Goal: Task Accomplishment & Management: Use online tool/utility

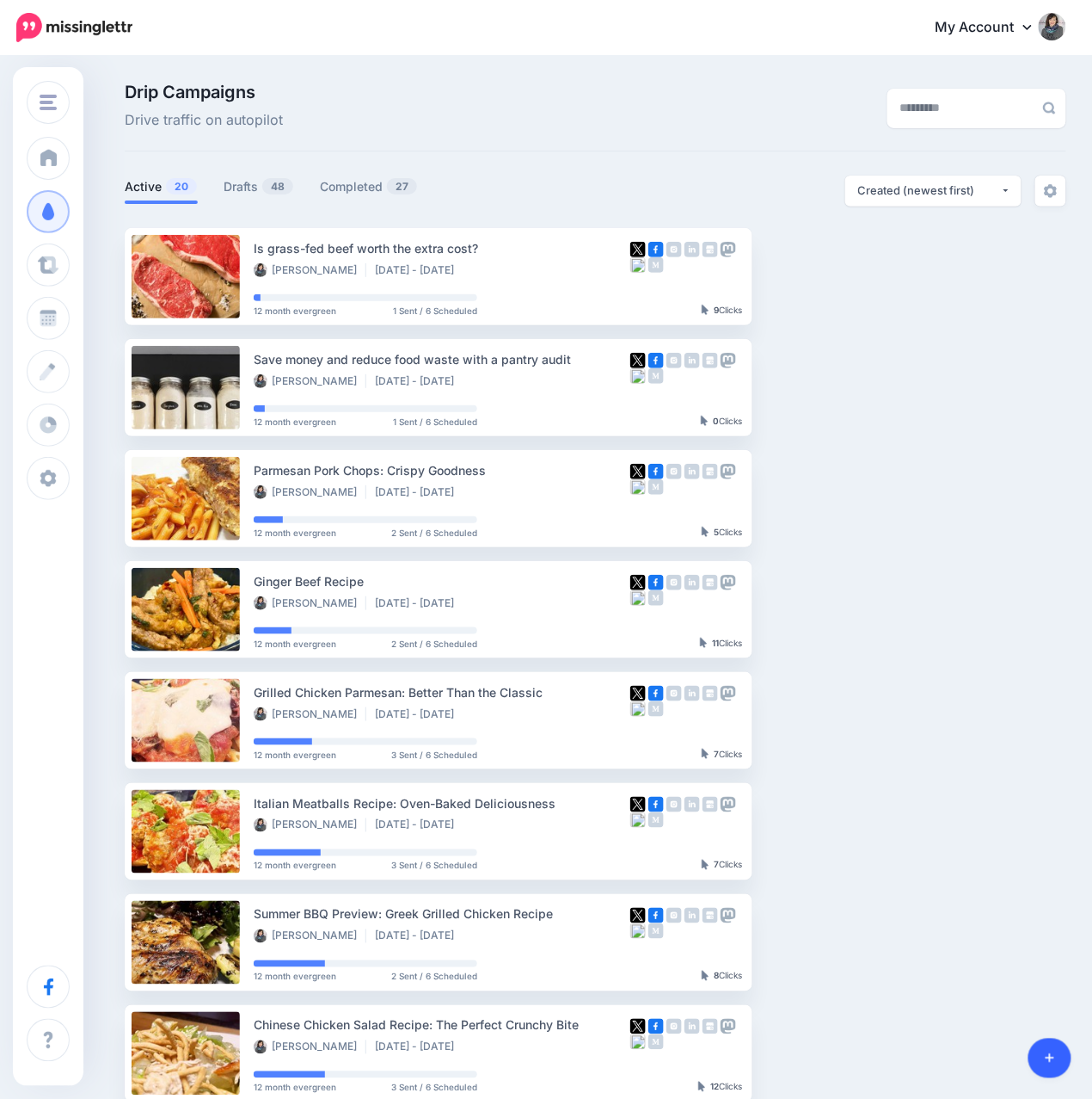
click at [1053, 1054] on icon at bounding box center [1050, 1058] width 9 height 12
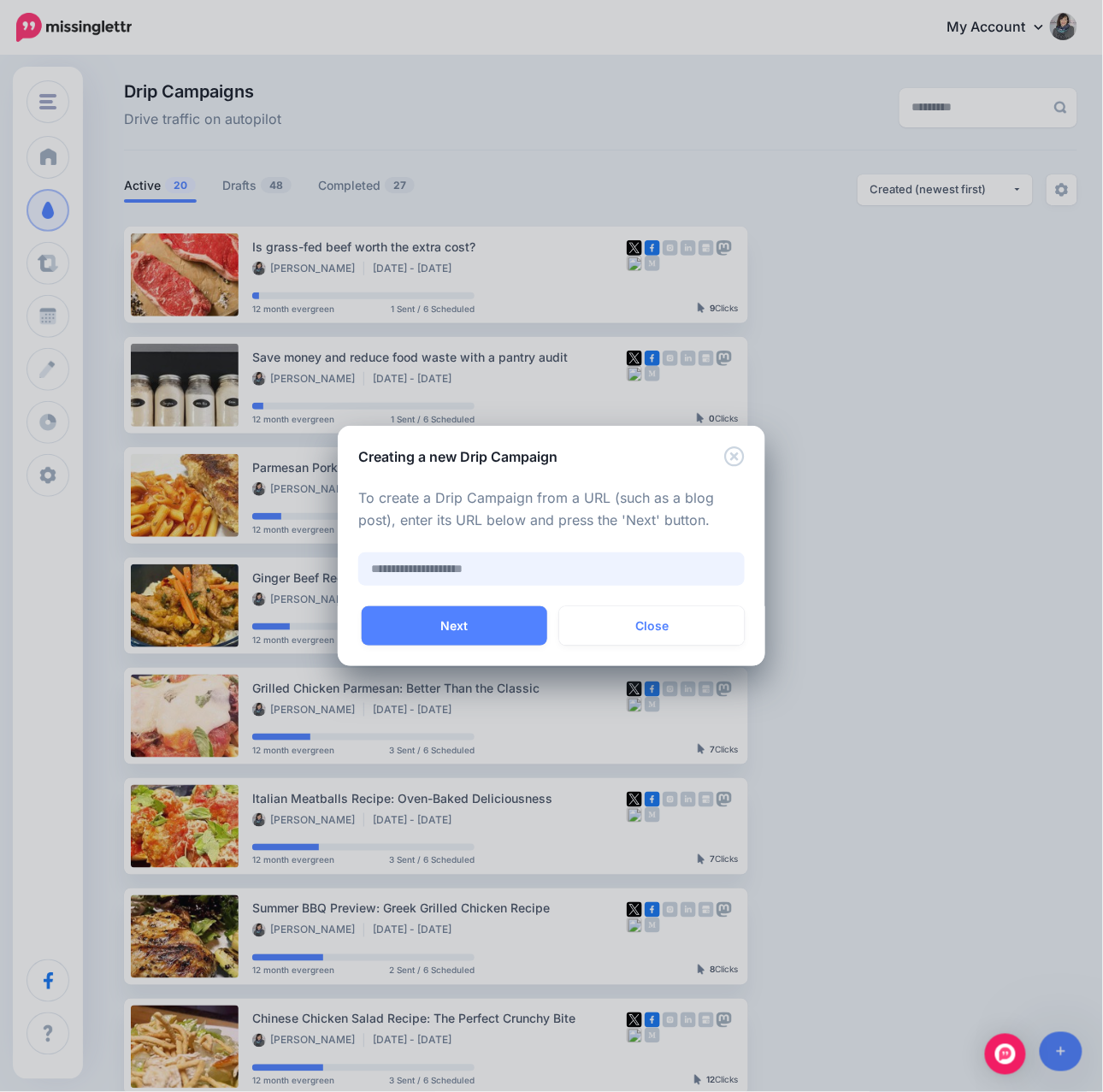
click at [494, 576] on input "text" at bounding box center [551, 569] width 387 height 33
paste input "**********"
type input "**********"
click at [483, 626] on button "Next" at bounding box center [454, 626] width 185 height 39
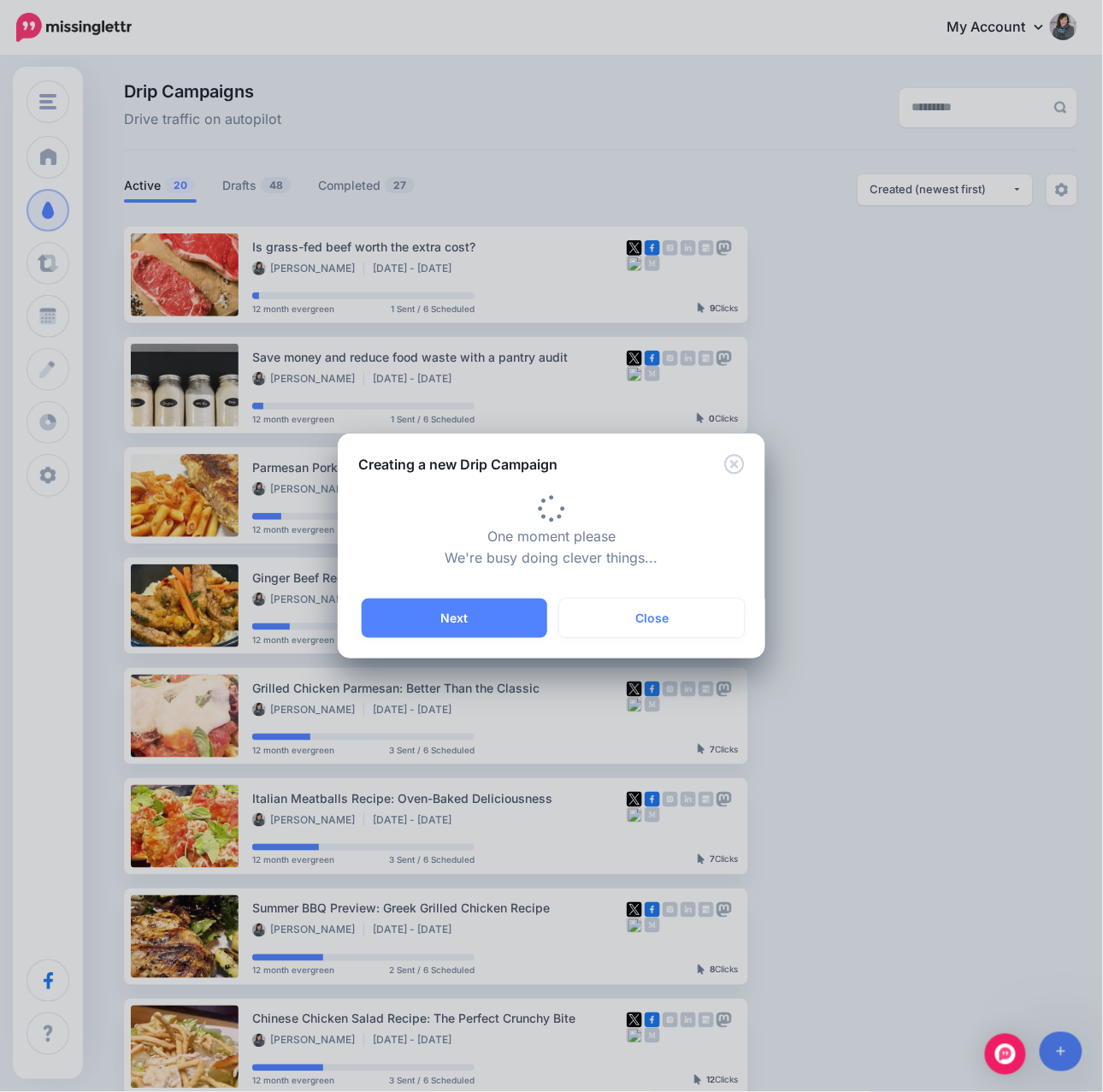
type input "**********"
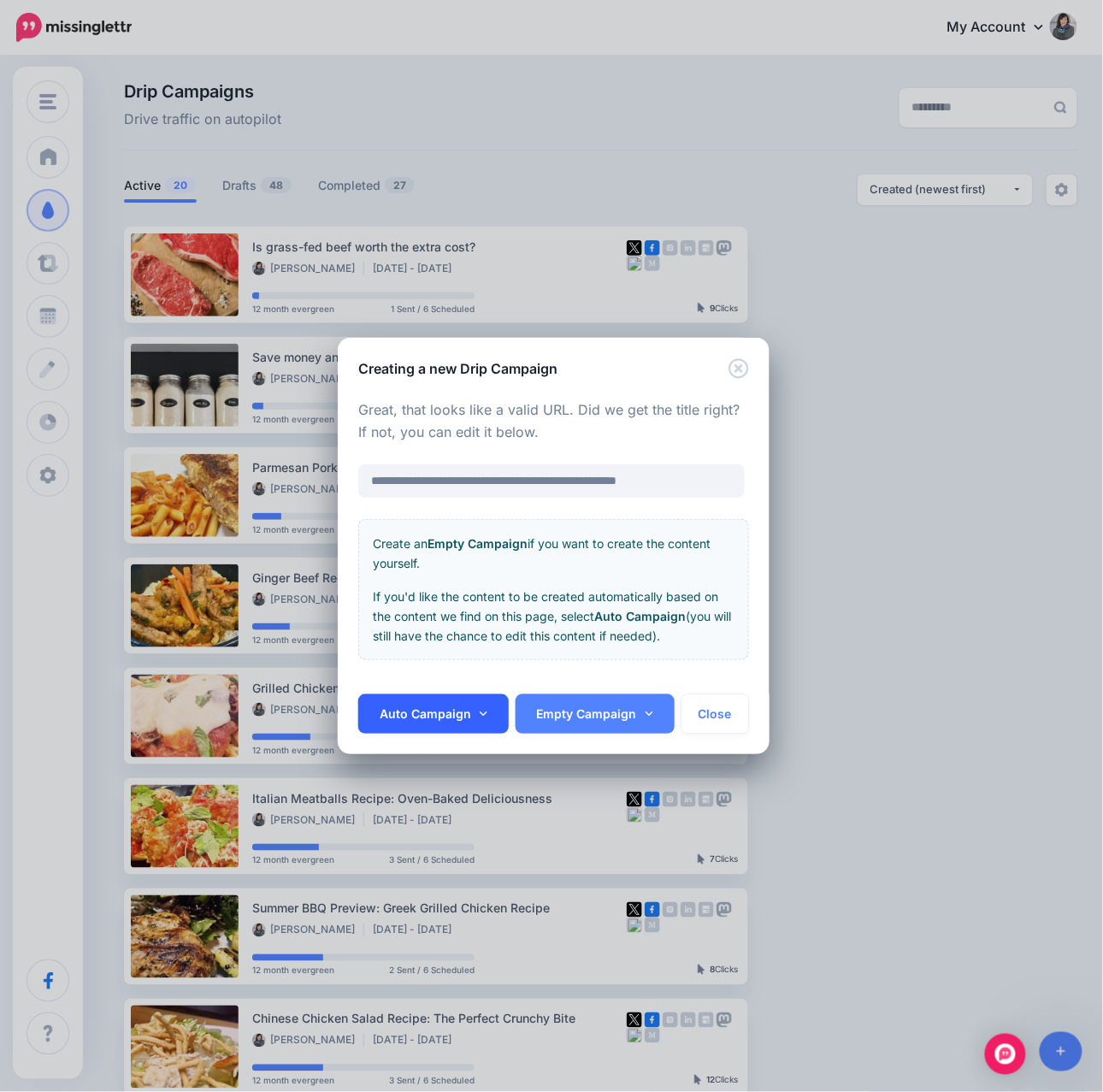
click at [436, 718] on link "Auto Campaign" at bounding box center [433, 714] width 150 height 39
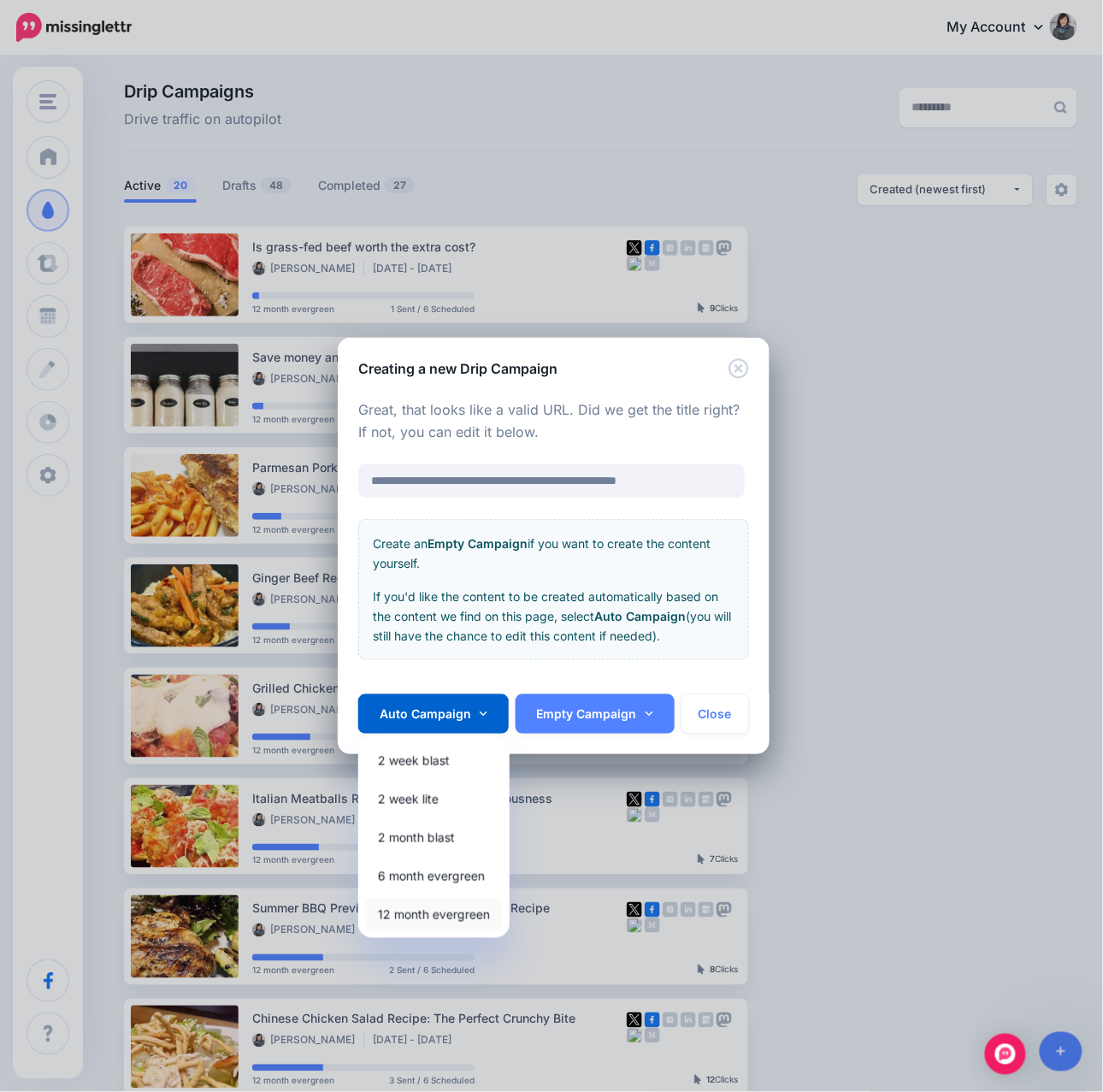
click at [412, 911] on link "12 month evergreen" at bounding box center [434, 914] width 137 height 33
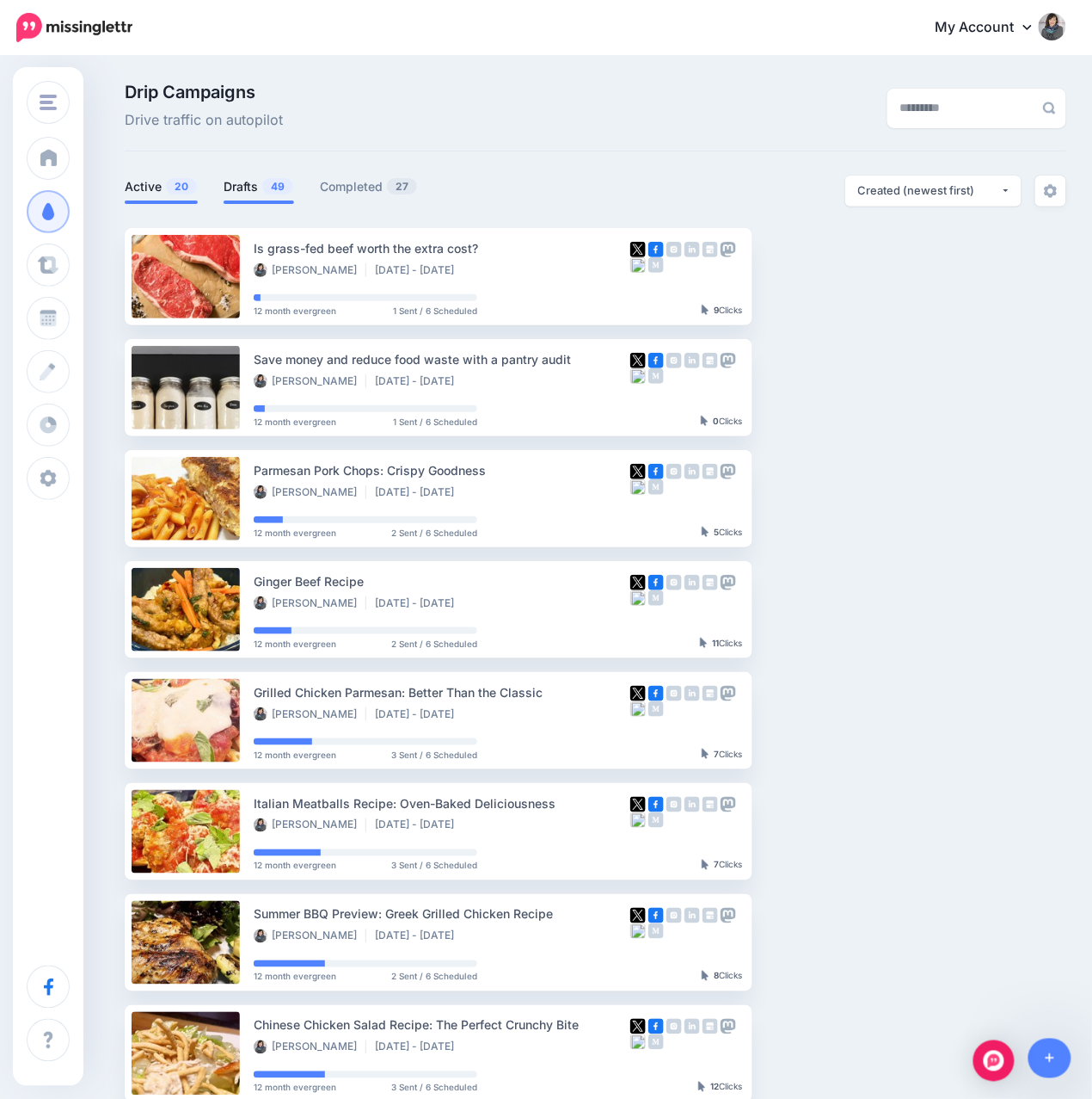
click at [275, 187] on span "49" at bounding box center [277, 187] width 31 height 17
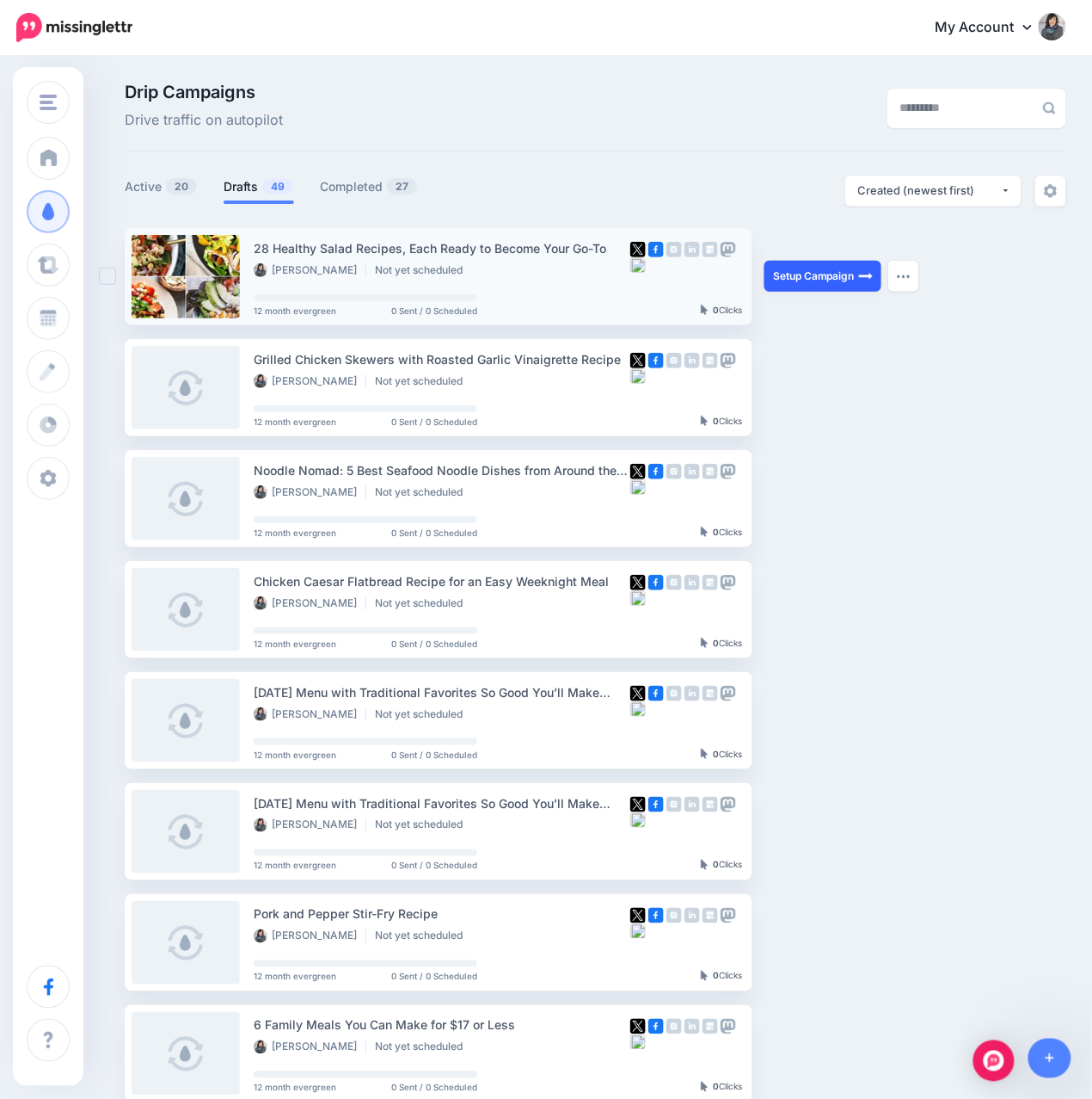
click at [786, 279] on link "Setup Campaign" at bounding box center [822, 275] width 117 height 31
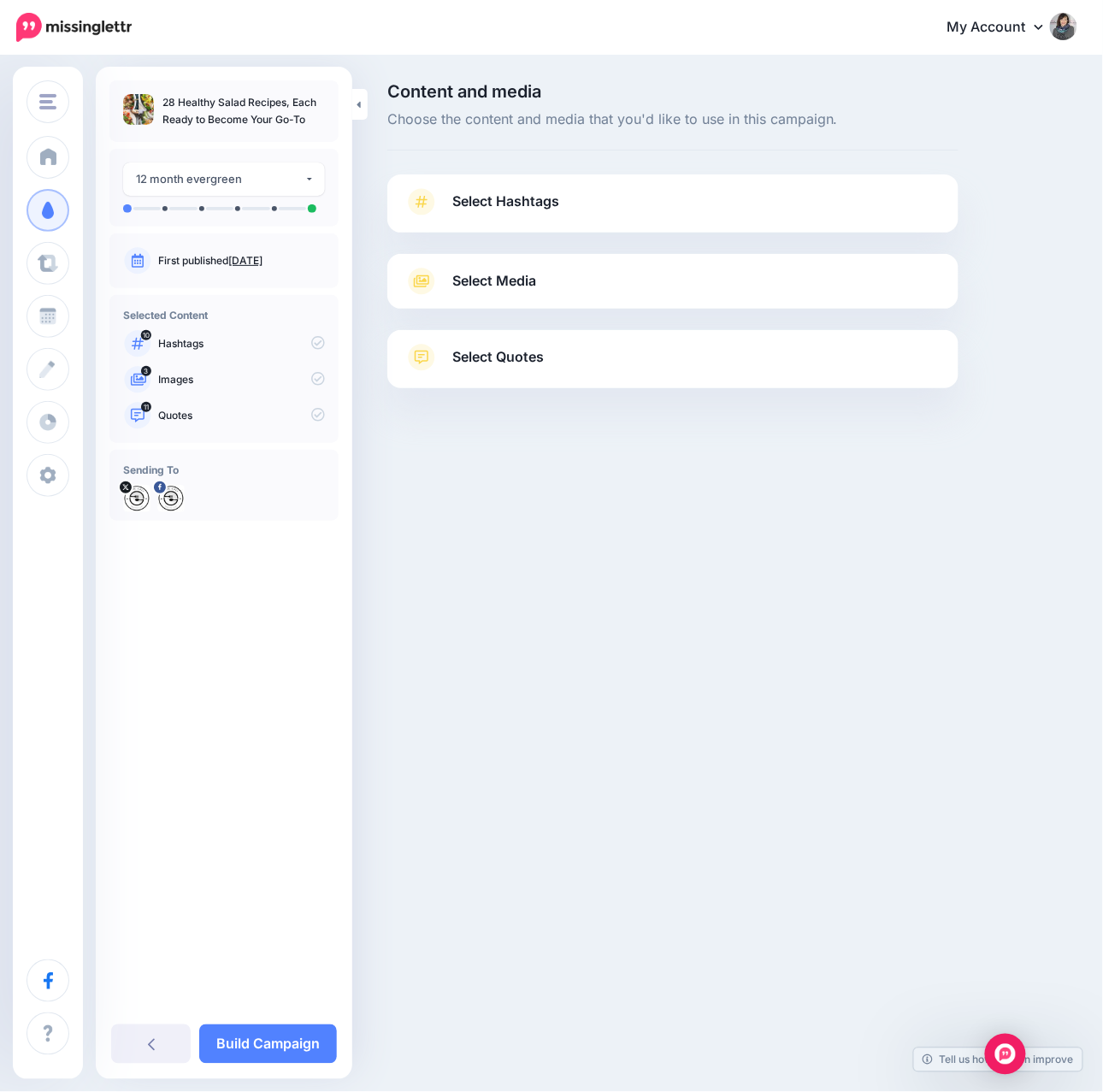
click at [493, 207] on span "Select Hashtags" at bounding box center [505, 201] width 107 height 23
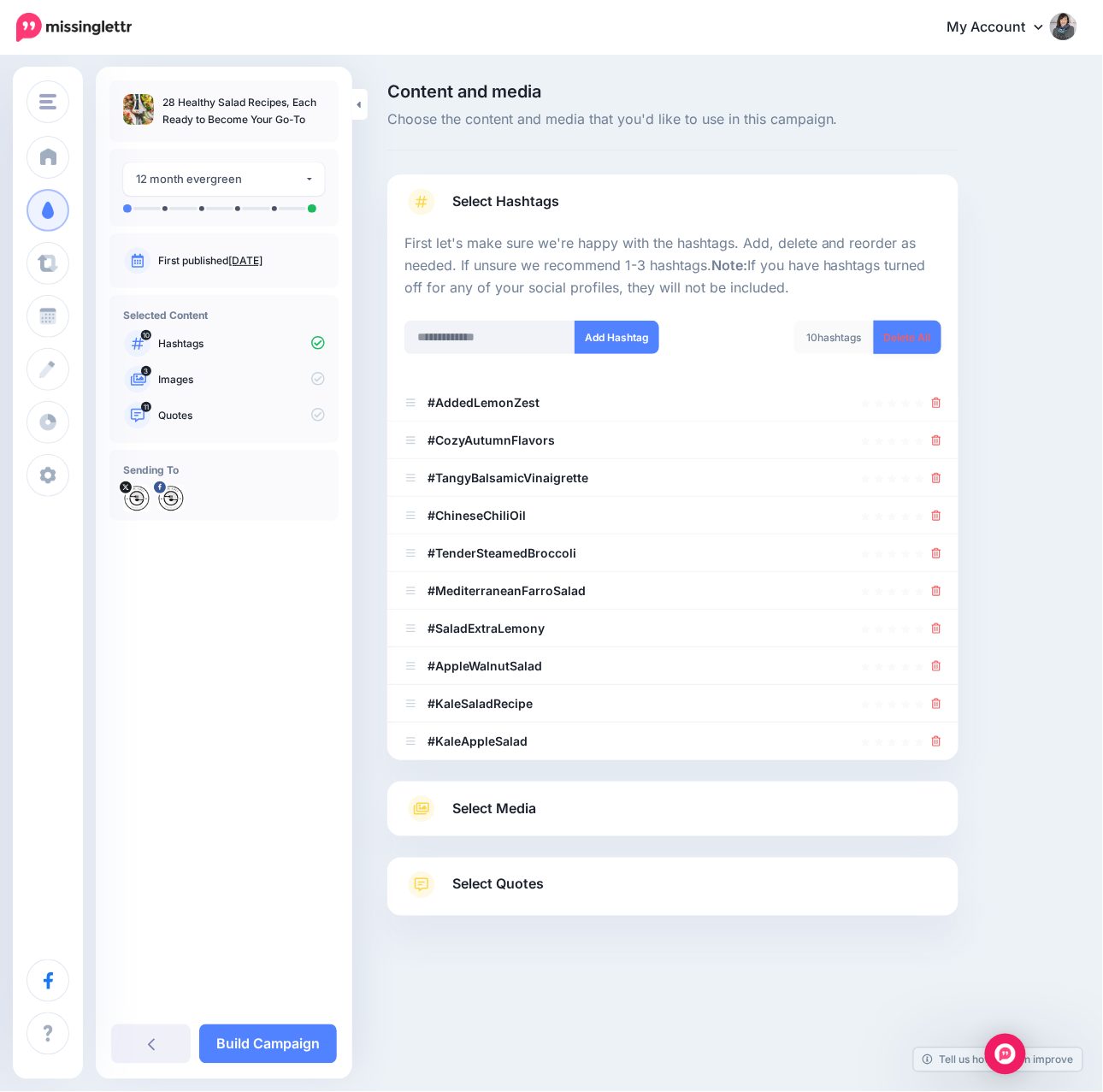
click at [909, 340] on link "Delete All" at bounding box center [906, 337] width 68 height 33
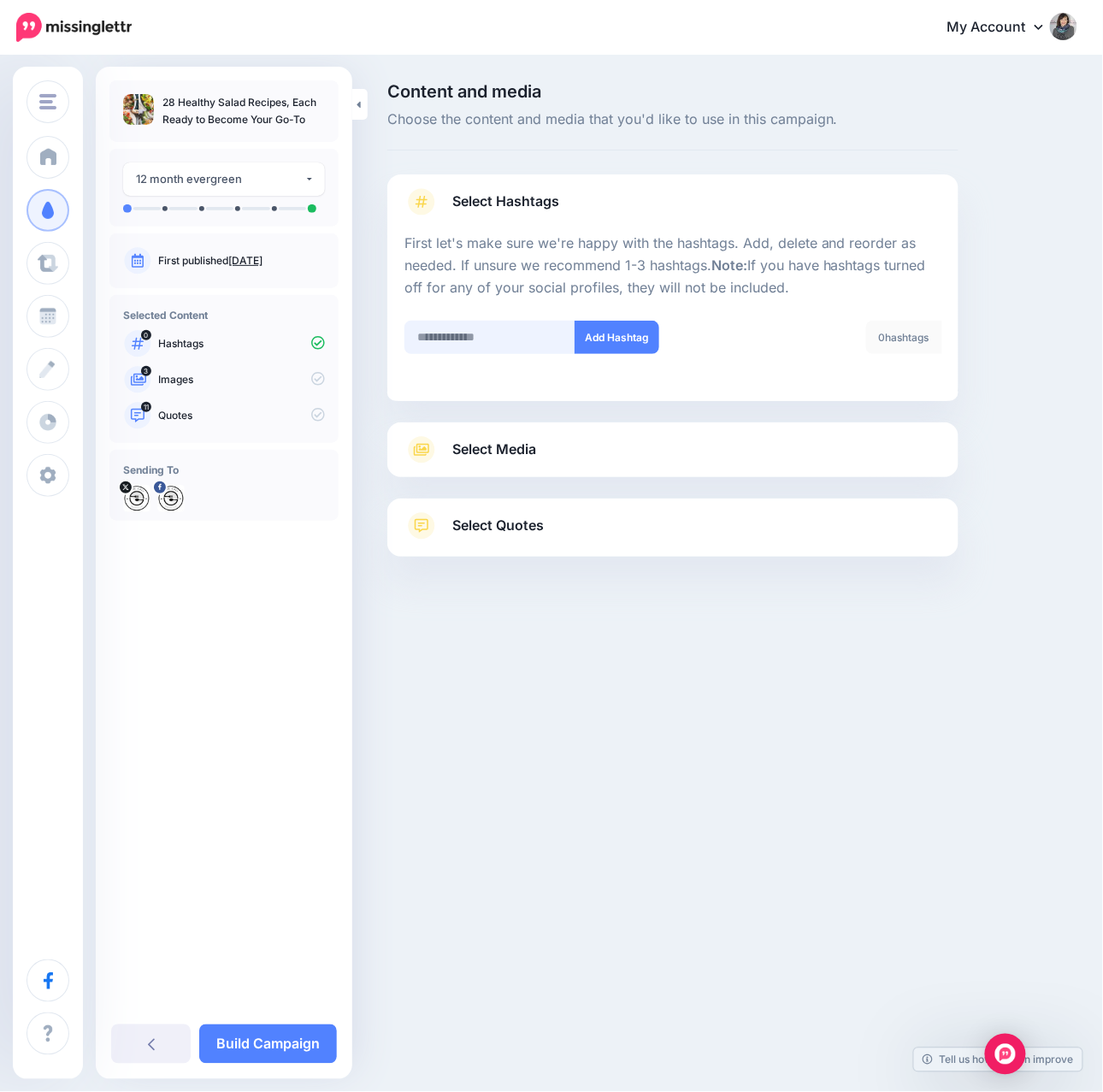
click at [469, 340] on input "text" at bounding box center [489, 337] width 171 height 33
type input "**********"
click at [616, 342] on button "Add Hashtag" at bounding box center [616, 337] width 84 height 33
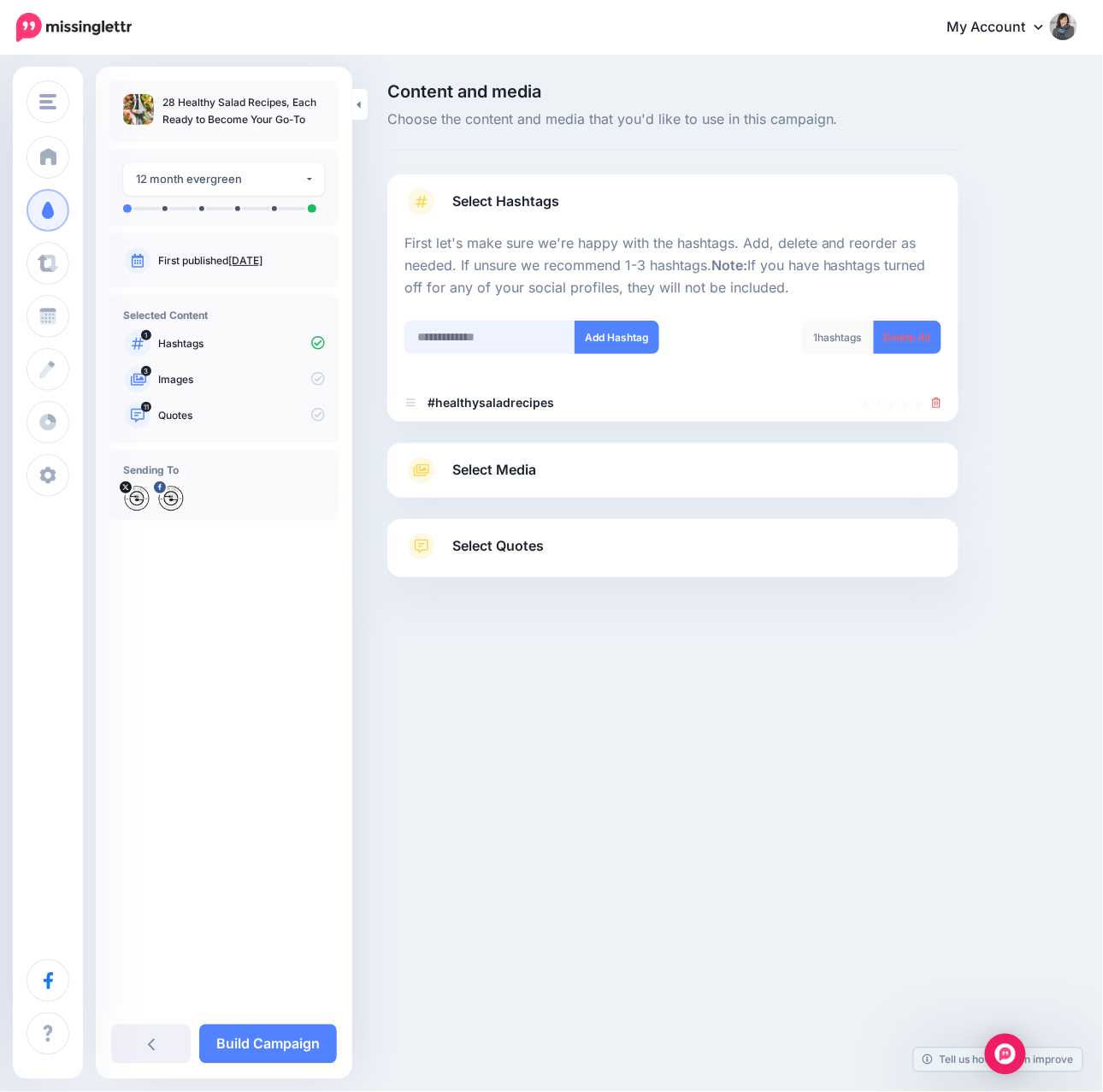
click at [510, 336] on input "text" at bounding box center [489, 337] width 171 height 33
type input "**********"
click at [590, 349] on button "Add Hashtag" at bounding box center [616, 337] width 84 height 33
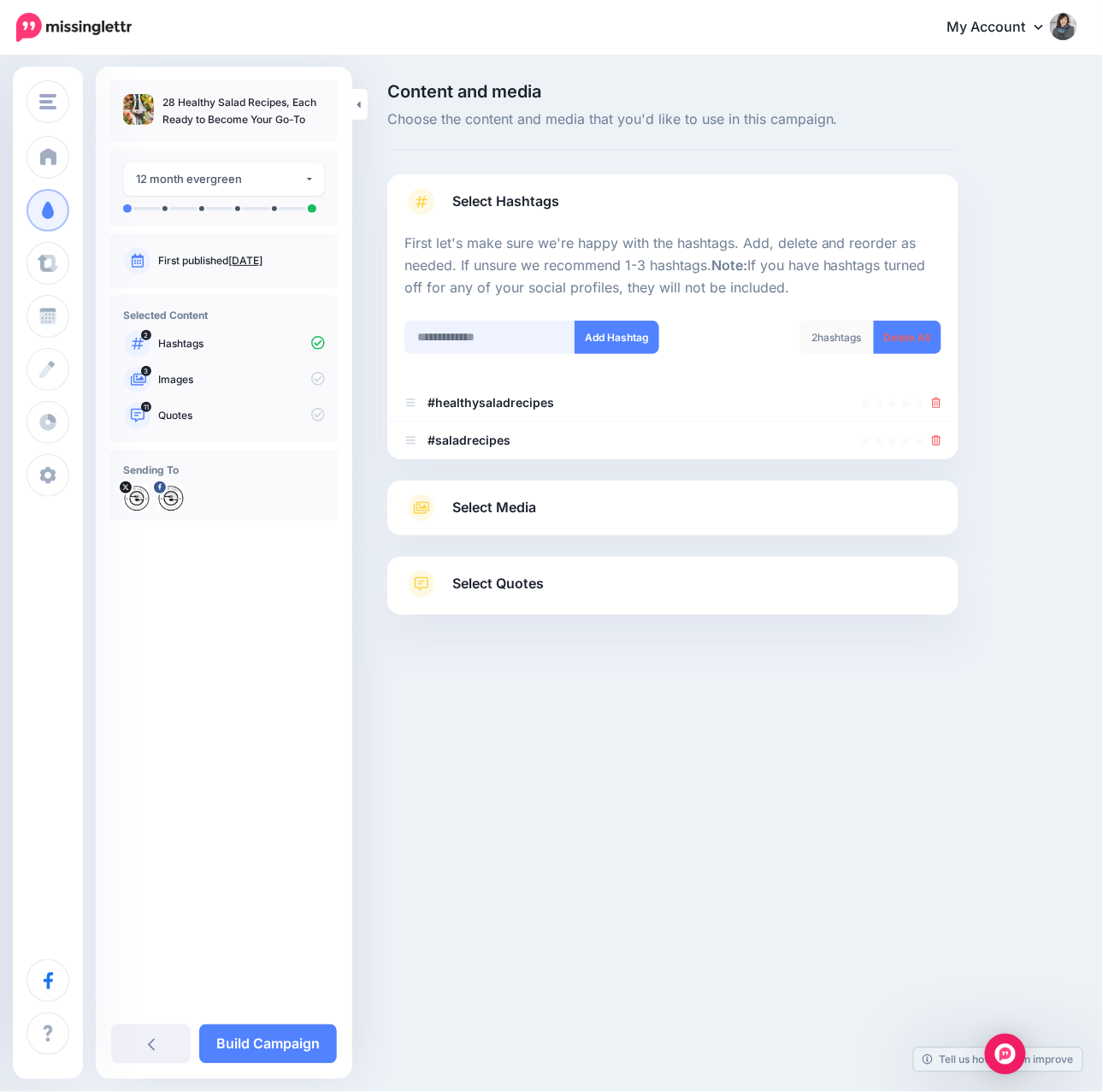
click at [487, 336] on input "text" at bounding box center [489, 337] width 171 height 33
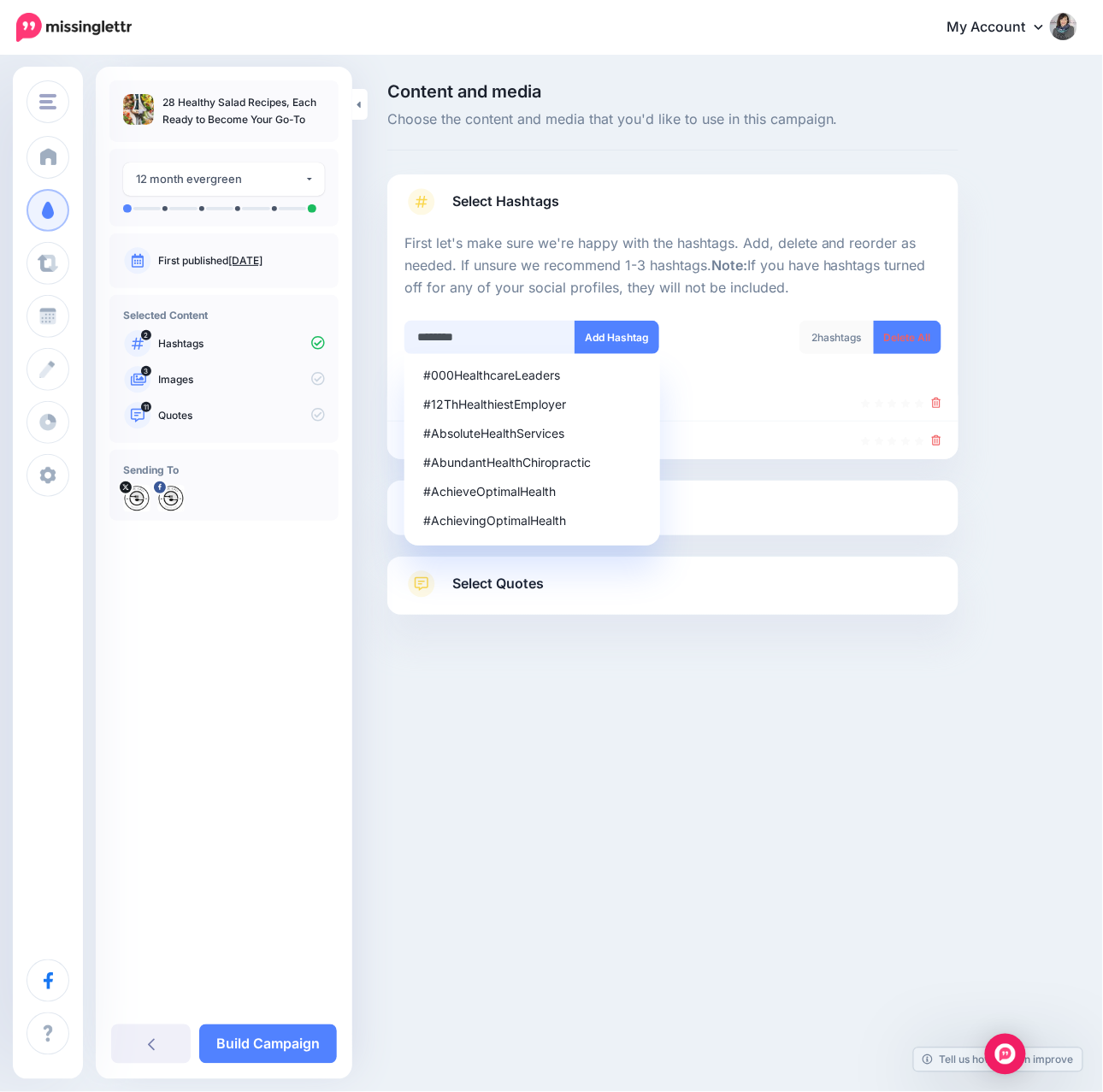
drag, startPoint x: 435, startPoint y: 338, endPoint x: 423, endPoint y: 335, distance: 12.4
click at [423, 335] on input "********" at bounding box center [489, 337] width 171 height 33
type input "********"
click at [615, 340] on button "Add Hashtag" at bounding box center [616, 337] width 84 height 33
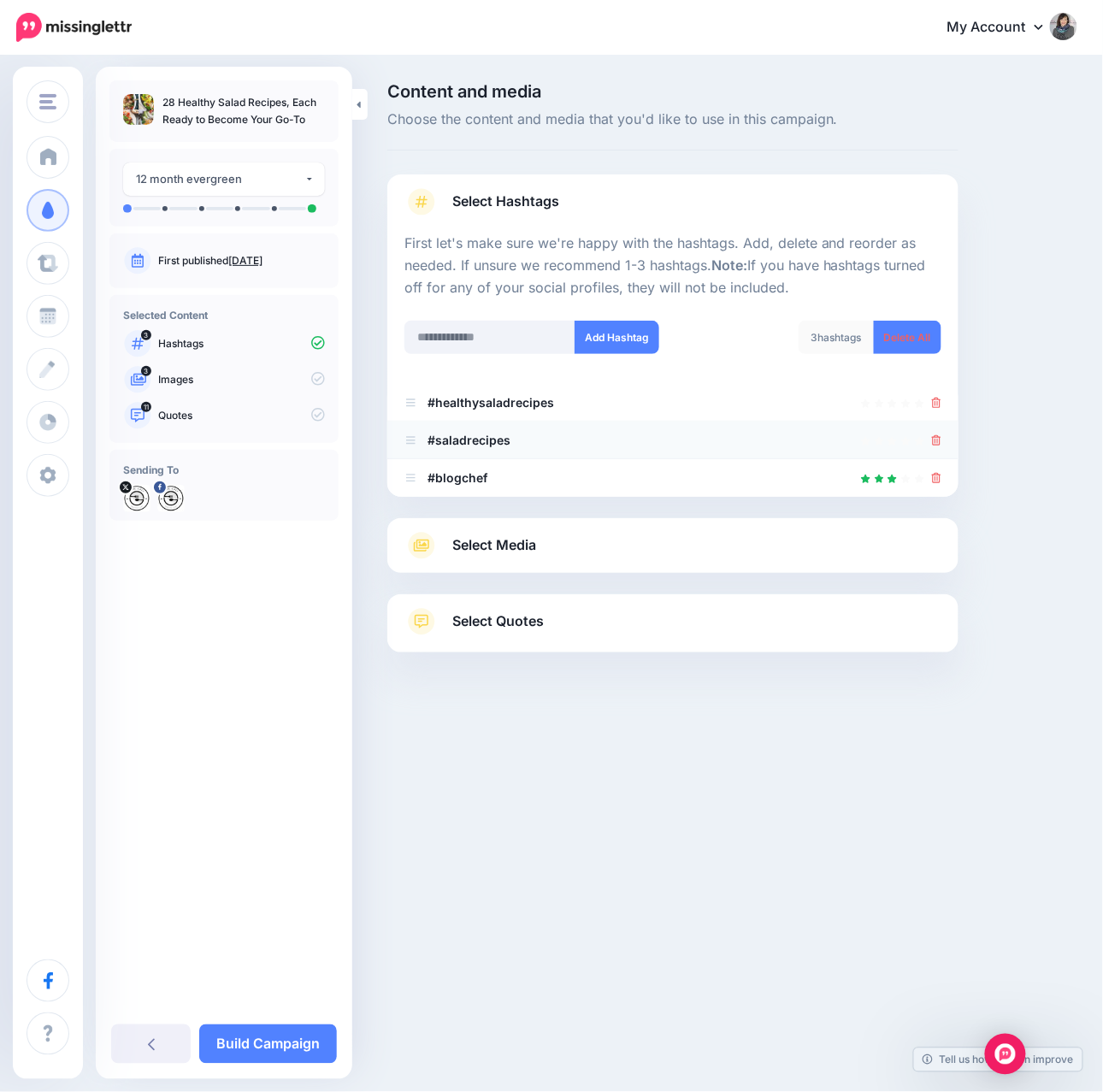
click at [937, 439] on icon at bounding box center [936, 439] width 9 height 10
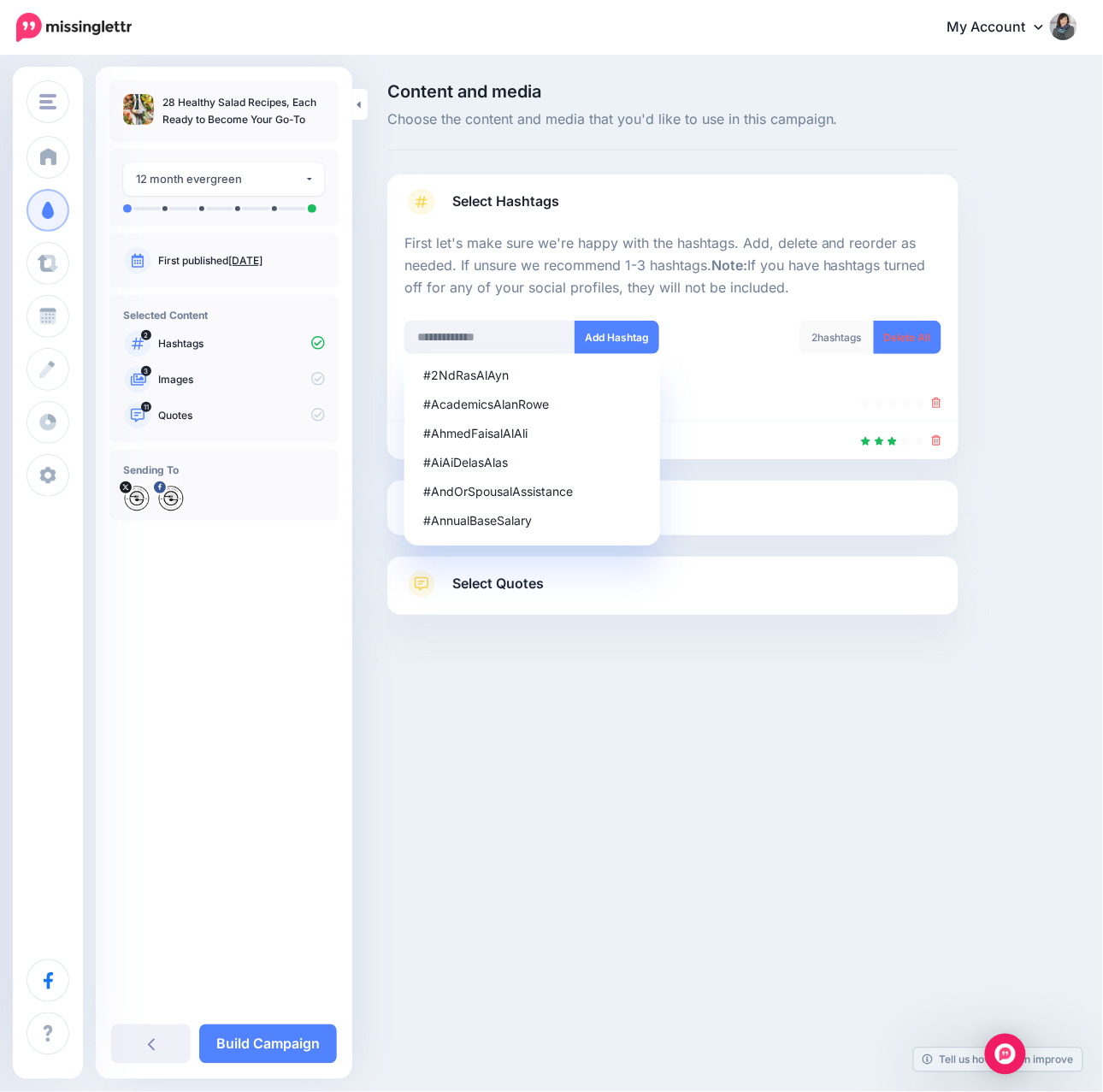
click at [780, 516] on link "Select Media" at bounding box center [672, 508] width 537 height 28
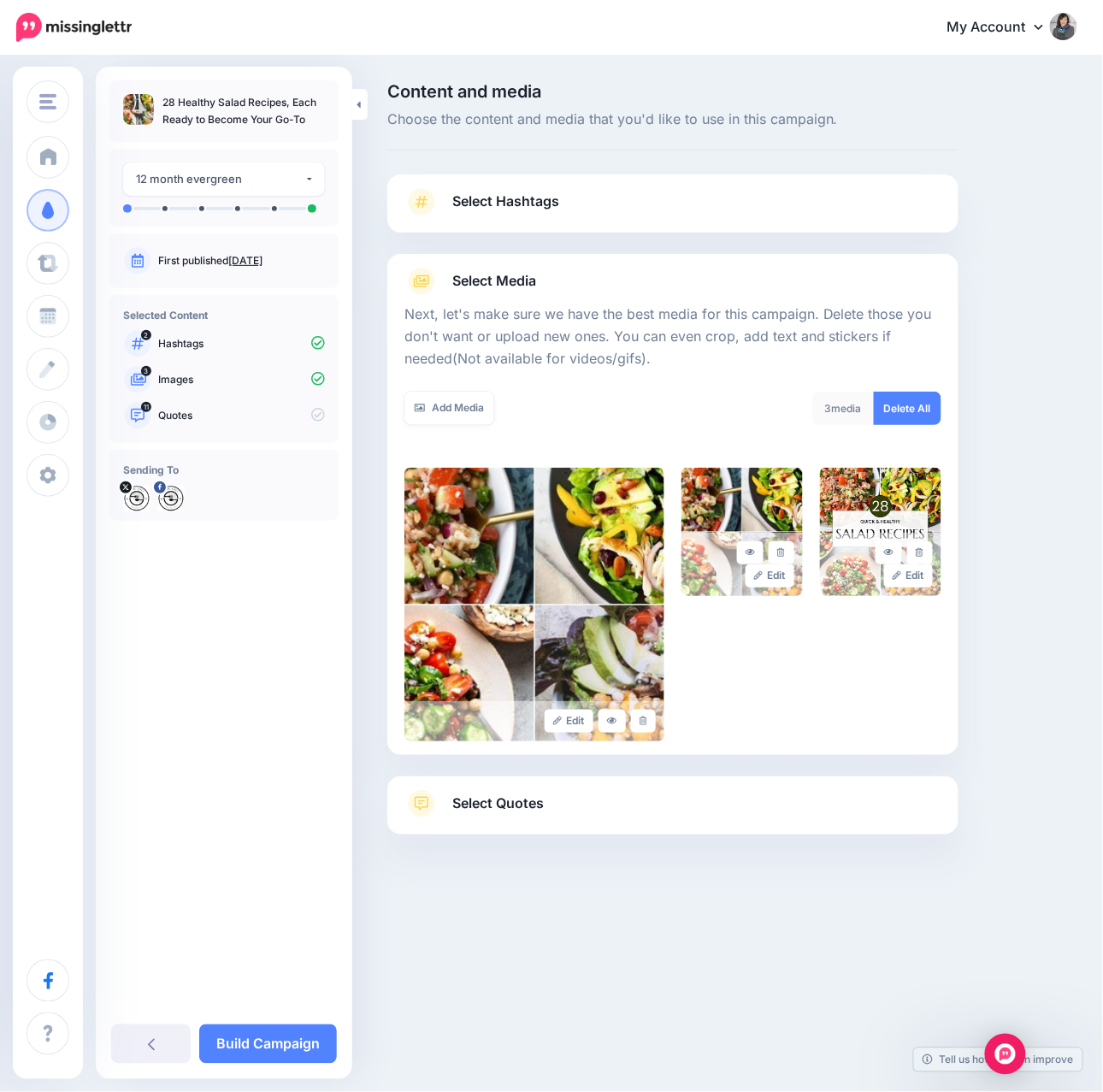
click at [500, 805] on span "Select Quotes" at bounding box center [498, 803] width 92 height 23
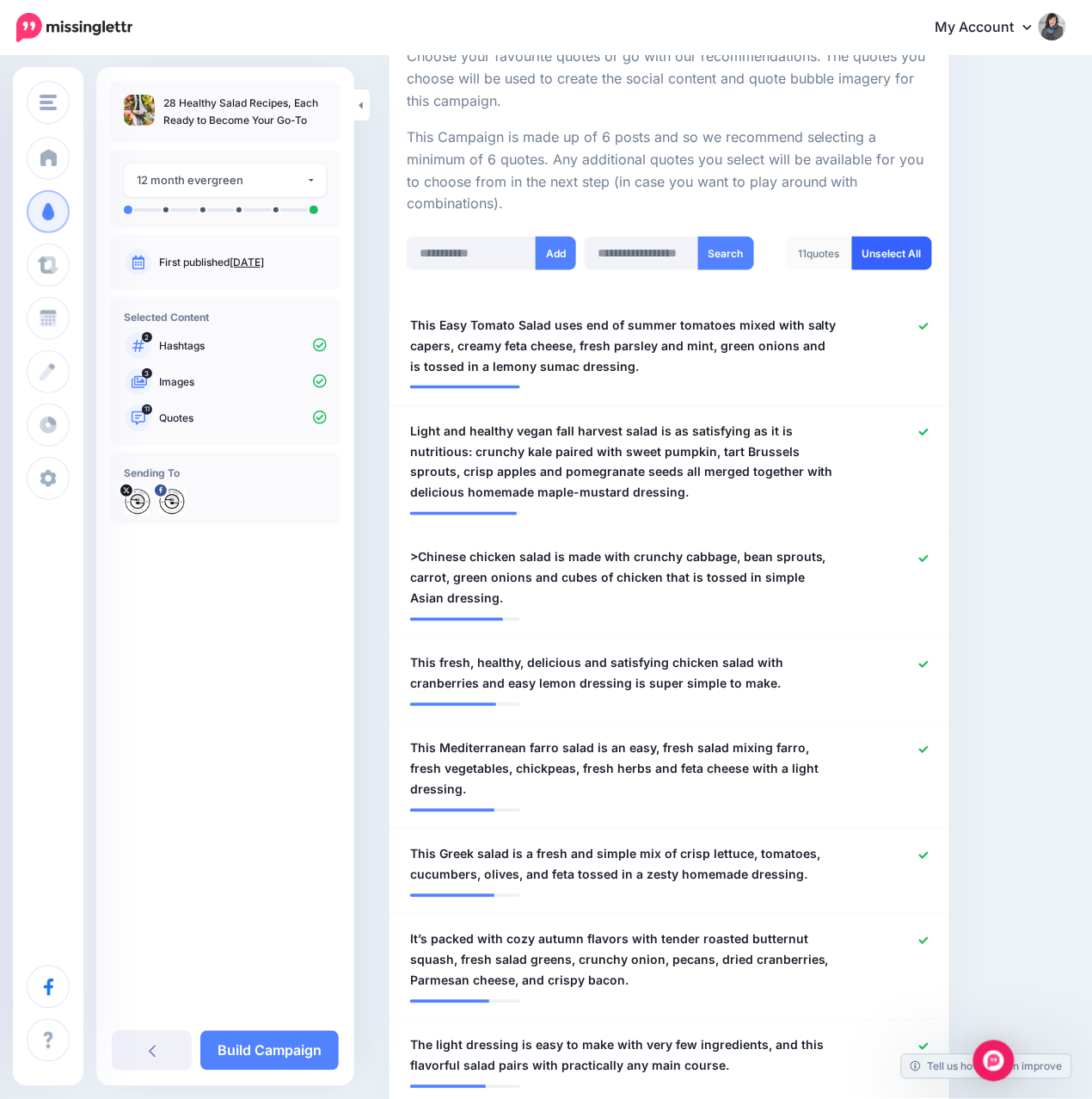
scroll to position [344, 0]
click at [929, 323] on icon at bounding box center [924, 327] width 9 height 9
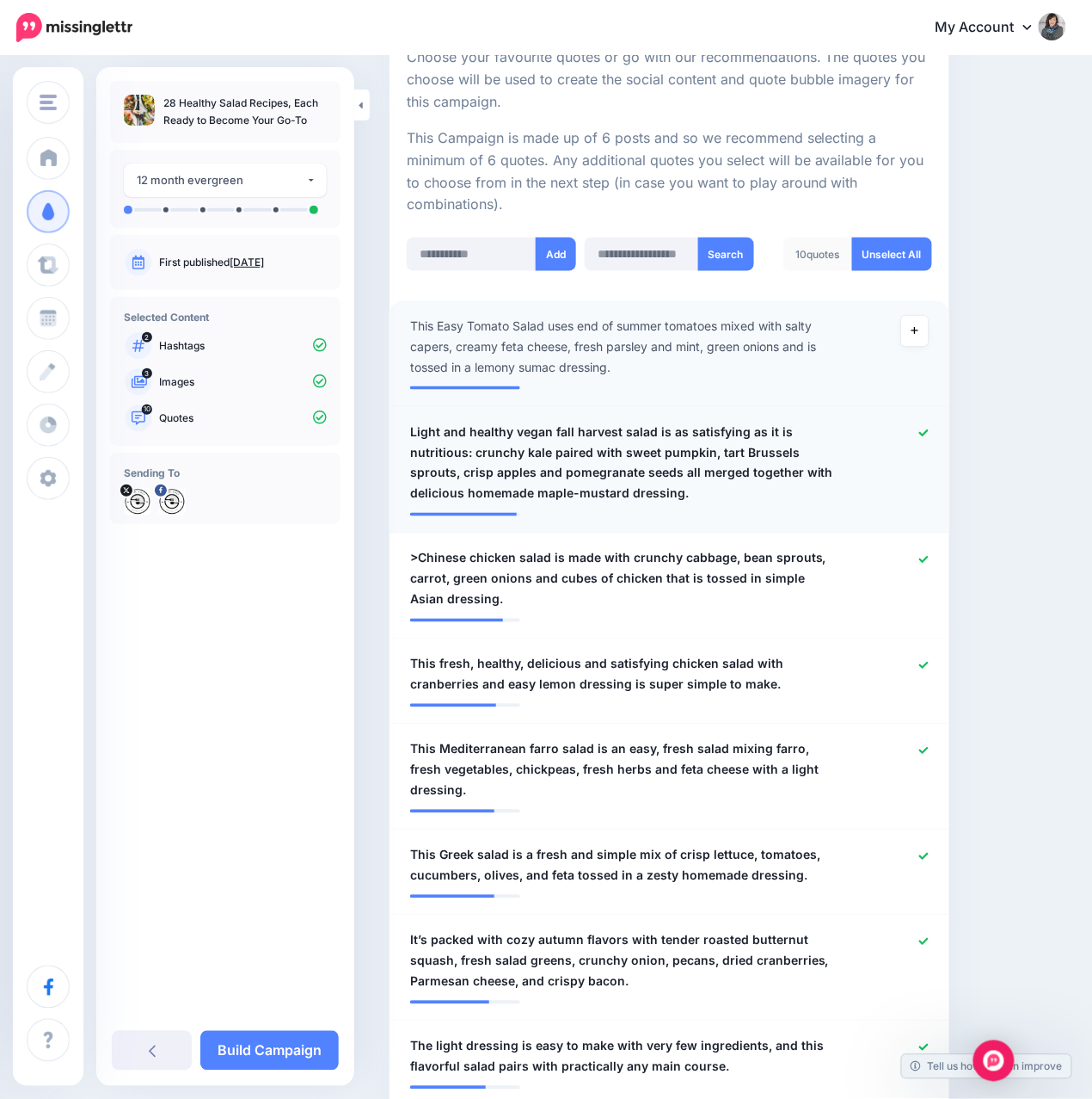
click at [929, 429] on icon at bounding box center [924, 432] width 9 height 7
click at [929, 555] on icon at bounding box center [924, 560] width 9 height 9
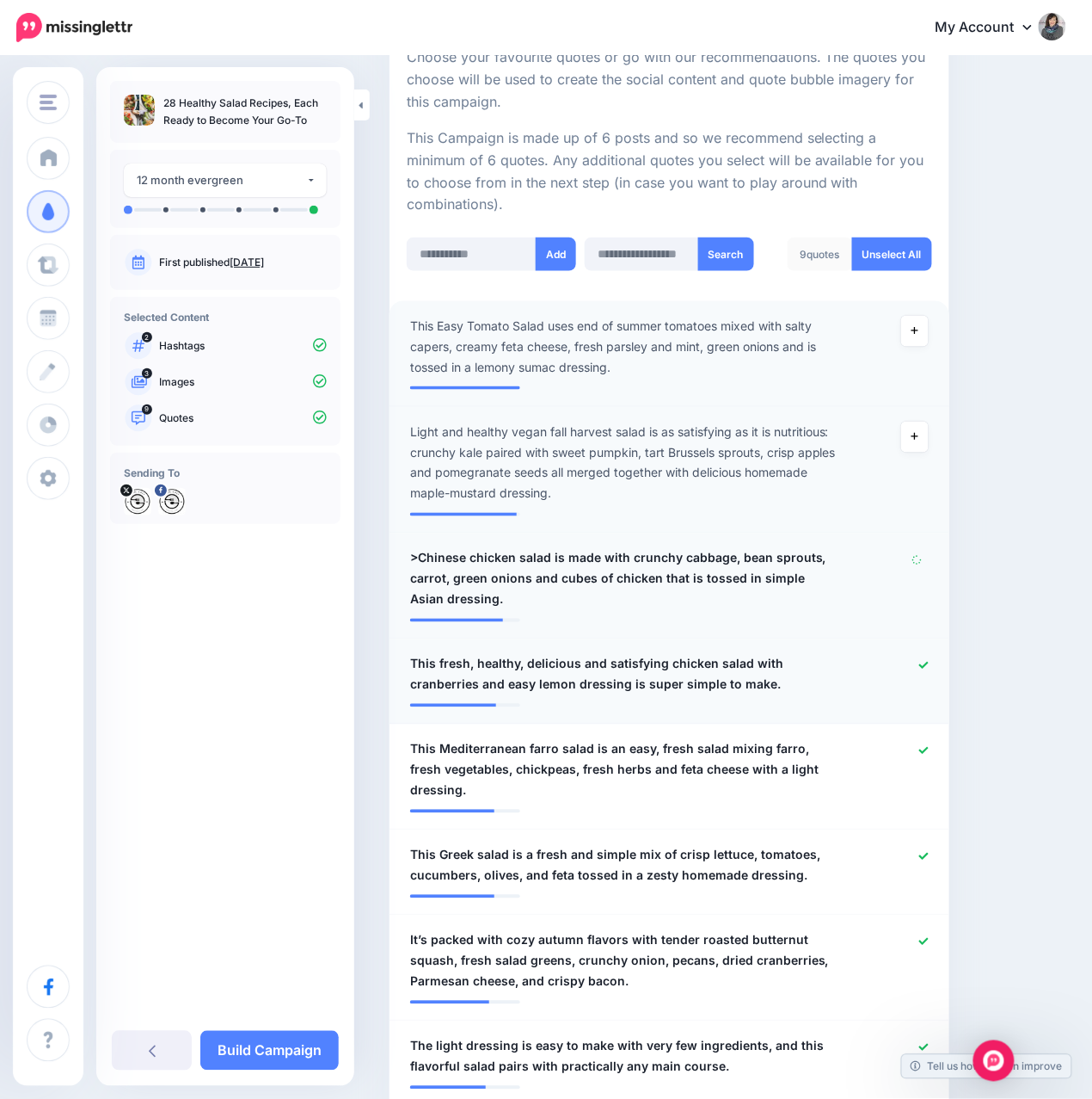
click at [929, 661] on icon at bounding box center [924, 664] width 9 height 7
click at [929, 745] on icon at bounding box center [924, 750] width 9 height 9
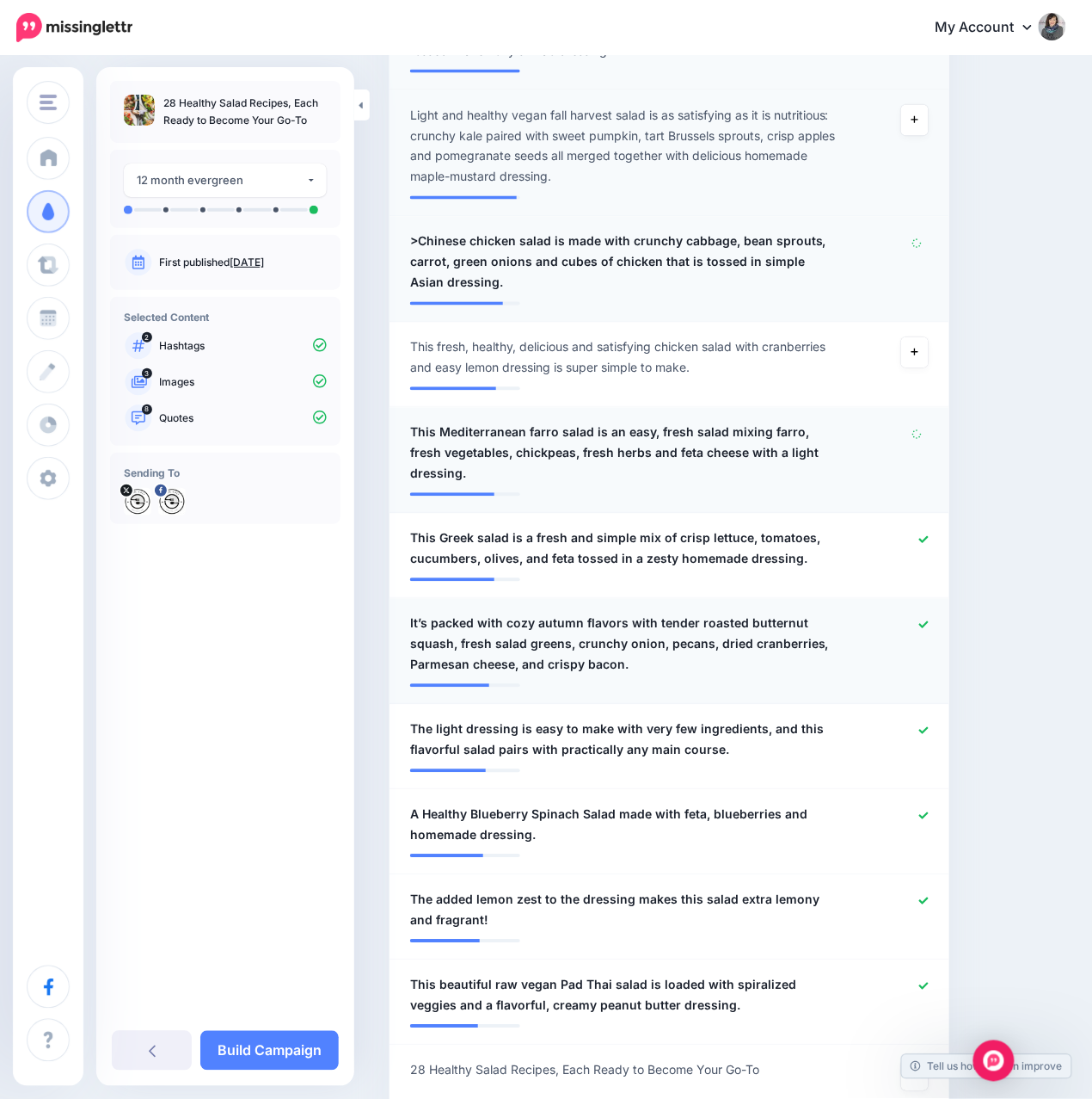
scroll to position [689, 0]
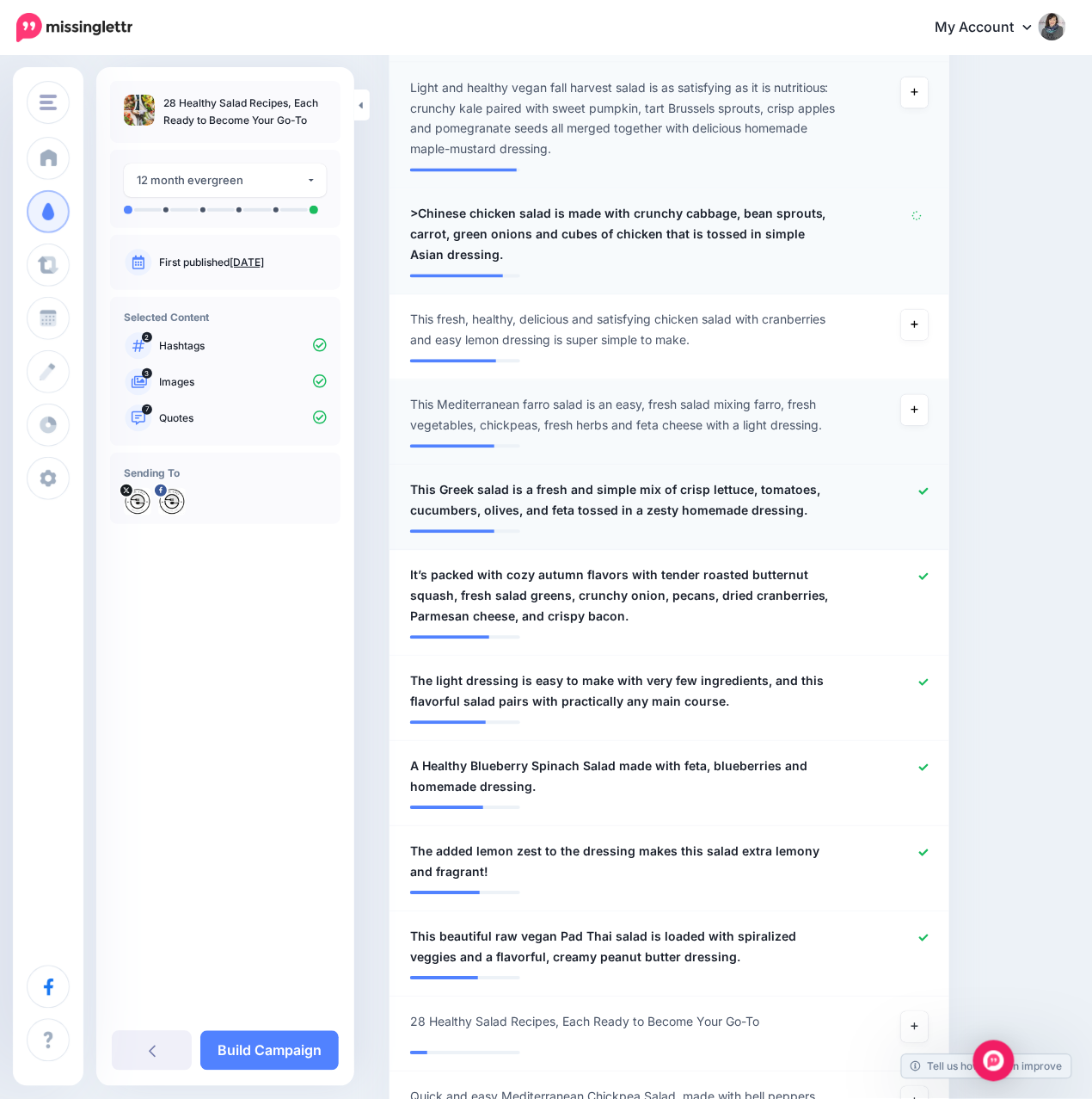
click at [929, 487] on icon at bounding box center [924, 492] width 9 height 9
click at [929, 572] on icon at bounding box center [924, 577] width 9 height 9
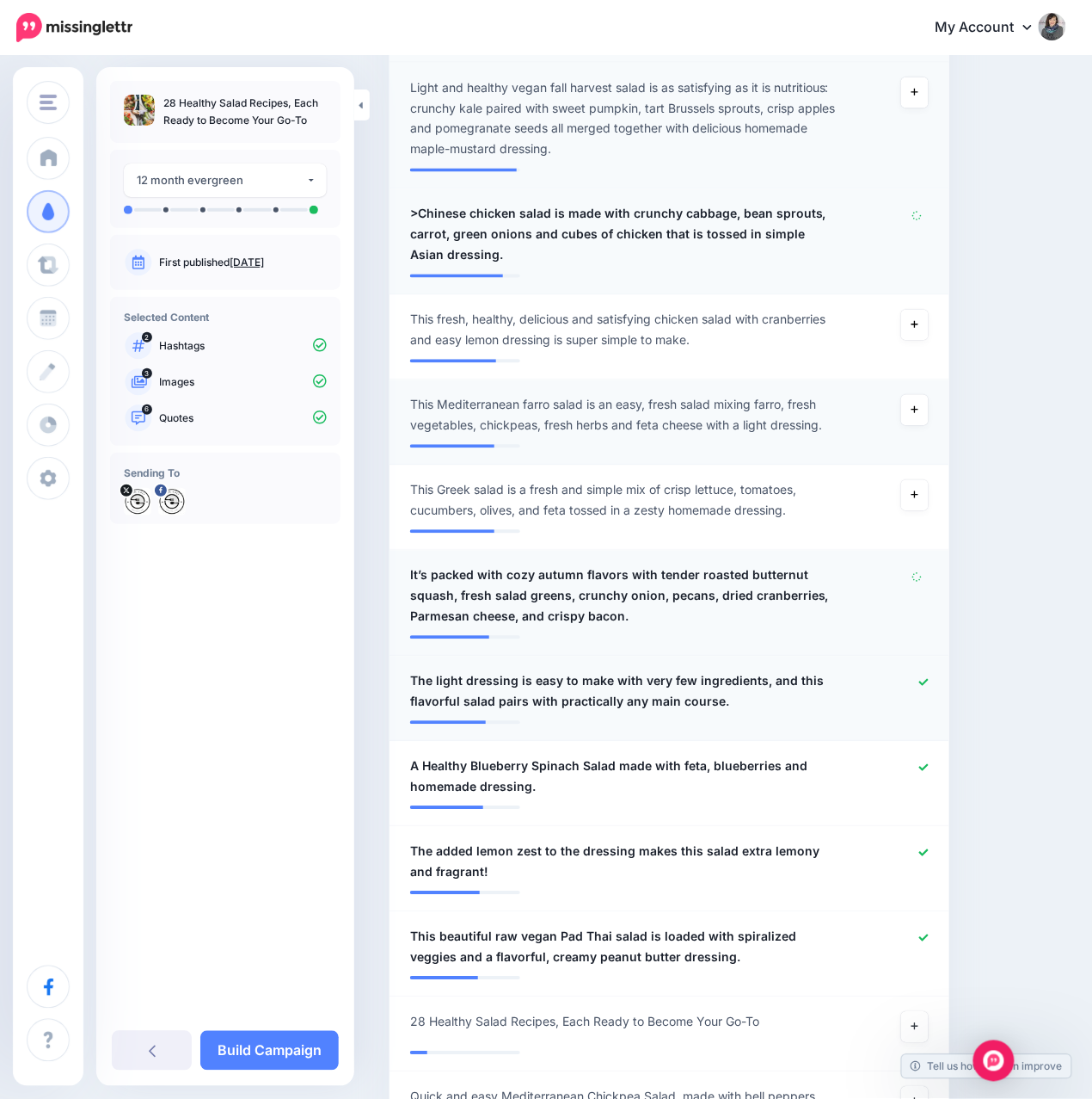
drag, startPoint x: 937, startPoint y: 661, endPoint x: 936, endPoint y: 701, distance: 40.0
click at [929, 678] on icon at bounding box center [924, 683] width 9 height 9
drag, startPoint x: 935, startPoint y: 744, endPoint x: 936, endPoint y: 755, distance: 11.0
click at [929, 764] on icon at bounding box center [924, 767] width 9 height 7
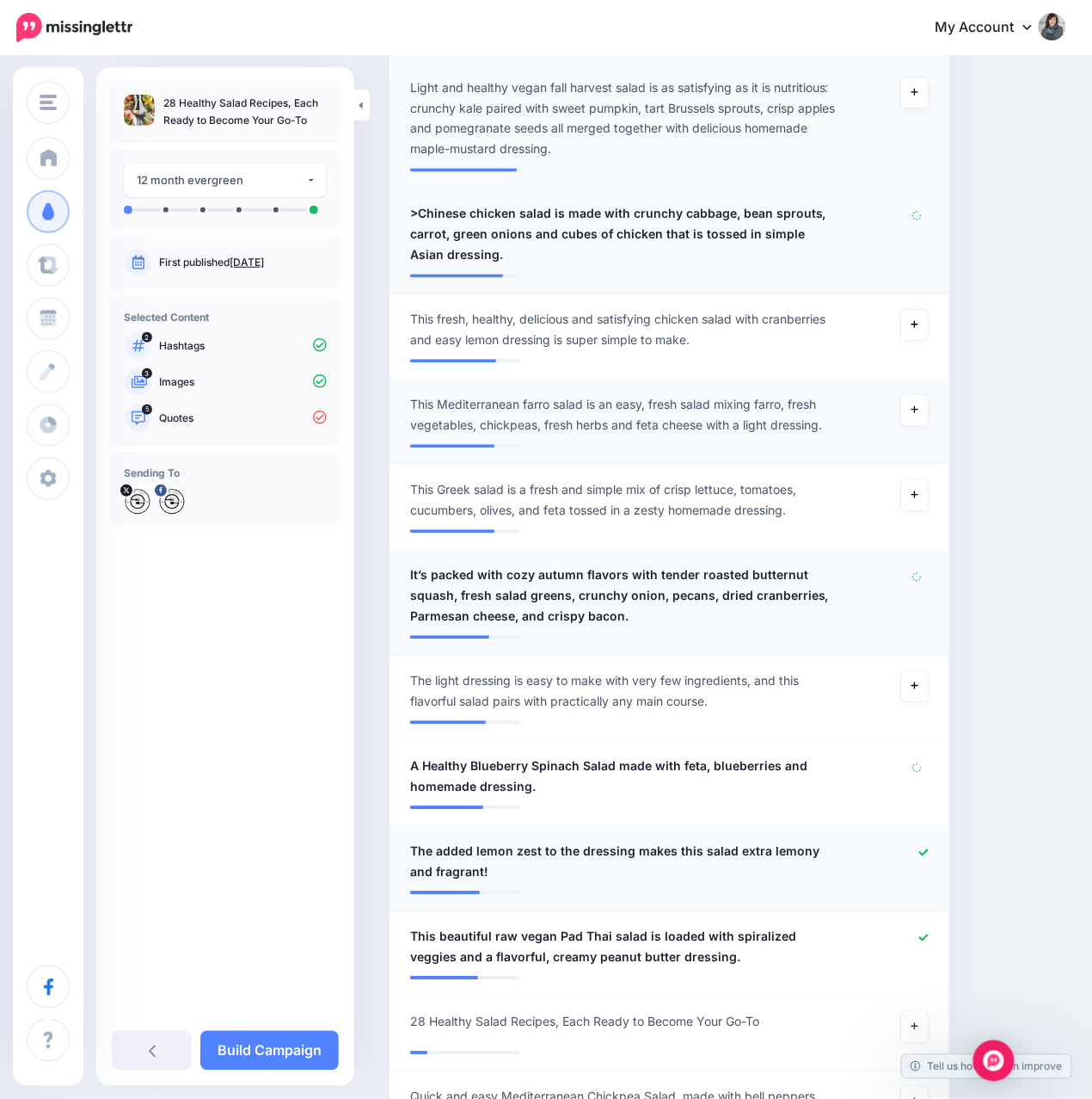
click at [929, 848] on icon at bounding box center [924, 853] width 9 height 9
click at [929, 933] on icon at bounding box center [924, 938] width 9 height 9
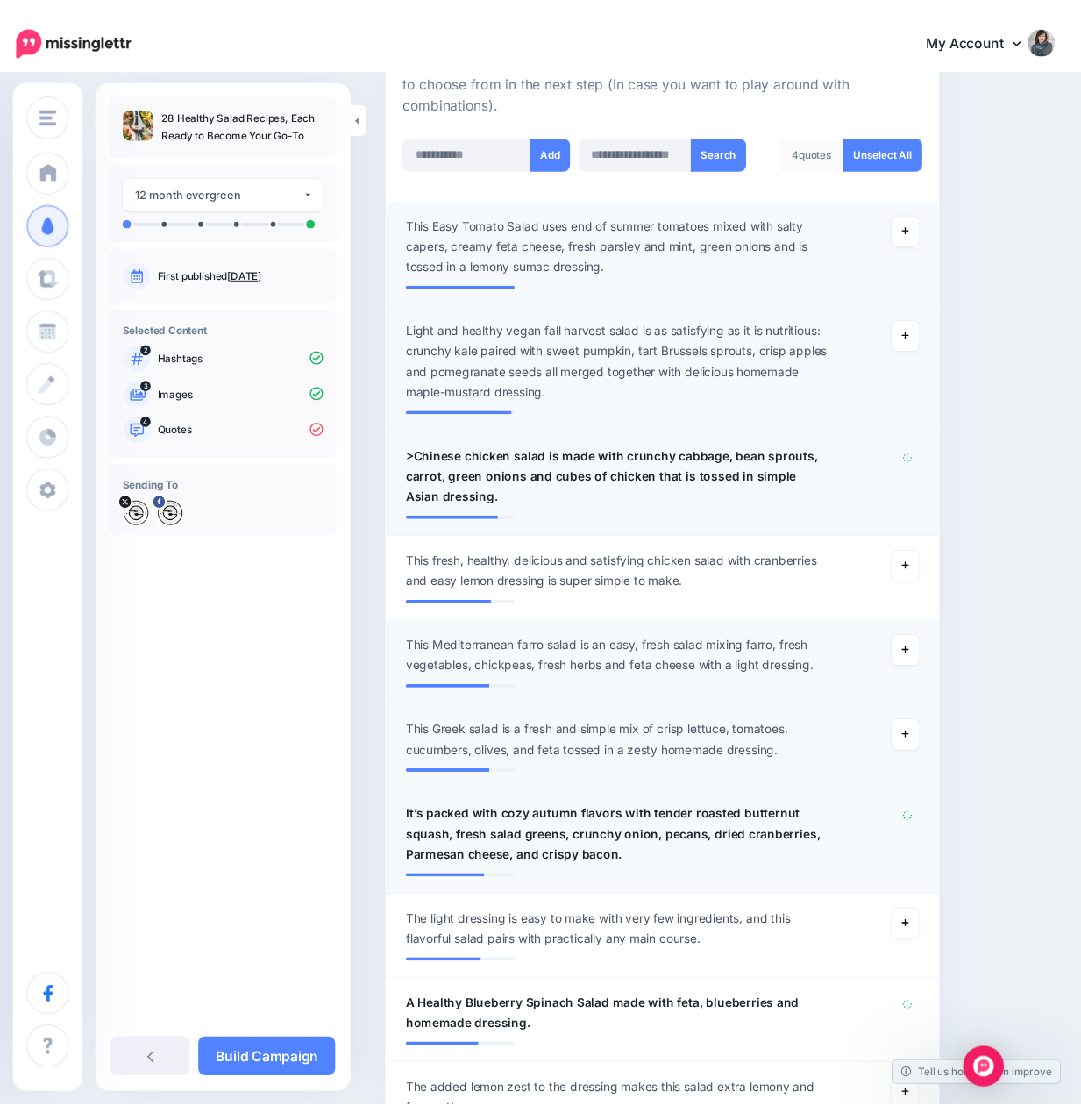
scroll to position [233, 0]
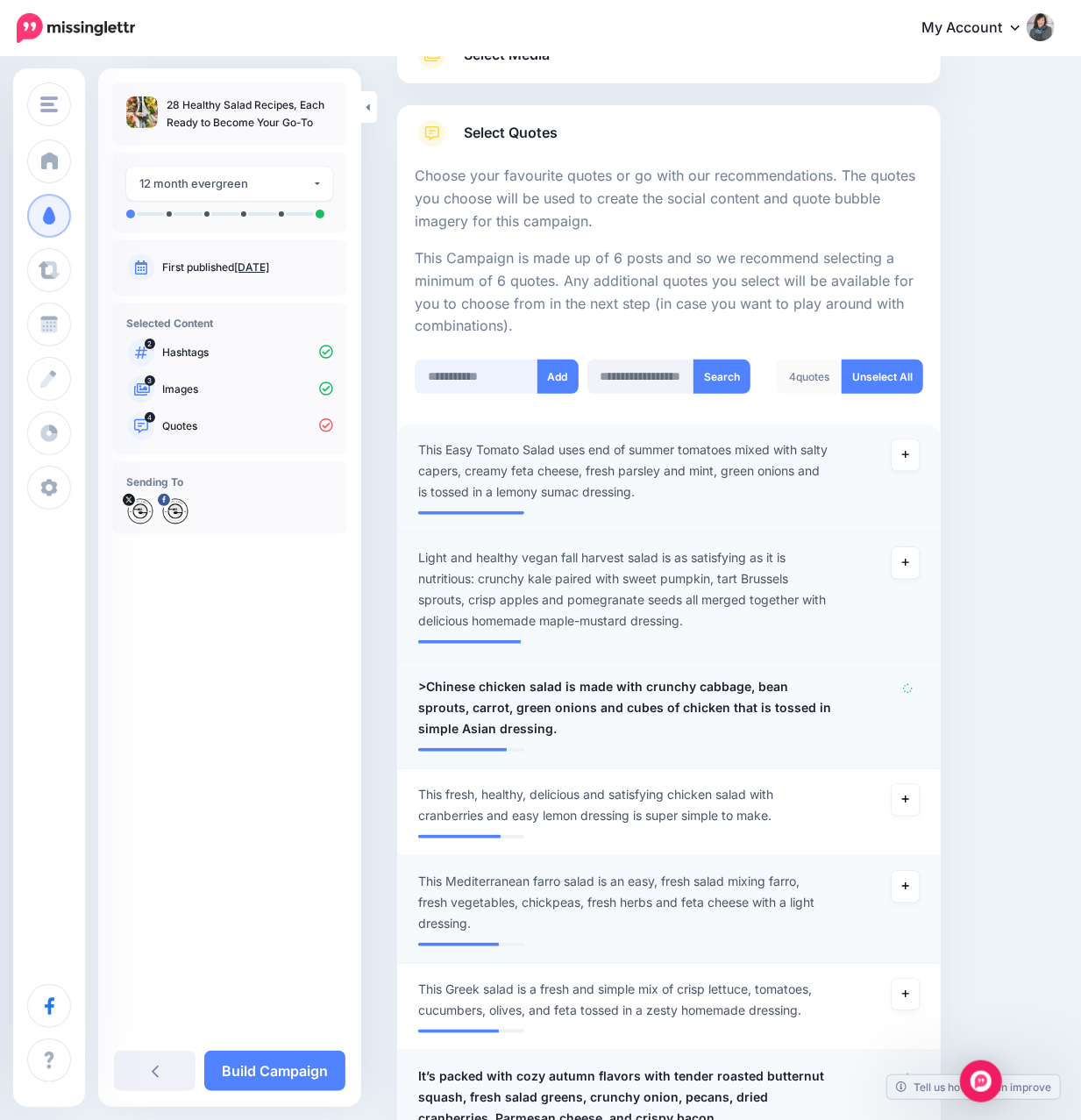
click at [480, 376] on input "text" at bounding box center [476, 377] width 124 height 34
paste input "**********"
type input "**********"
click at [547, 382] on button "Add" at bounding box center [562, 377] width 41 height 34
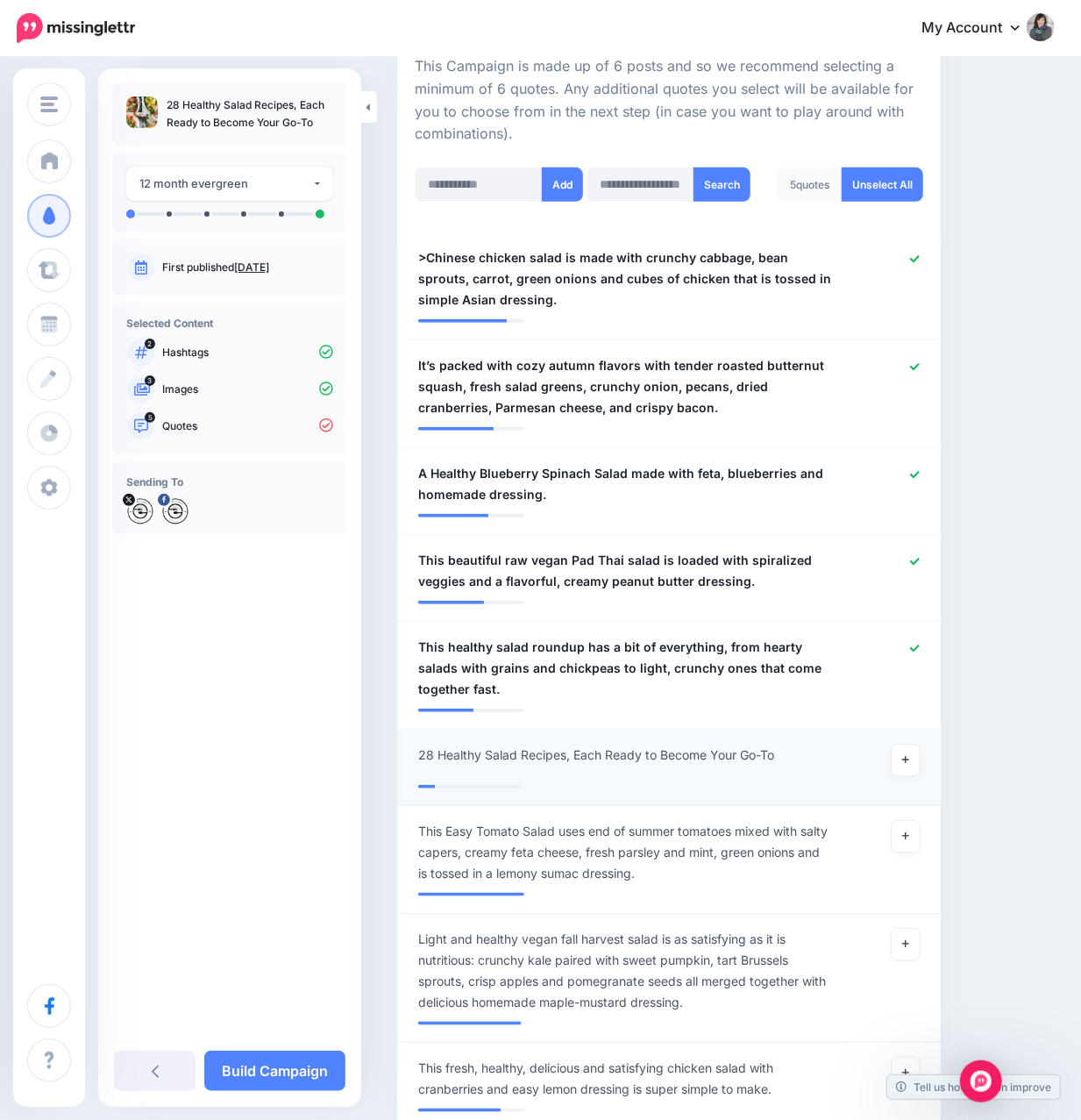
scroll to position [424, 0]
click at [919, 559] on icon at bounding box center [915, 561] width 10 height 7
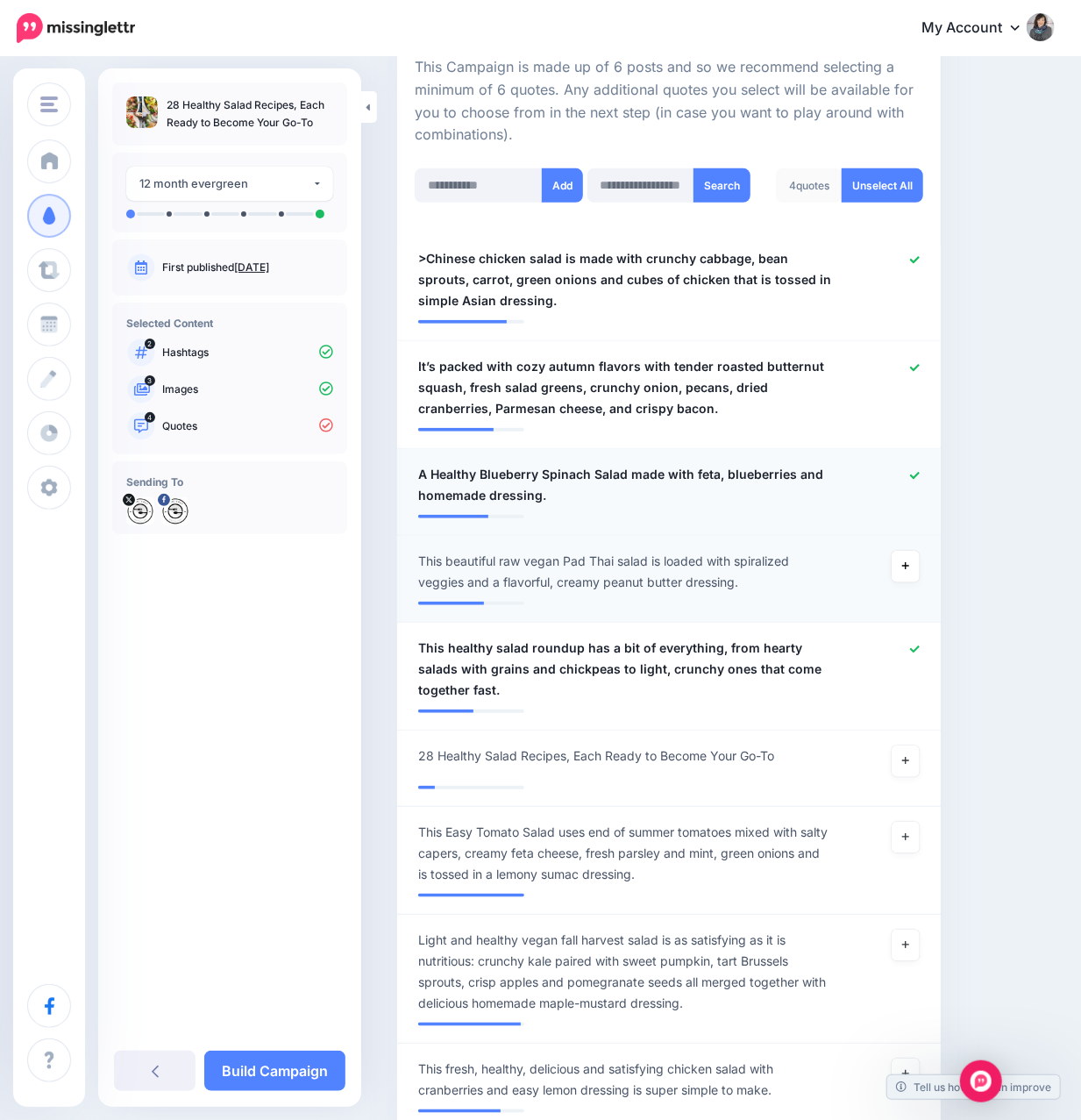
click at [919, 478] on icon at bounding box center [915, 475] width 10 height 10
click at [919, 363] on icon at bounding box center [915, 368] width 10 height 10
click at [919, 255] on icon at bounding box center [915, 260] width 10 height 10
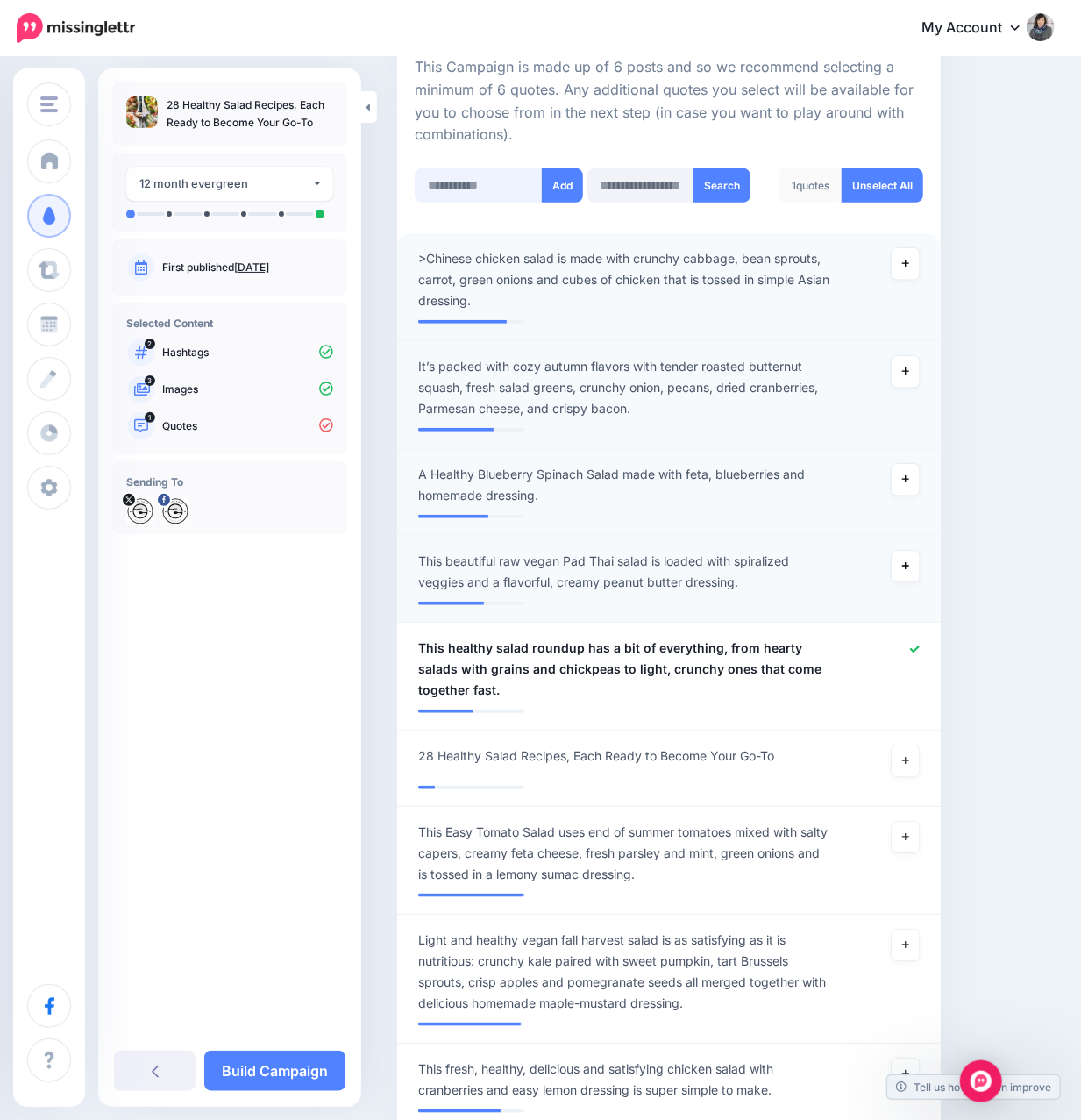
click at [470, 189] on input "text" at bounding box center [478, 185] width 128 height 34
paste input "**********"
type input "**********"
click at [557, 189] on button "Add" at bounding box center [562, 185] width 41 height 34
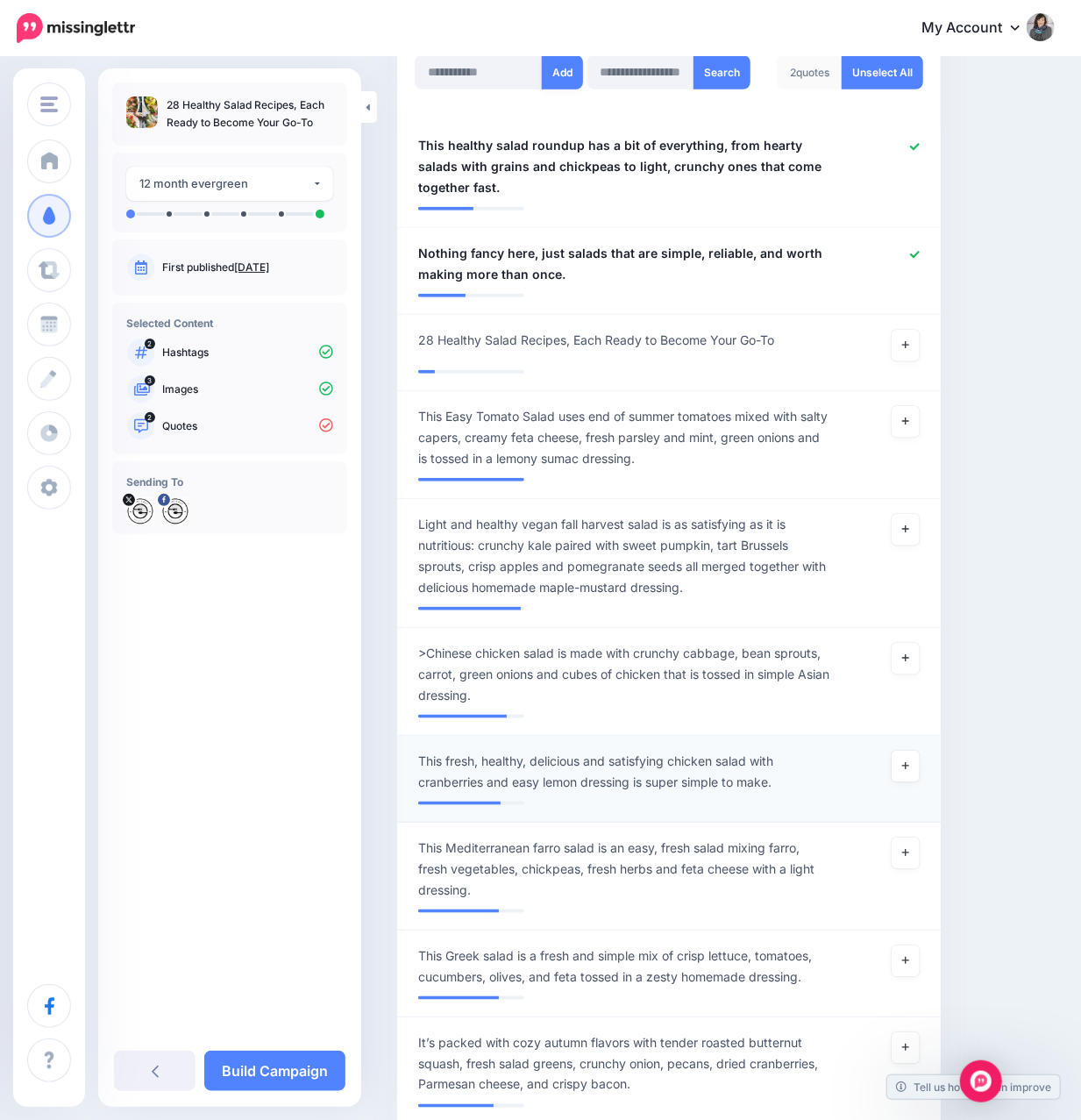
scroll to position [424, 0]
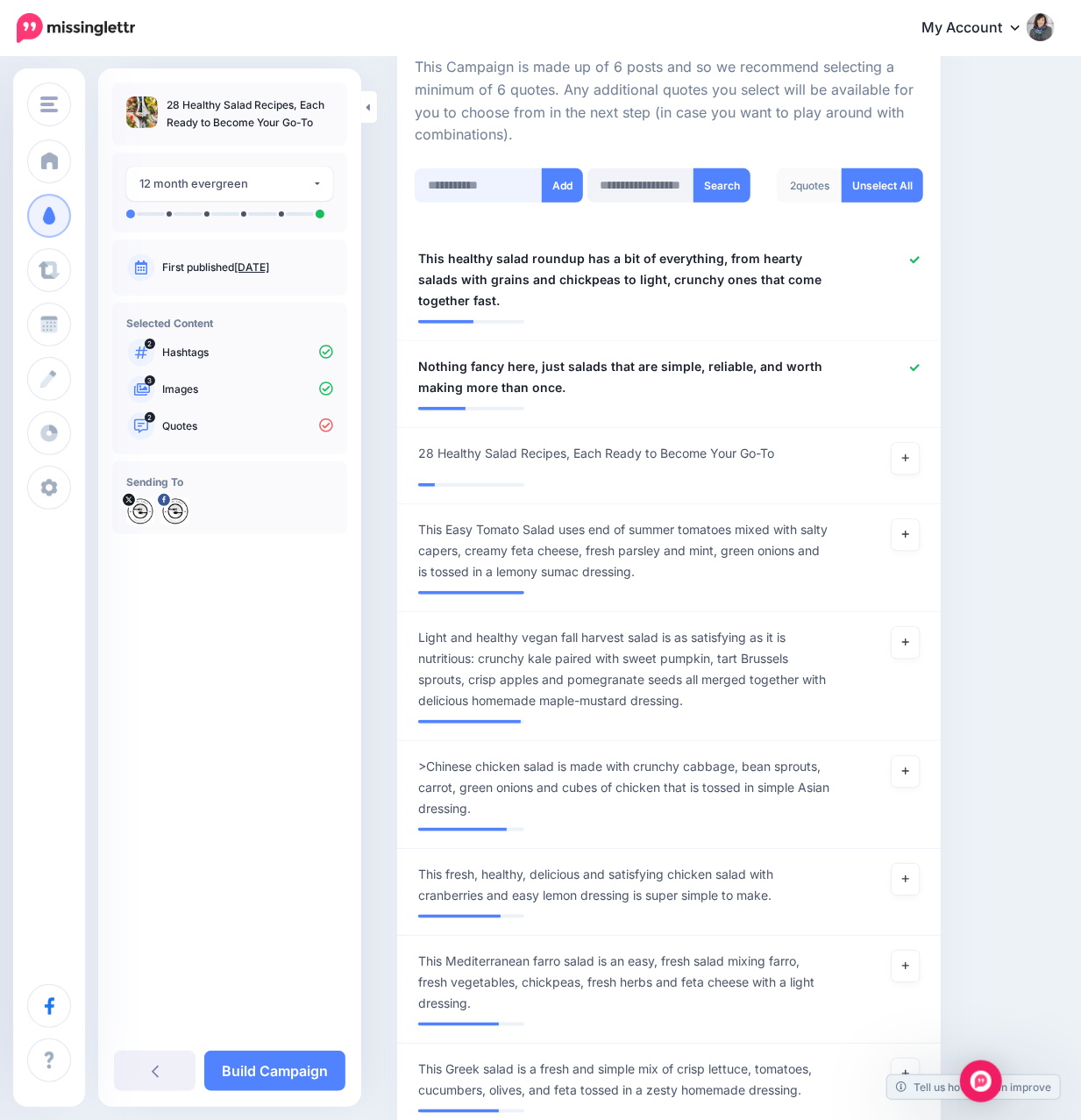
click at [495, 180] on input "text" at bounding box center [478, 185] width 128 height 34
paste input "**********"
type input "**********"
click at [558, 189] on button "Add" at bounding box center [562, 185] width 41 height 34
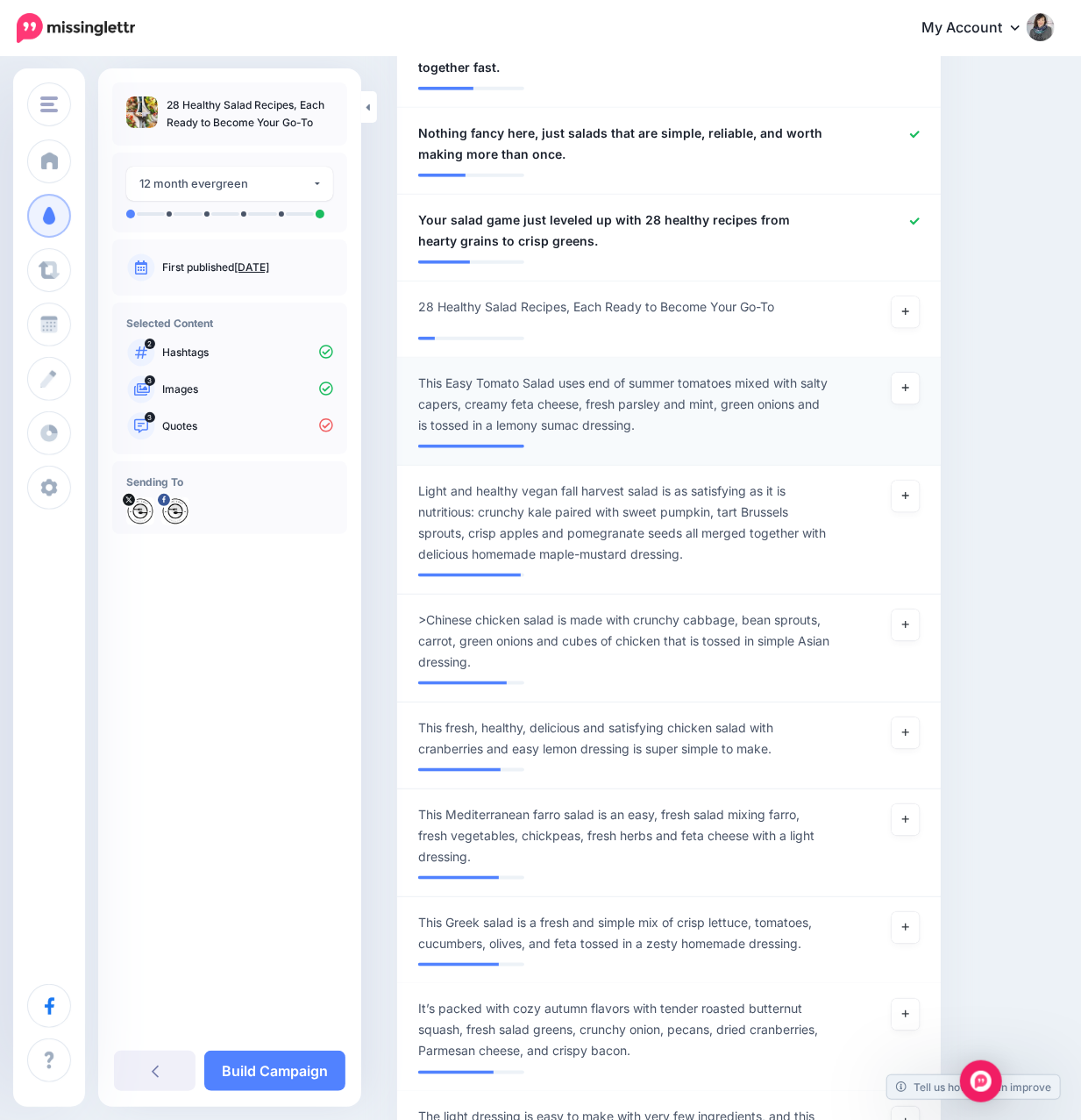
scroll to position [424, 0]
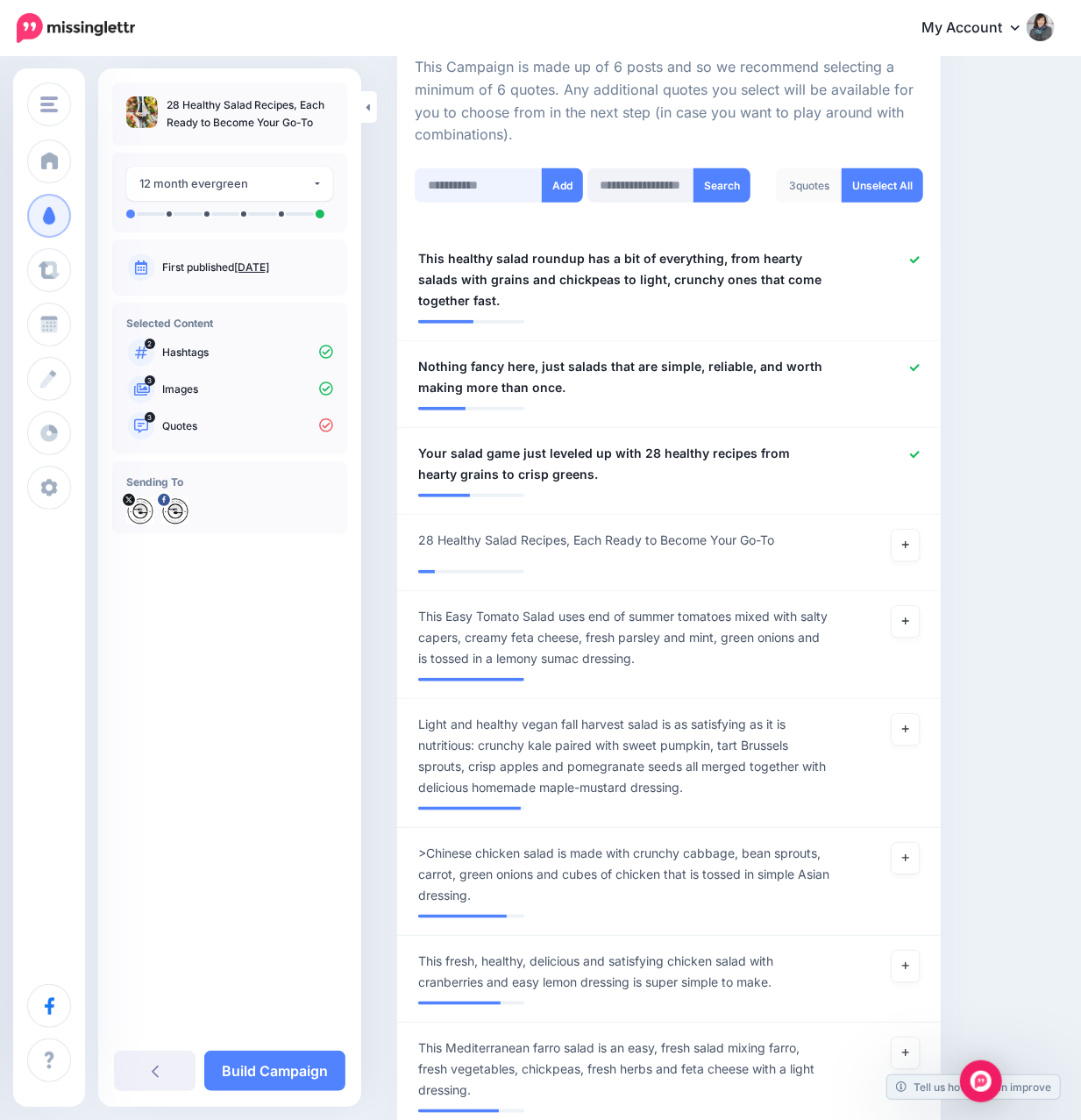
click at [472, 181] on input "text" at bounding box center [478, 185] width 128 height 34
paste input "**********"
type input "**********"
click at [555, 193] on button "Add" at bounding box center [562, 185] width 41 height 34
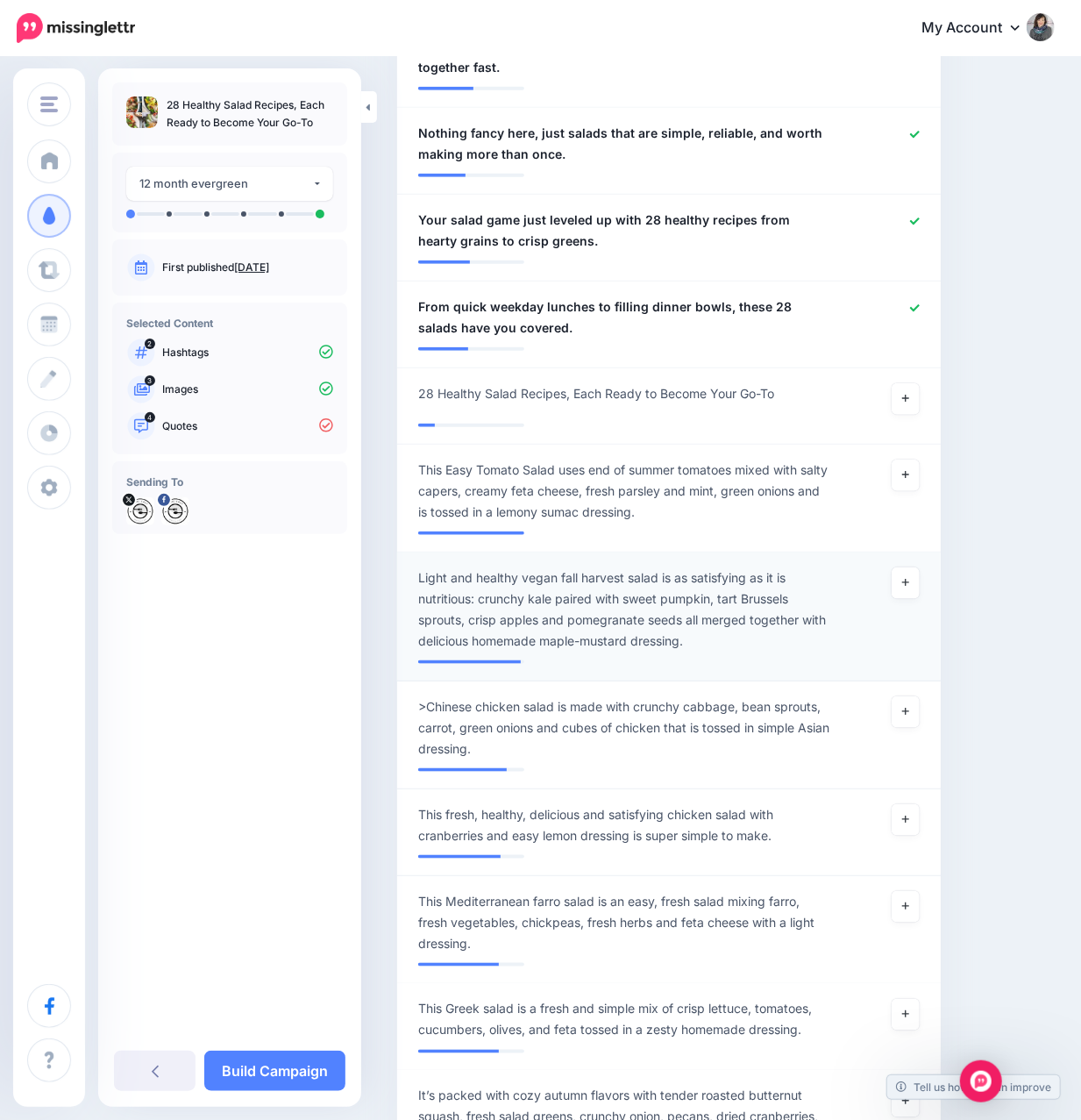
scroll to position [307, 0]
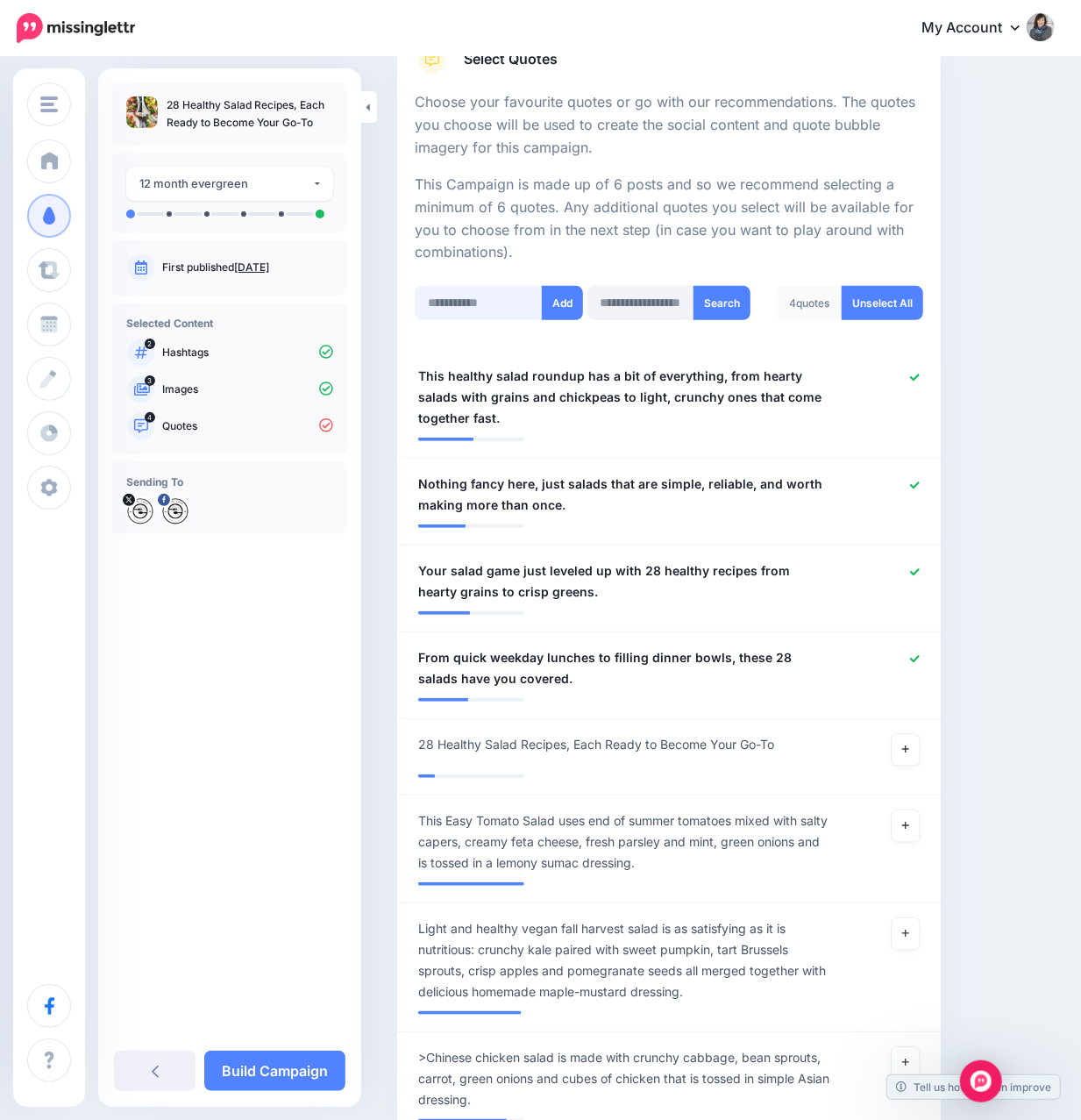
click at [511, 303] on input "text" at bounding box center [478, 303] width 128 height 34
paste input "**********"
type input "**********"
drag, startPoint x: 556, startPoint y: 303, endPoint x: 513, endPoint y: 366, distance: 76.3
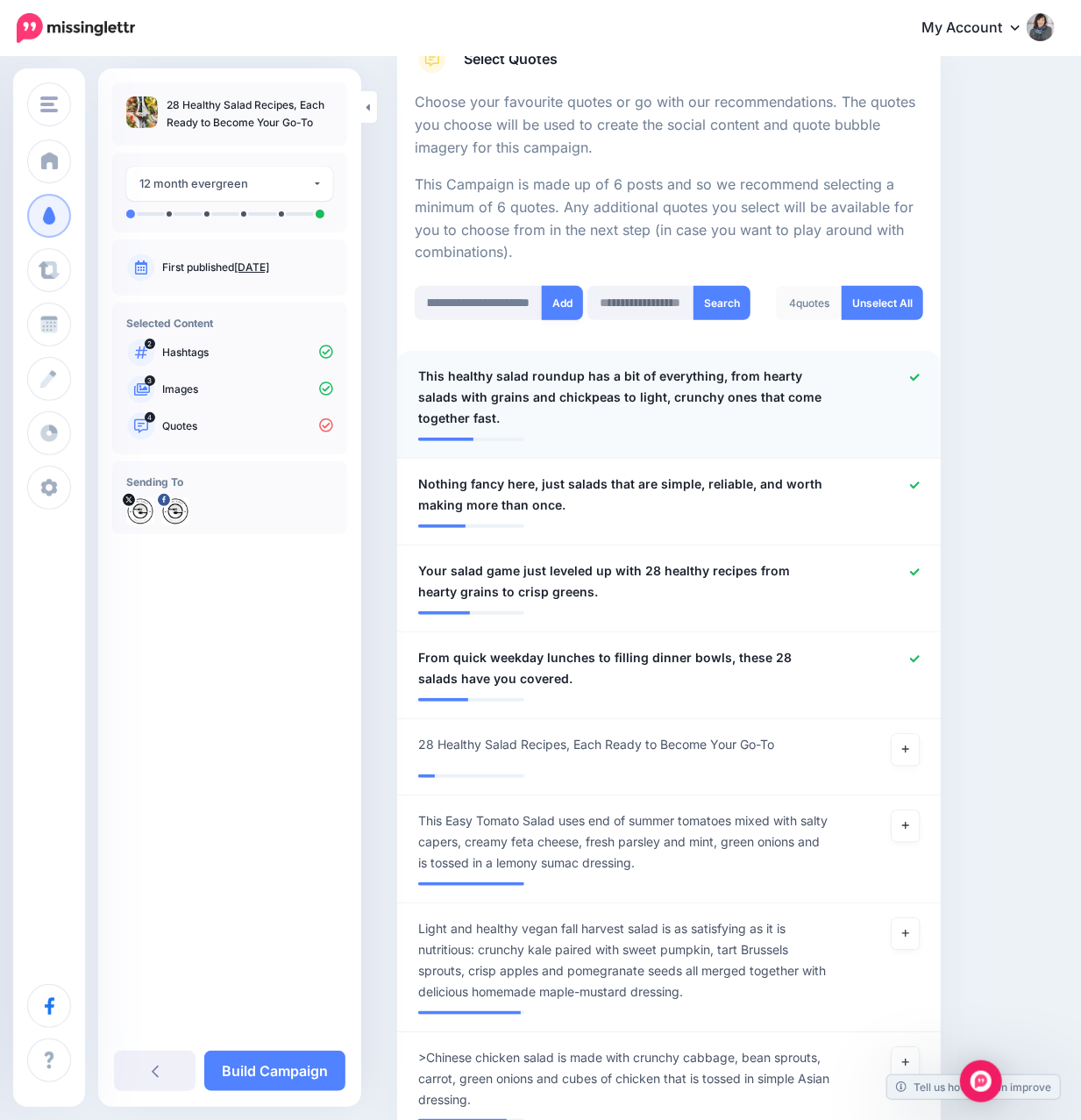
click at [556, 305] on button "Add" at bounding box center [562, 303] width 41 height 34
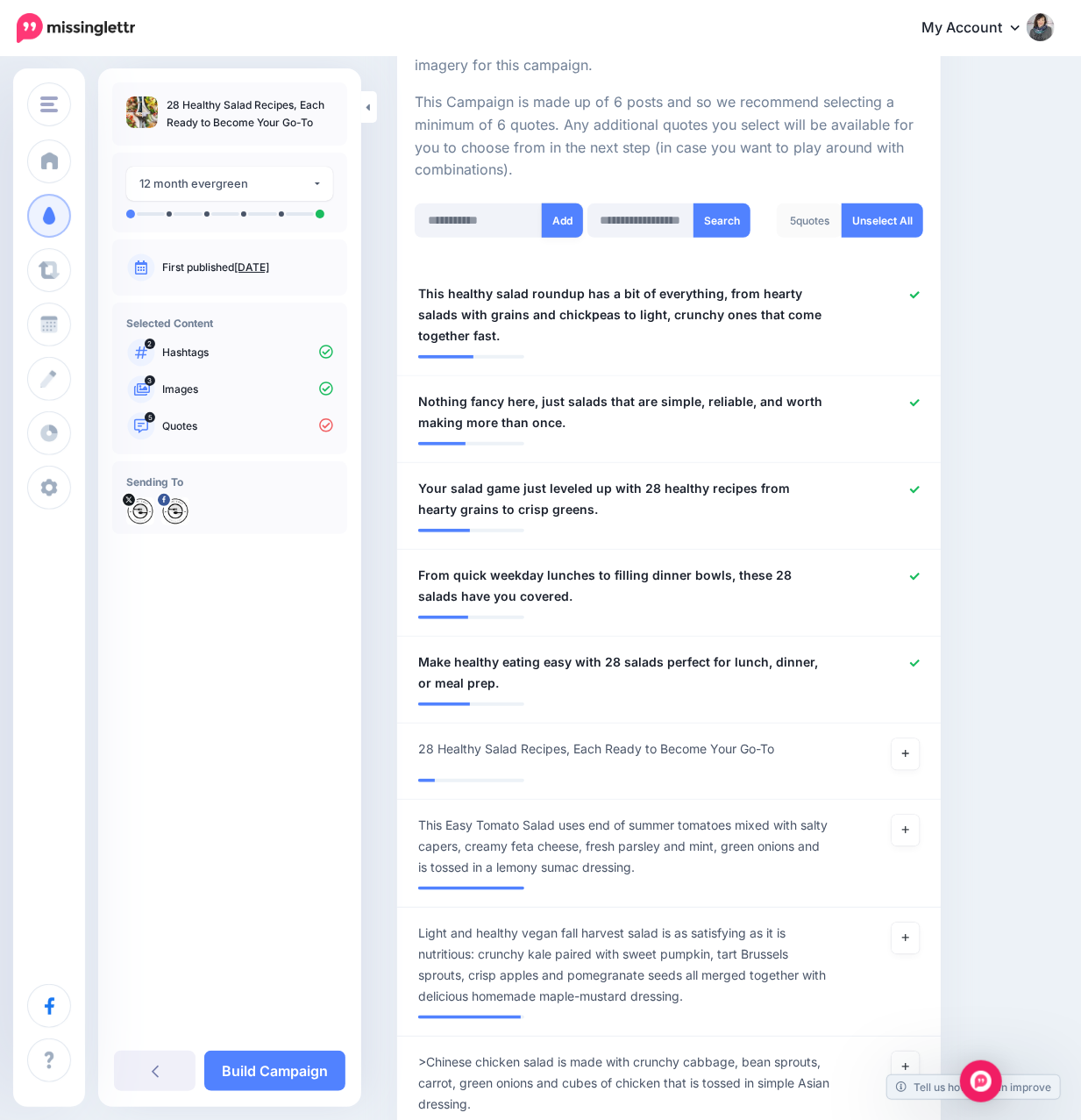
scroll to position [424, 0]
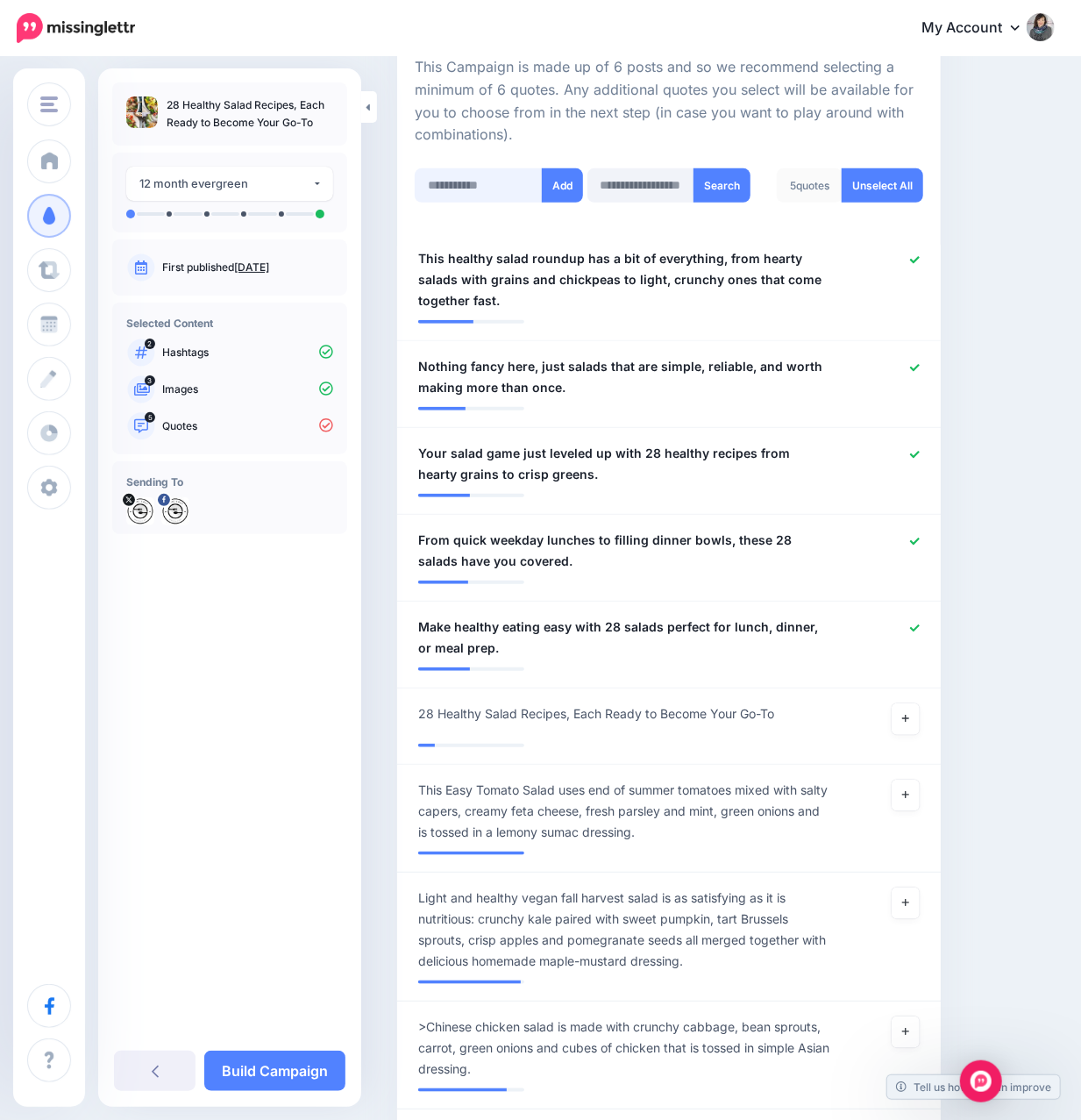
click at [470, 186] on input "text" at bounding box center [478, 185] width 128 height 34
paste input "**********"
type input "**********"
click at [558, 197] on button "Add" at bounding box center [562, 185] width 41 height 34
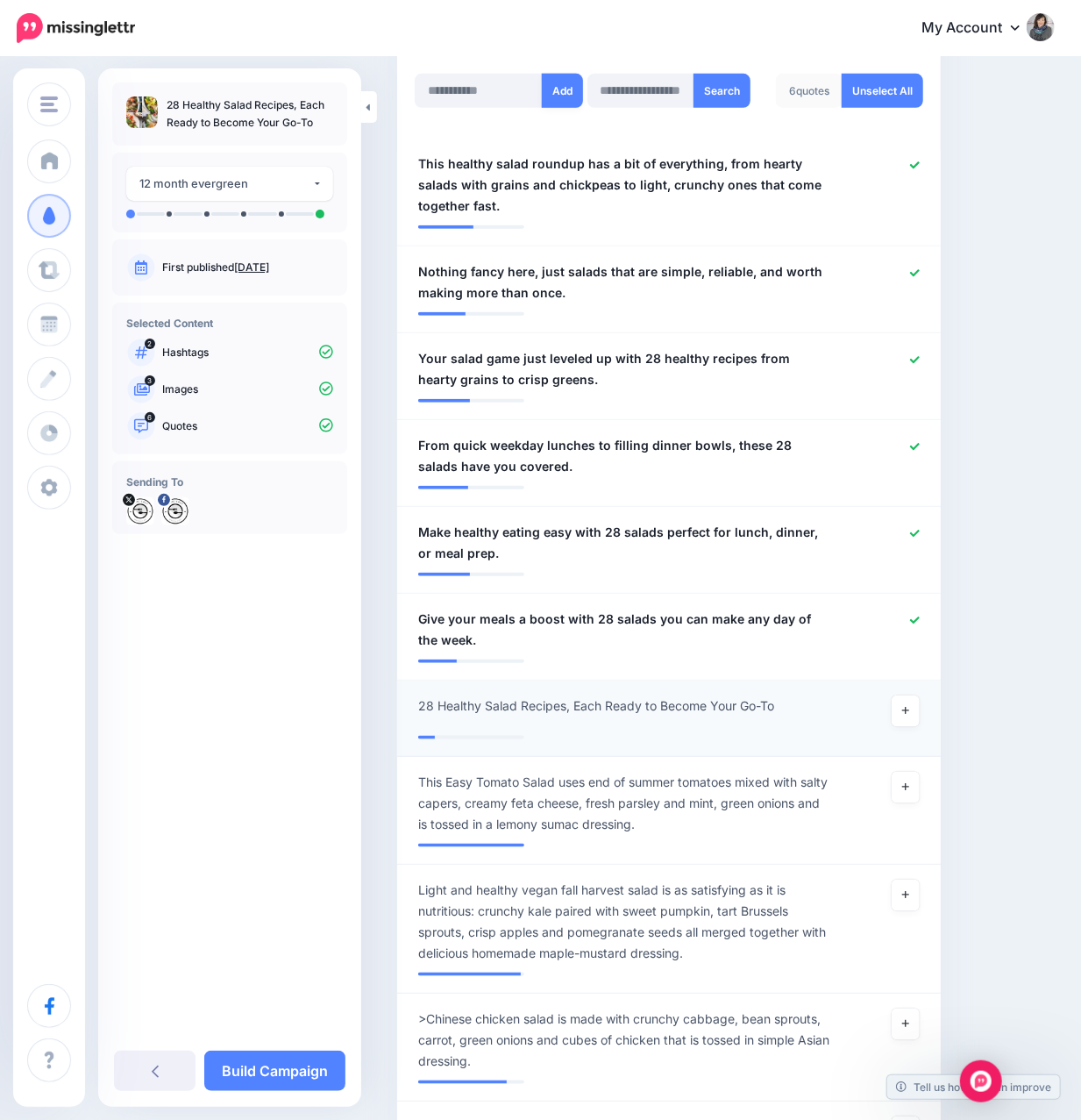
scroll to position [424, 0]
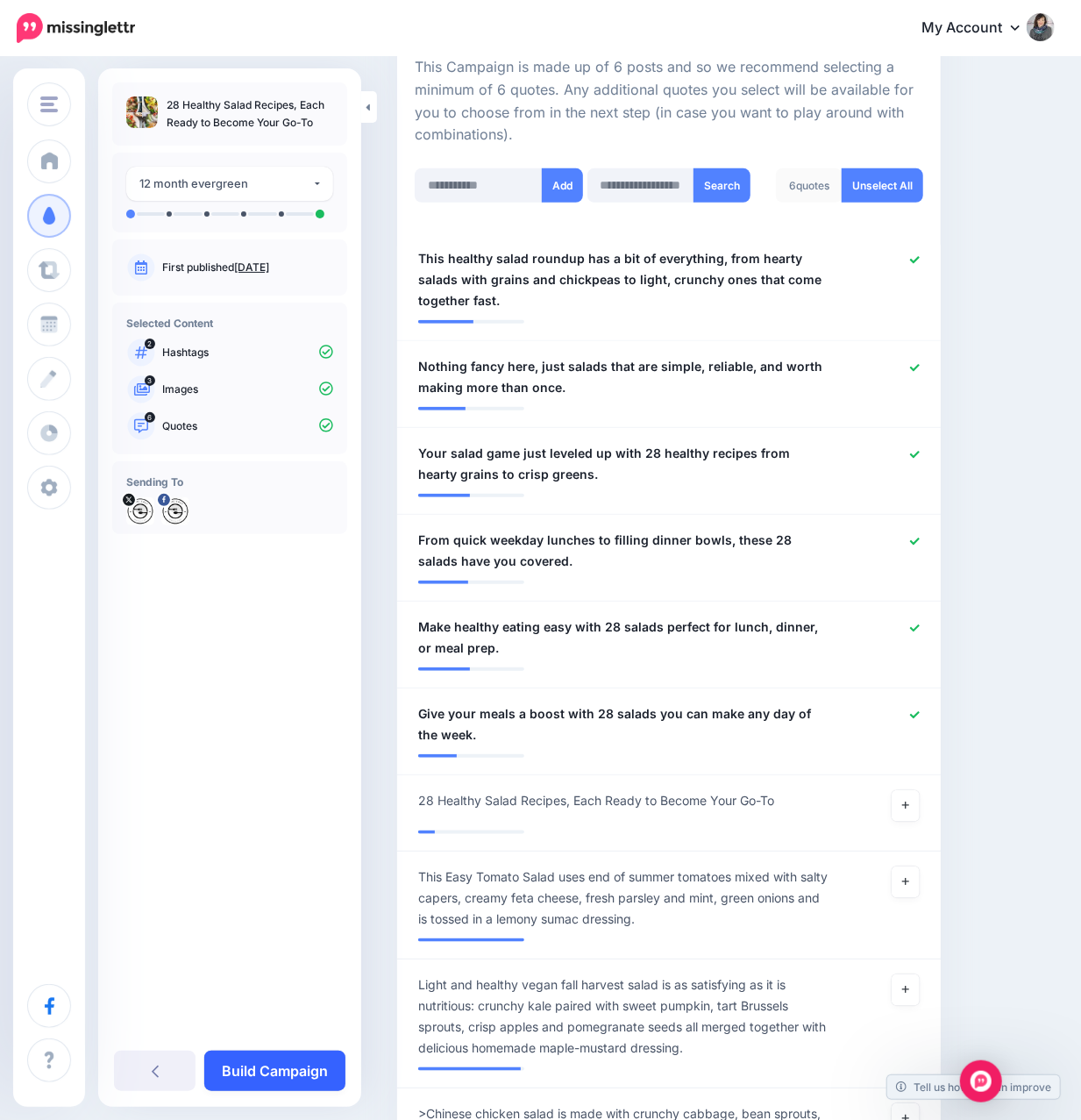
click at [292, 1067] on link "Build Campaign" at bounding box center [275, 1071] width 141 height 40
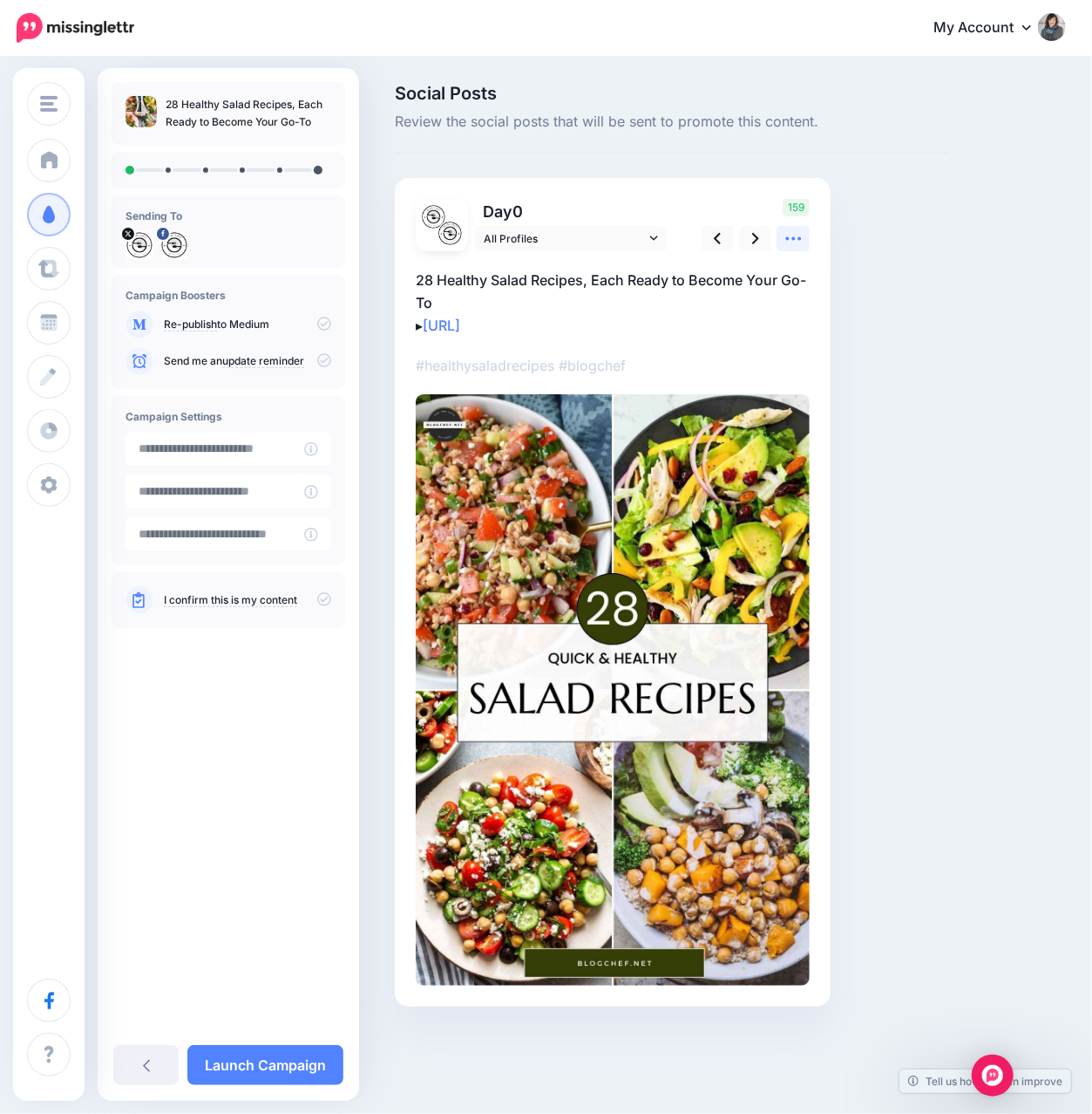
click at [806, 228] on link at bounding box center [793, 238] width 33 height 26
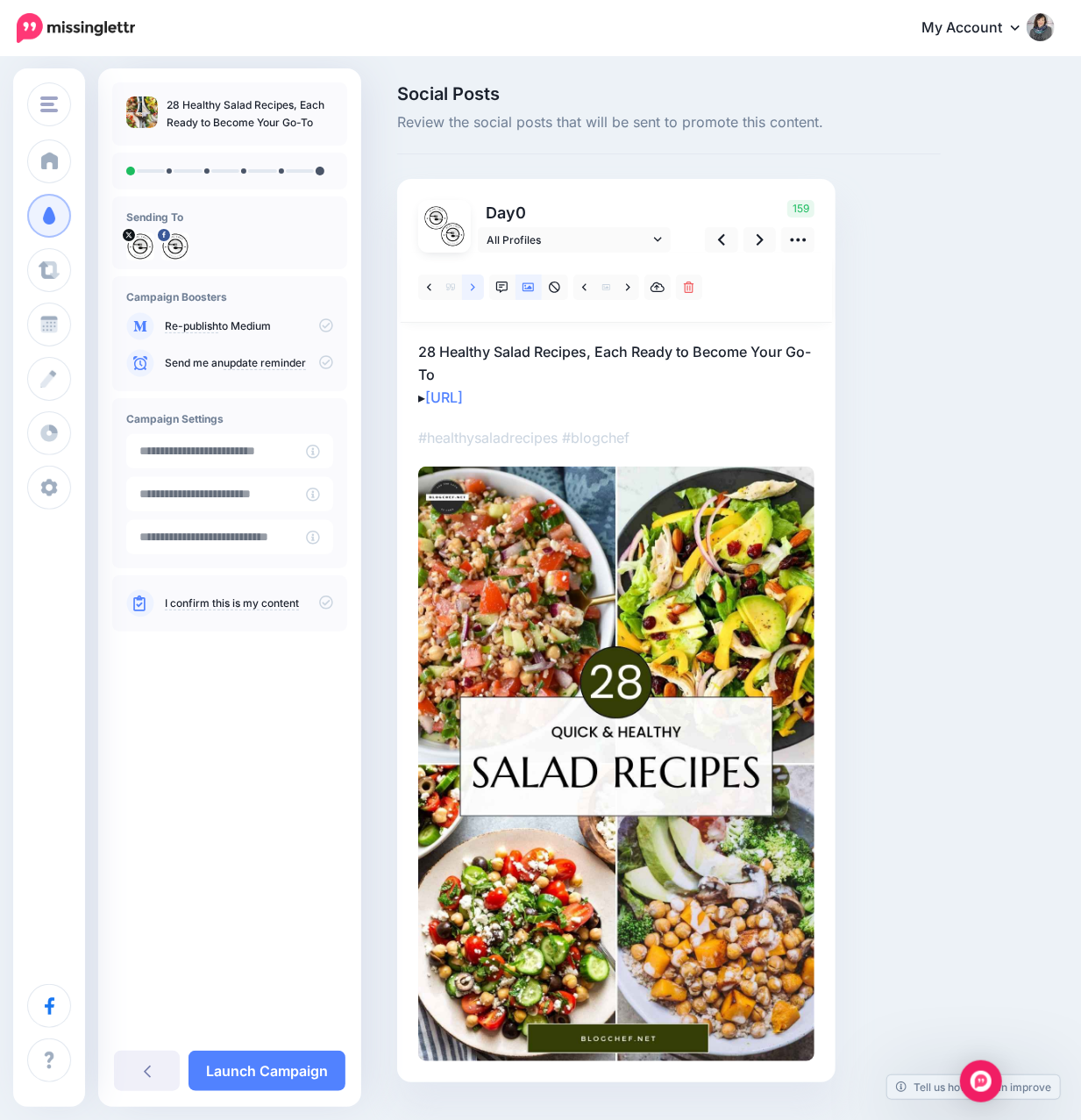
click at [475, 286] on link at bounding box center [473, 287] width 22 height 26
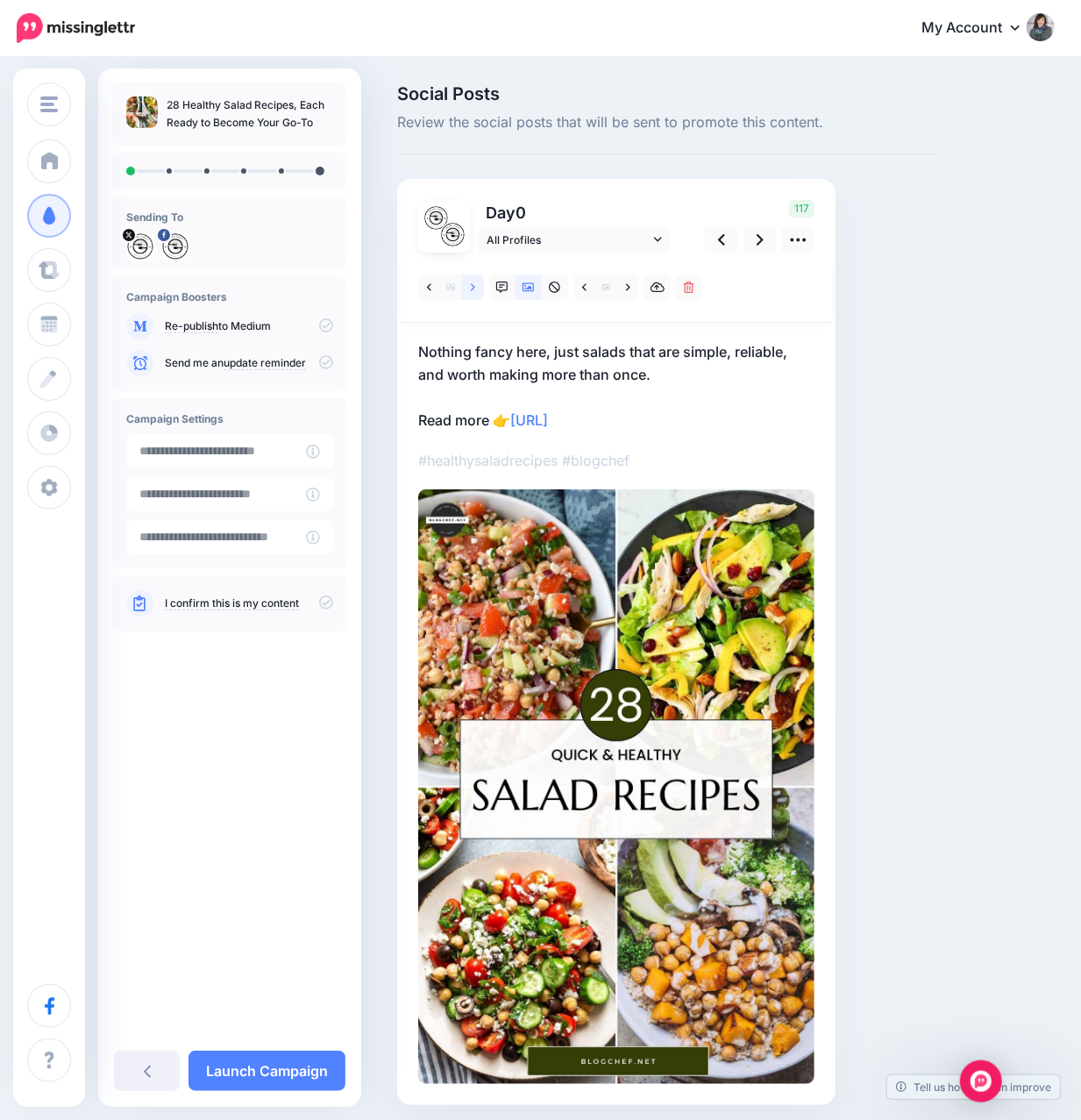
click at [474, 282] on icon at bounding box center [473, 287] width 5 height 12
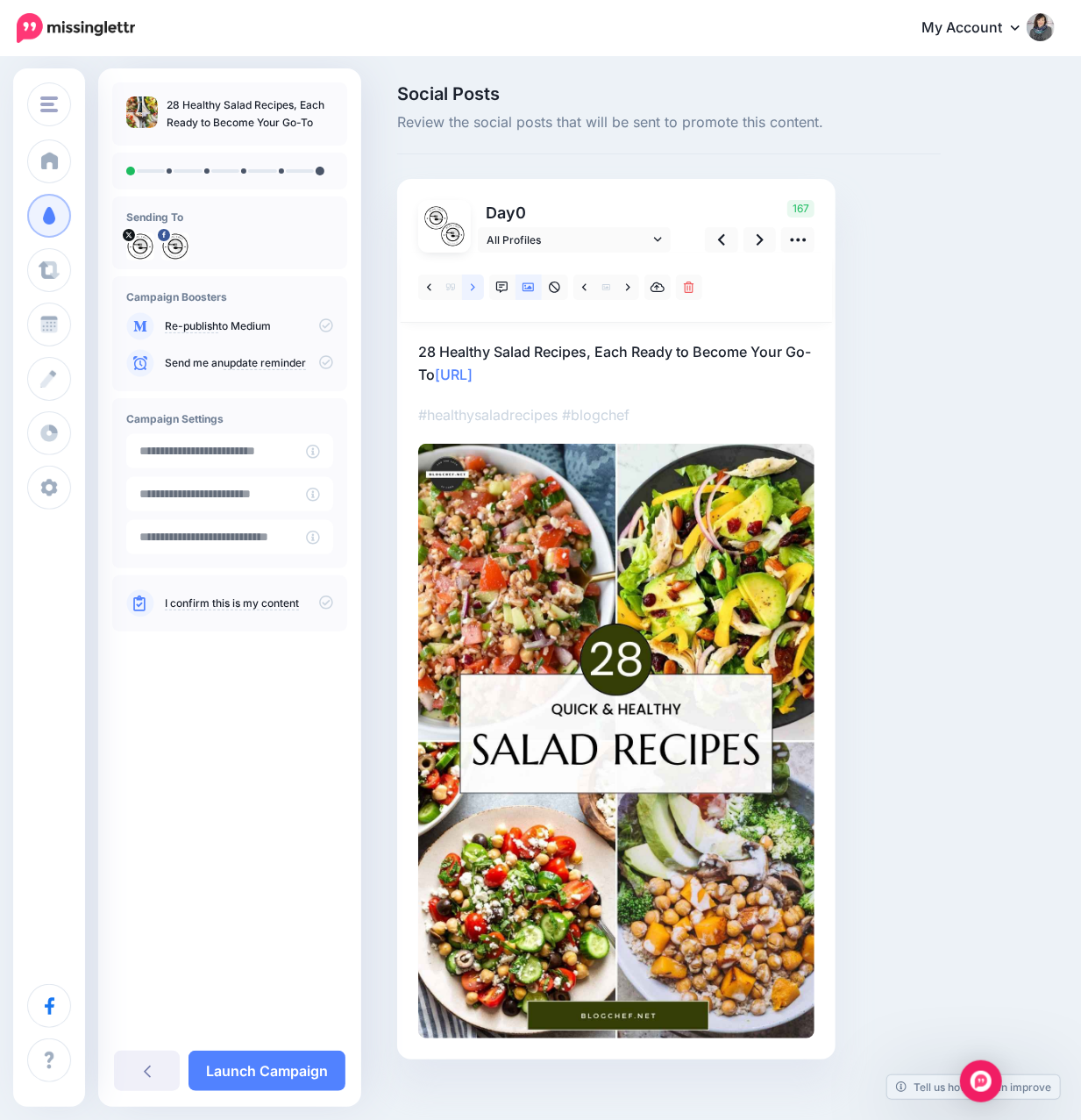
click at [474, 282] on icon at bounding box center [473, 287] width 5 height 12
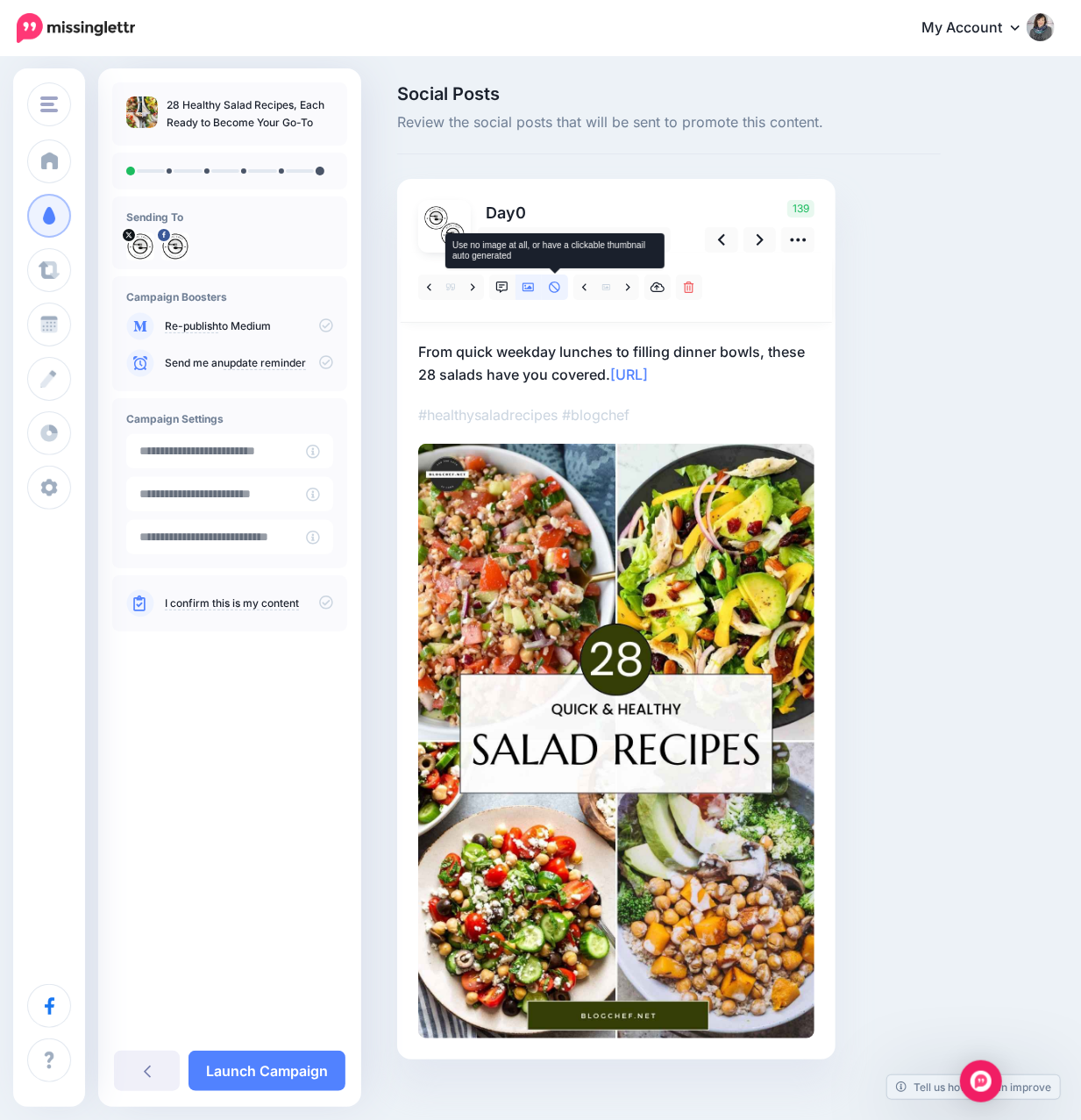
click at [550, 293] on link at bounding box center [555, 287] width 27 height 26
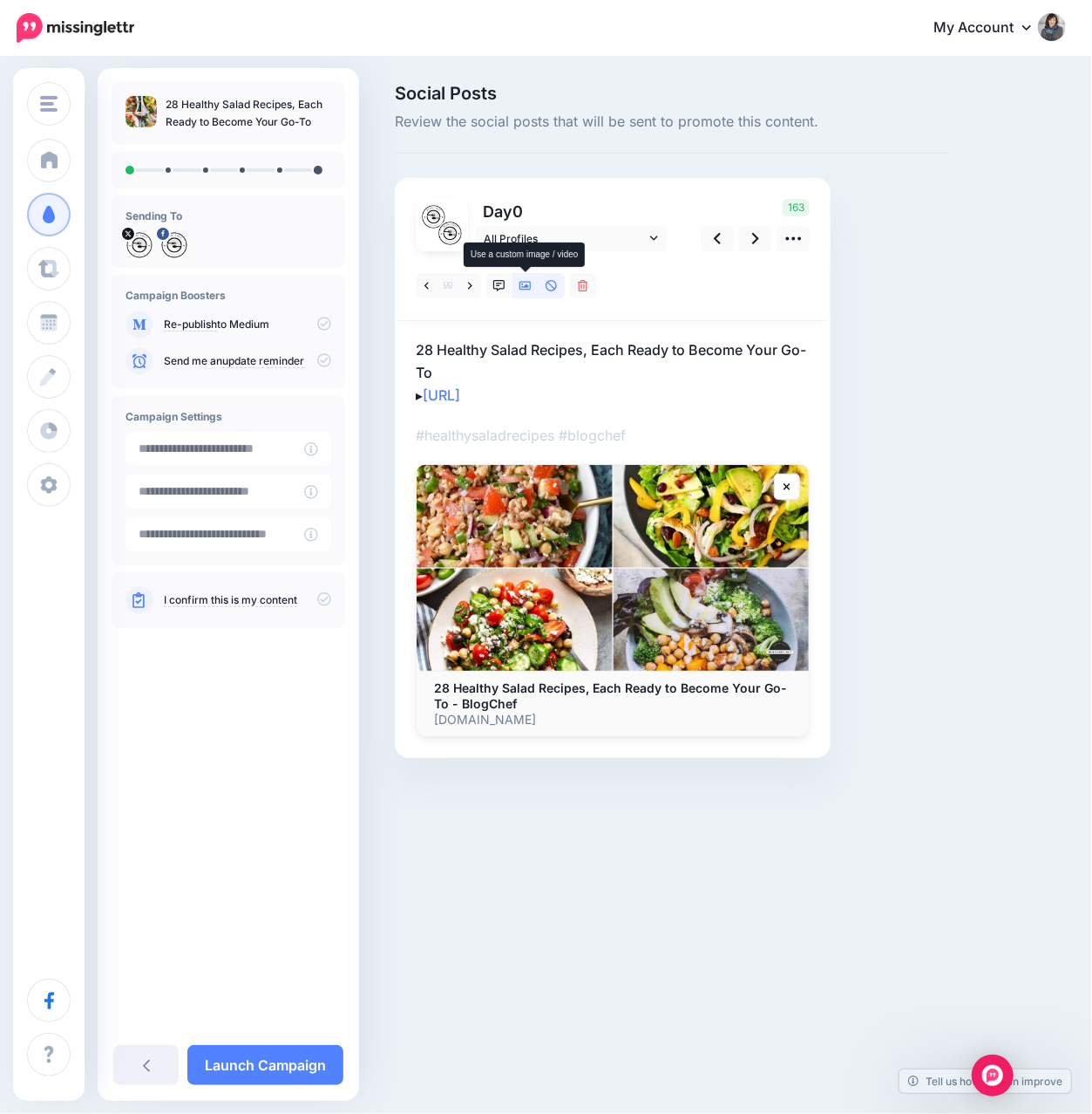
click at [527, 289] on icon at bounding box center [526, 286] width 12 height 9
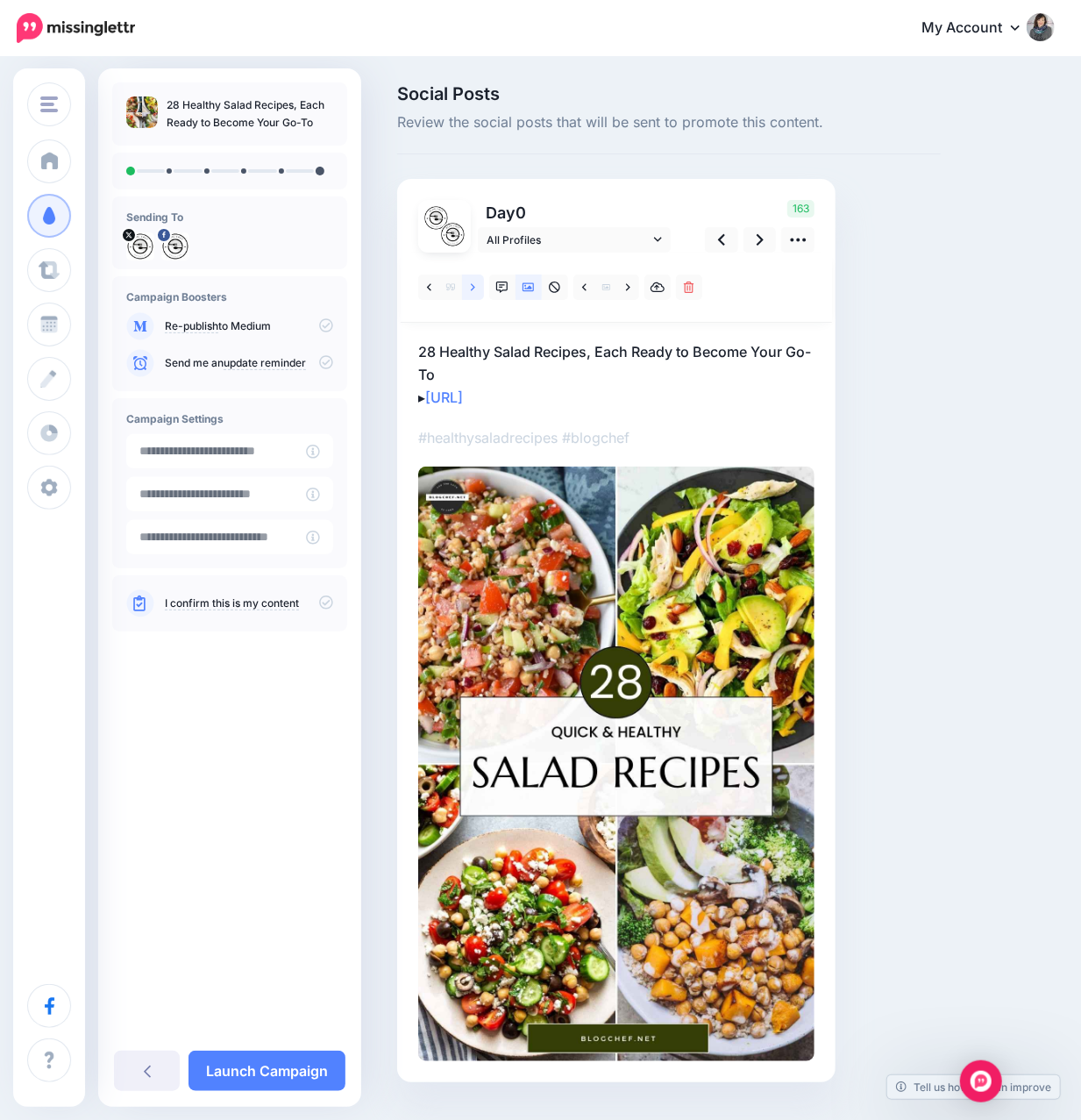
click at [473, 291] on icon at bounding box center [473, 287] width 5 height 12
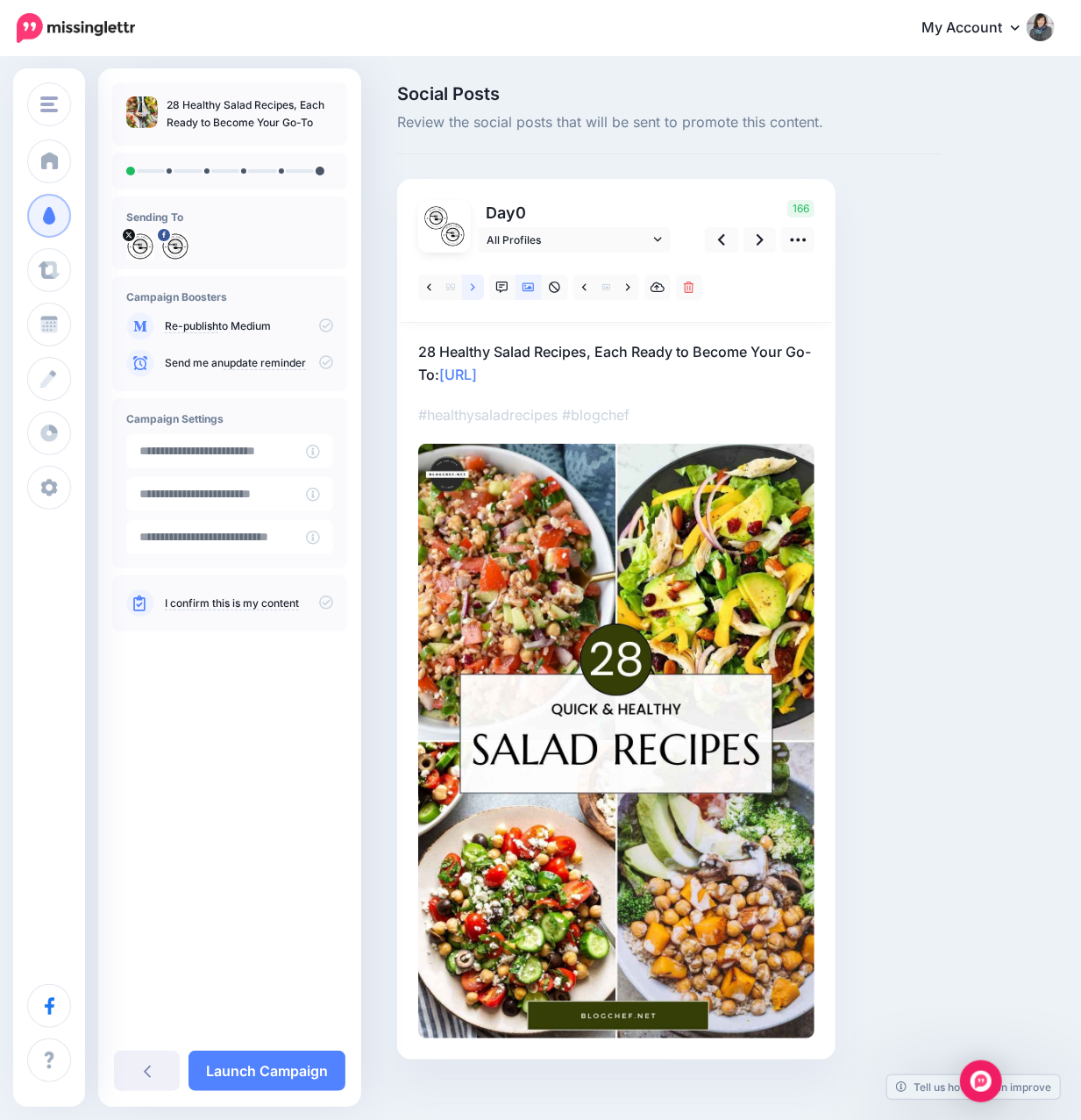
click at [473, 291] on icon at bounding box center [473, 287] width 5 height 12
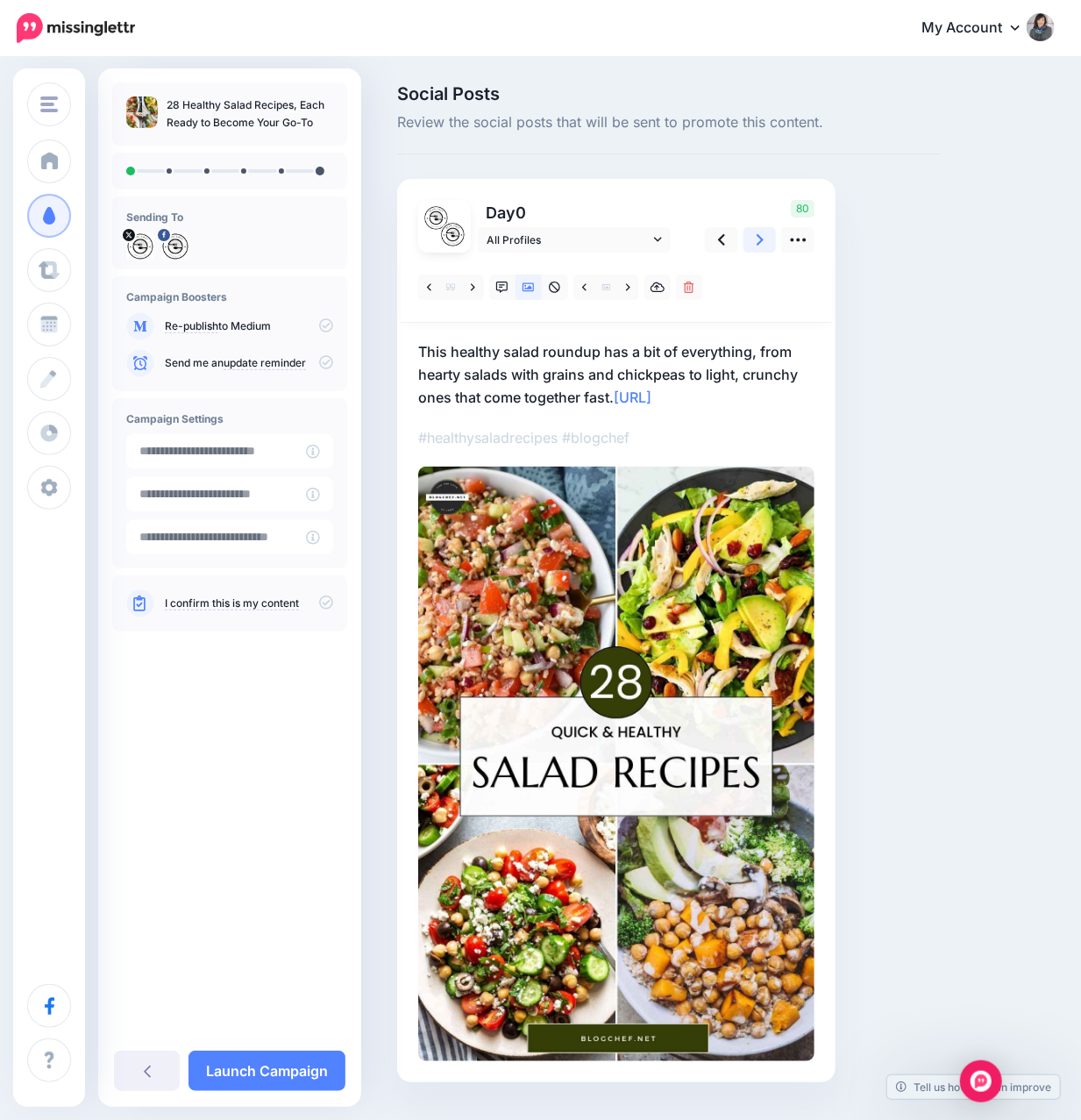
click at [765, 243] on link at bounding box center [760, 240] width 33 height 26
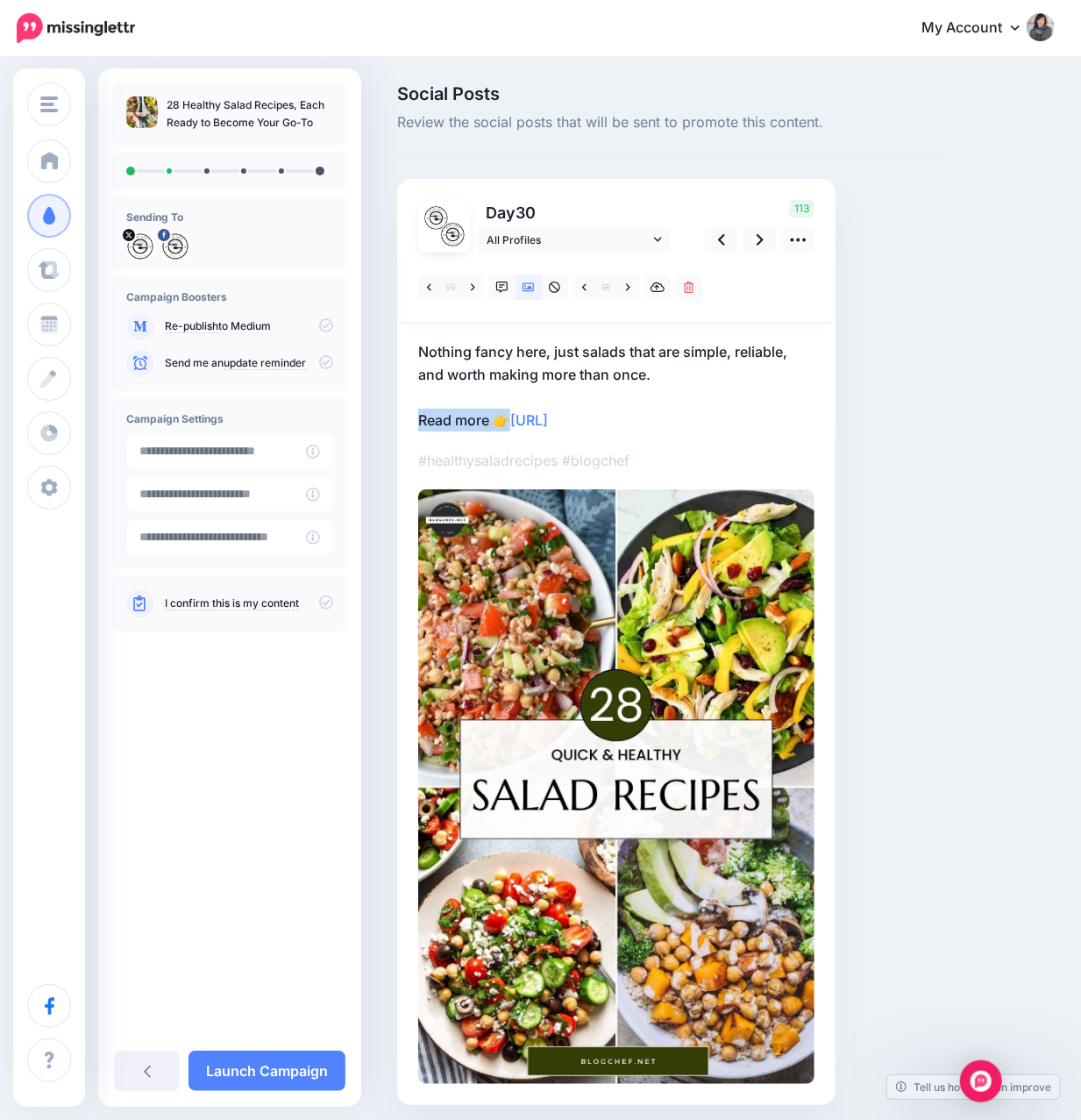
drag, startPoint x: 421, startPoint y: 419, endPoint x: 513, endPoint y: 428, distance: 92.4
click at [513, 428] on p "Nothing fancy here, just salads that are simple, reliable, and worth making mor…" at bounding box center [616, 386] width 396 height 91
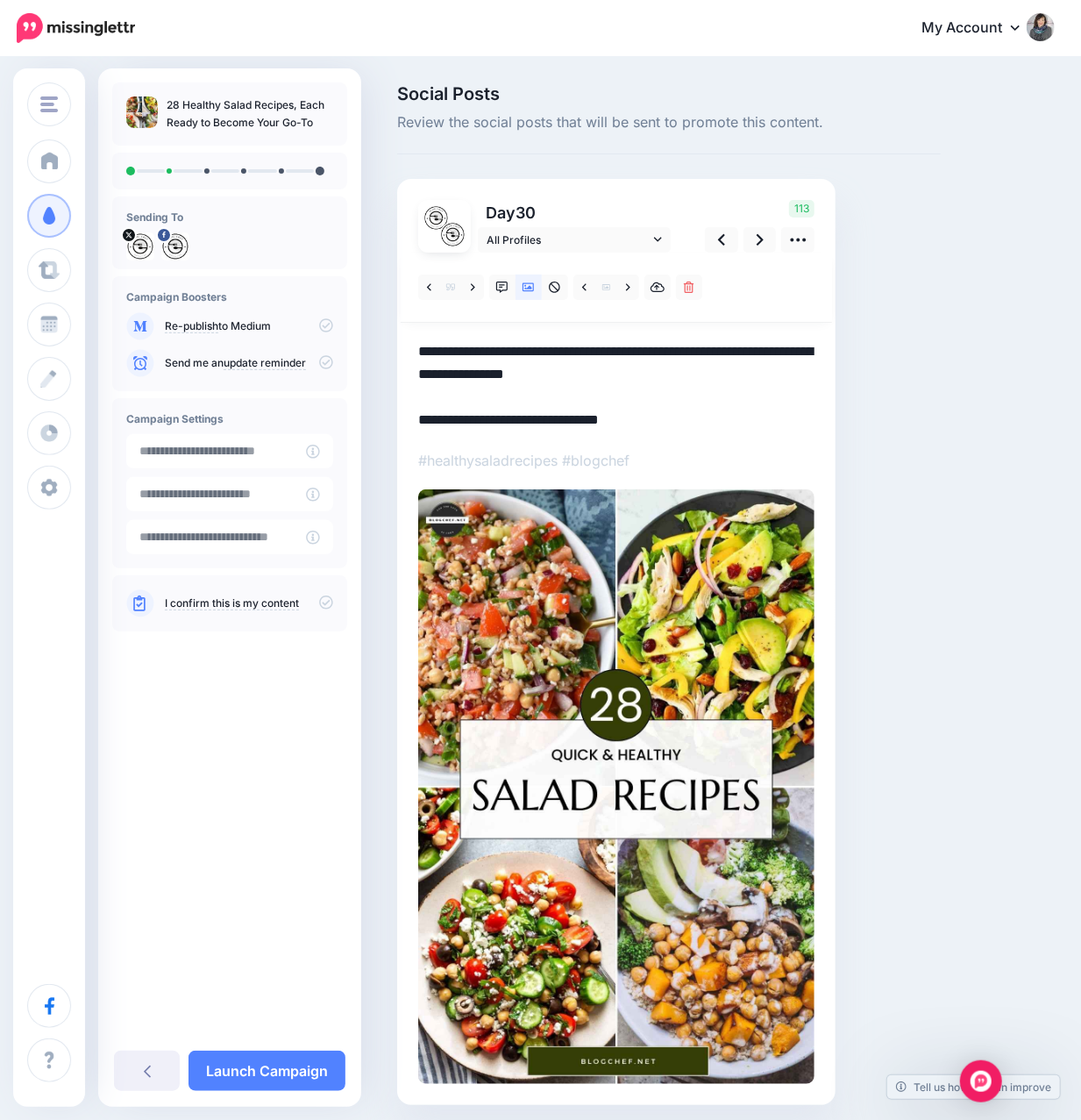
drag, startPoint x: 513, startPoint y: 428, endPoint x: 412, endPoint y: 425, distance: 101.0
click at [412, 425] on div "Day 30 All Profiles" at bounding box center [616, 642] width 438 height 926
click at [720, 228] on link at bounding box center [721, 240] width 33 height 26
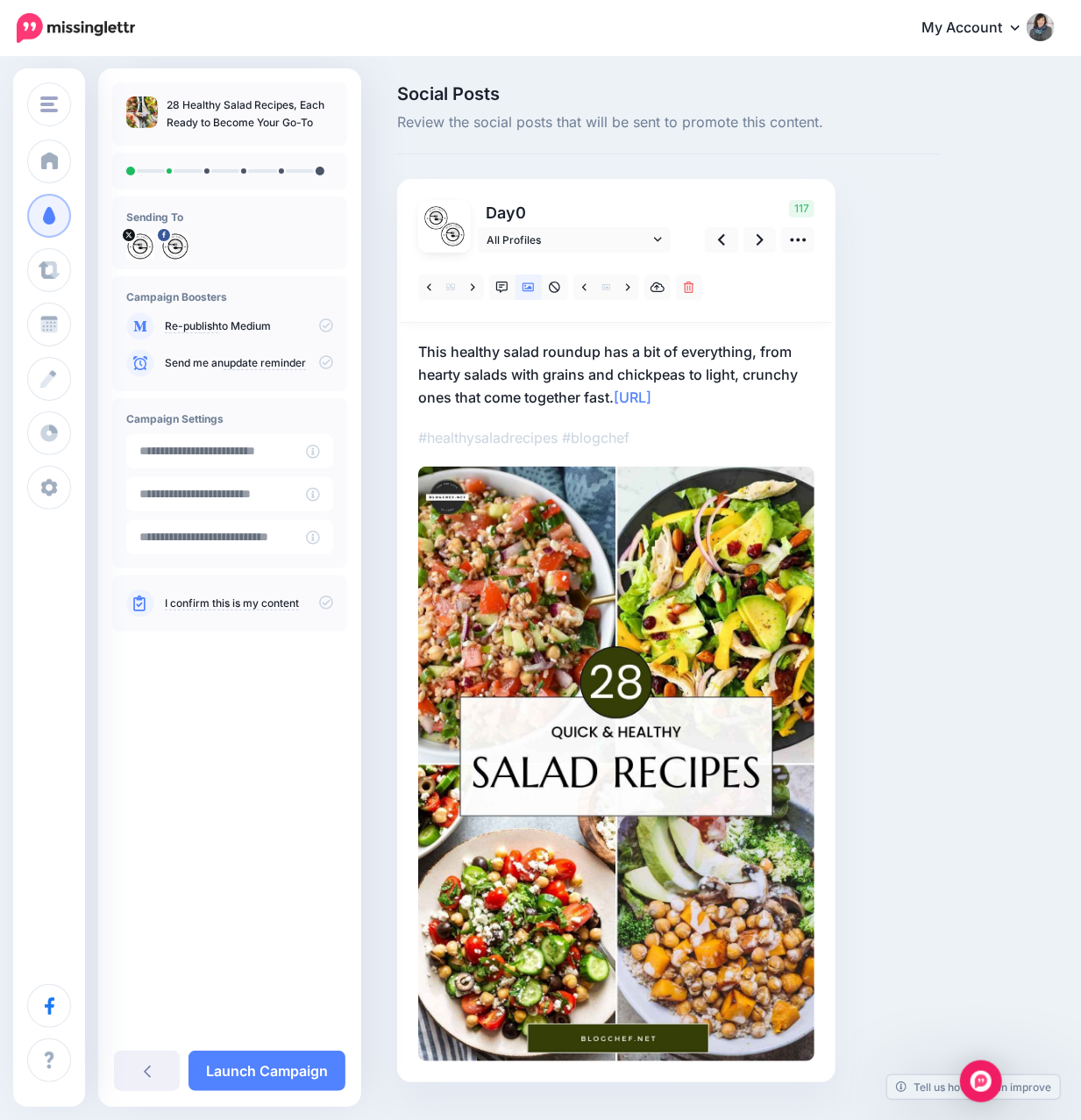
click at [615, 397] on p "This healthy salad roundup has a bit of everything, from hearty salads with gra…" at bounding box center [616, 375] width 396 height 68
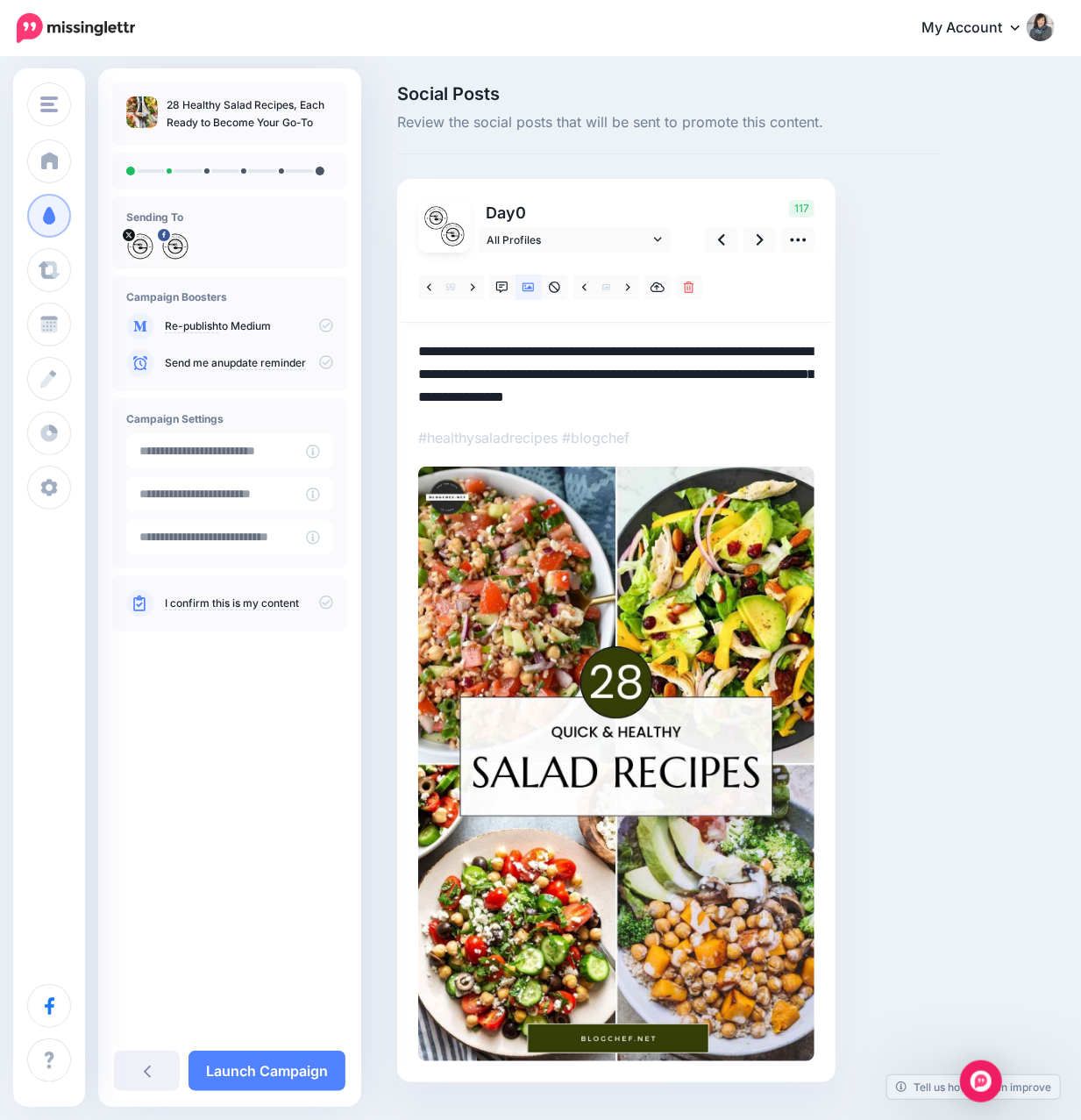
click at [617, 401] on textarea "**********" at bounding box center [616, 375] width 396 height 68
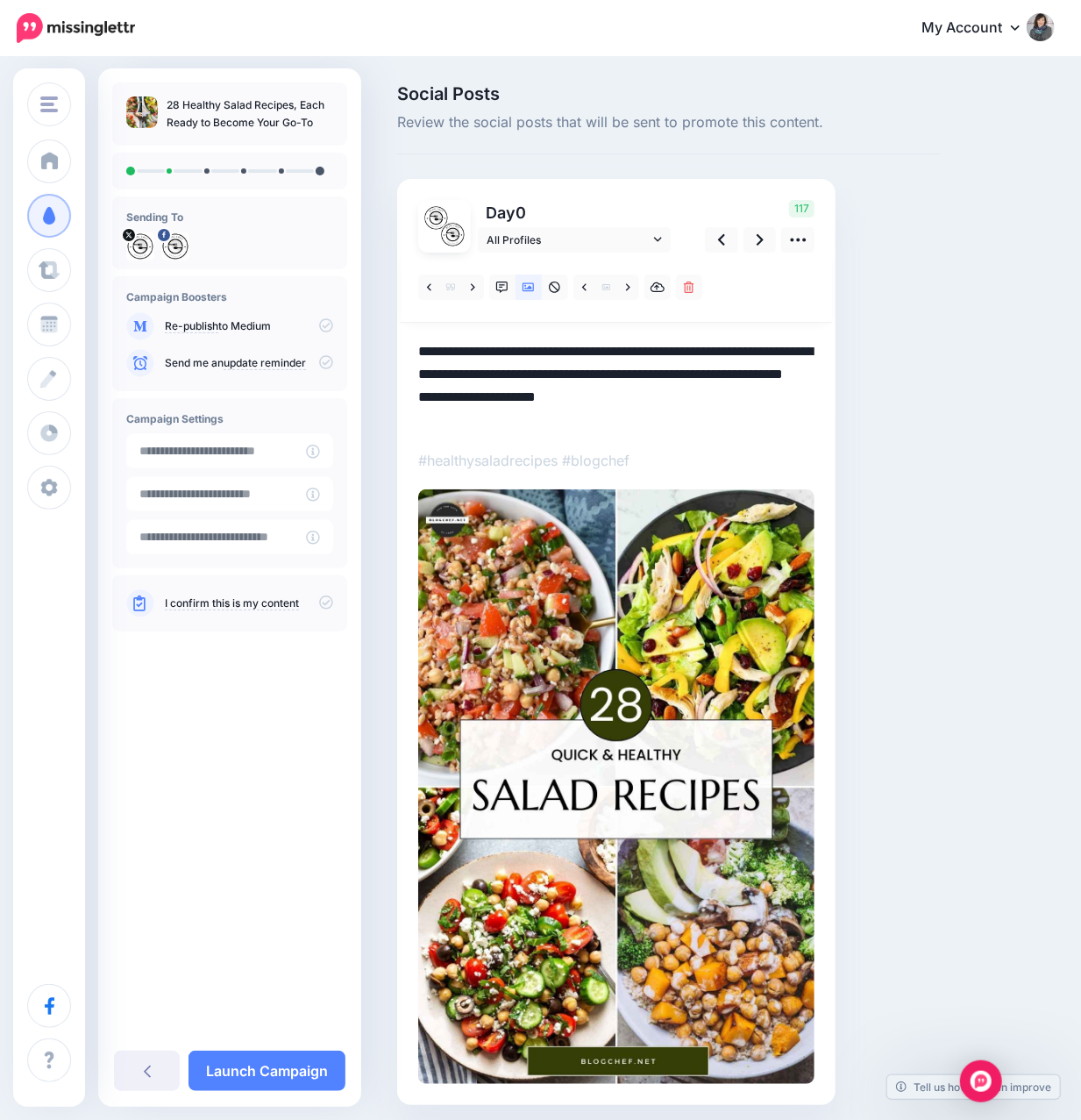
paste textarea "**********"
click at [421, 422] on textarea "**********" at bounding box center [616, 386] width 396 height 91
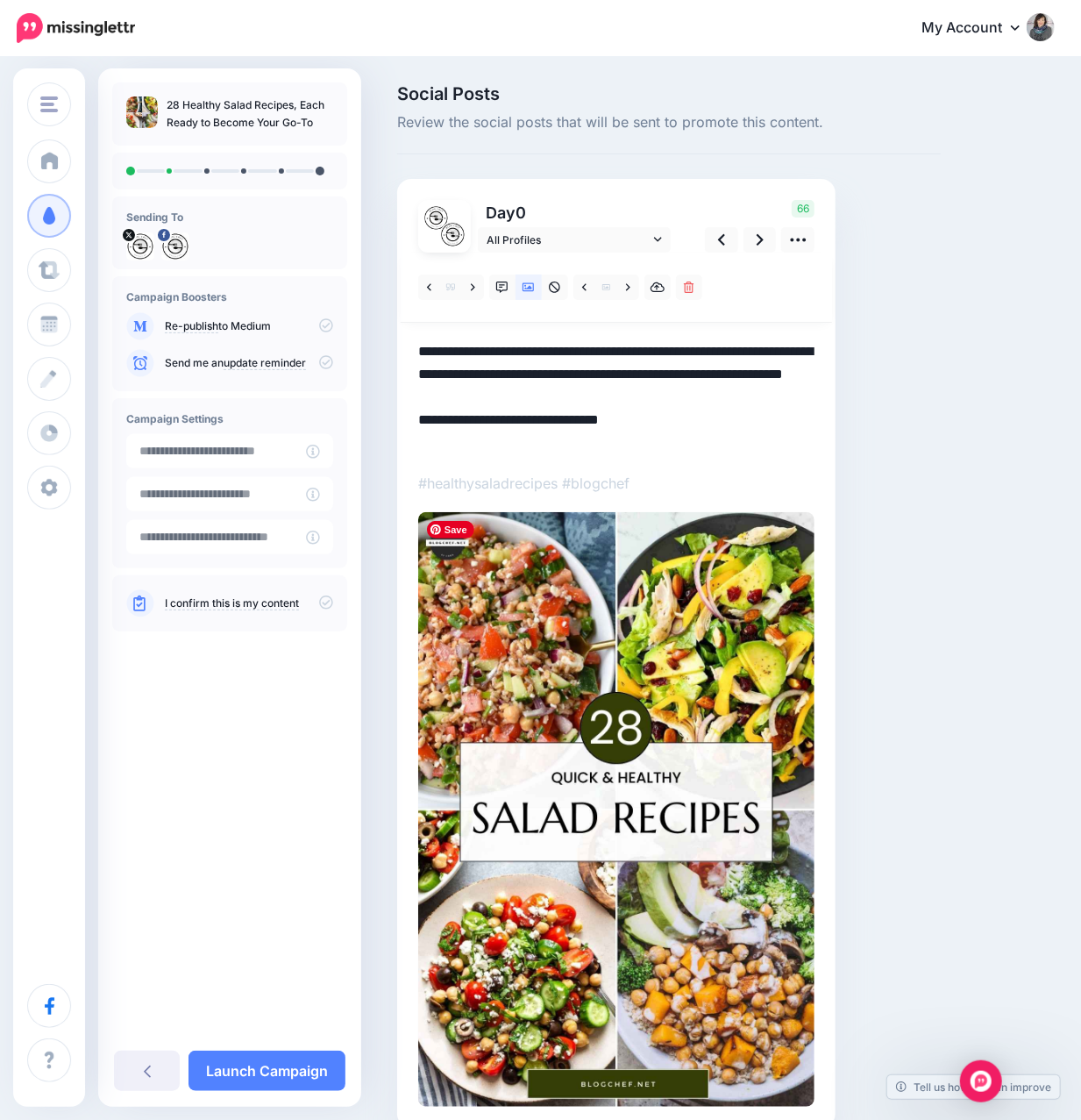
type textarea "**********"
click at [1000, 580] on div "Social Posts Review the social posts that will be sent to promote this content.…" at bounding box center [725, 632] width 684 height 1095
click at [757, 235] on icon at bounding box center [760, 240] width 7 height 18
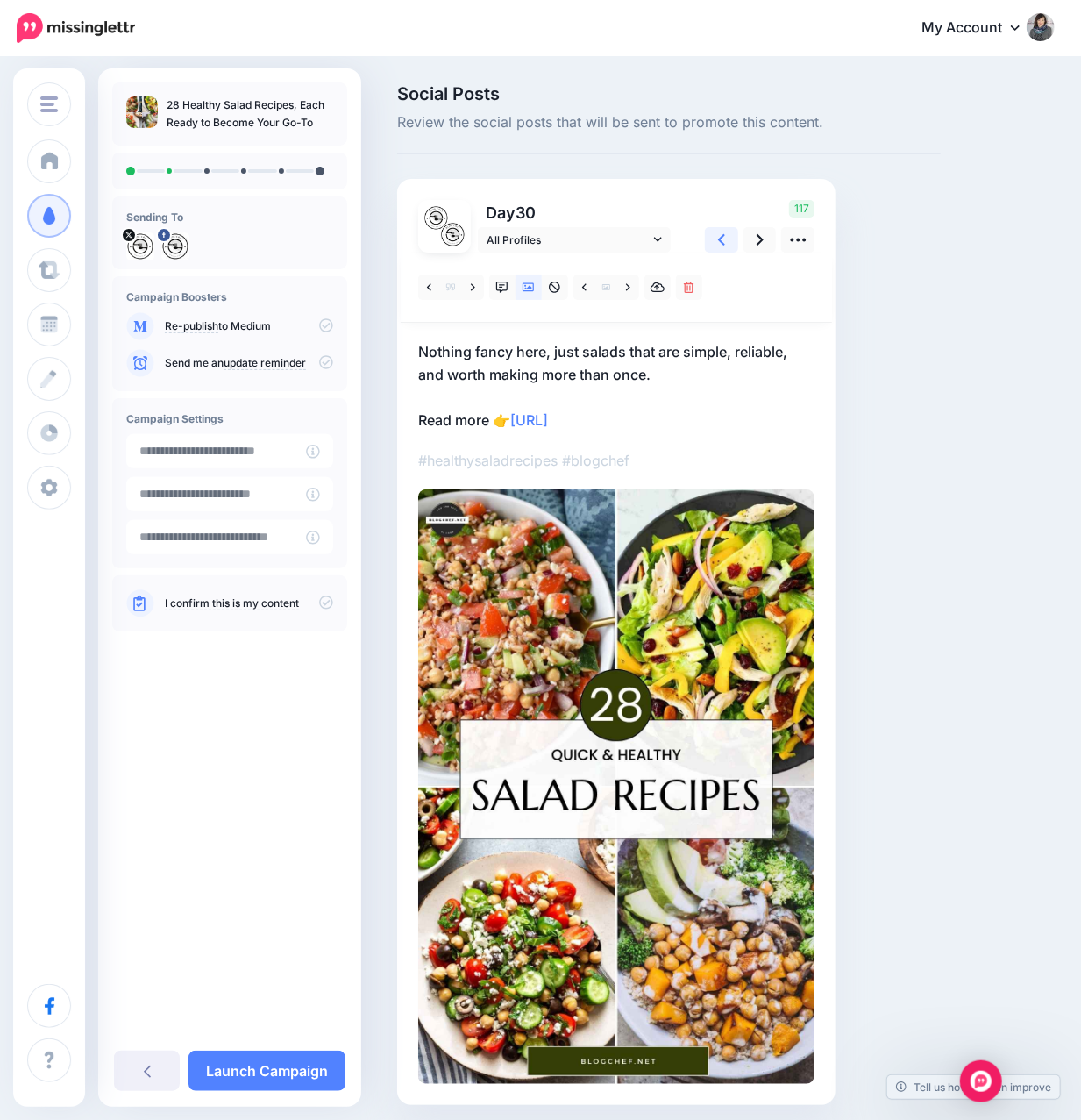
click at [724, 235] on icon at bounding box center [721, 240] width 7 height 18
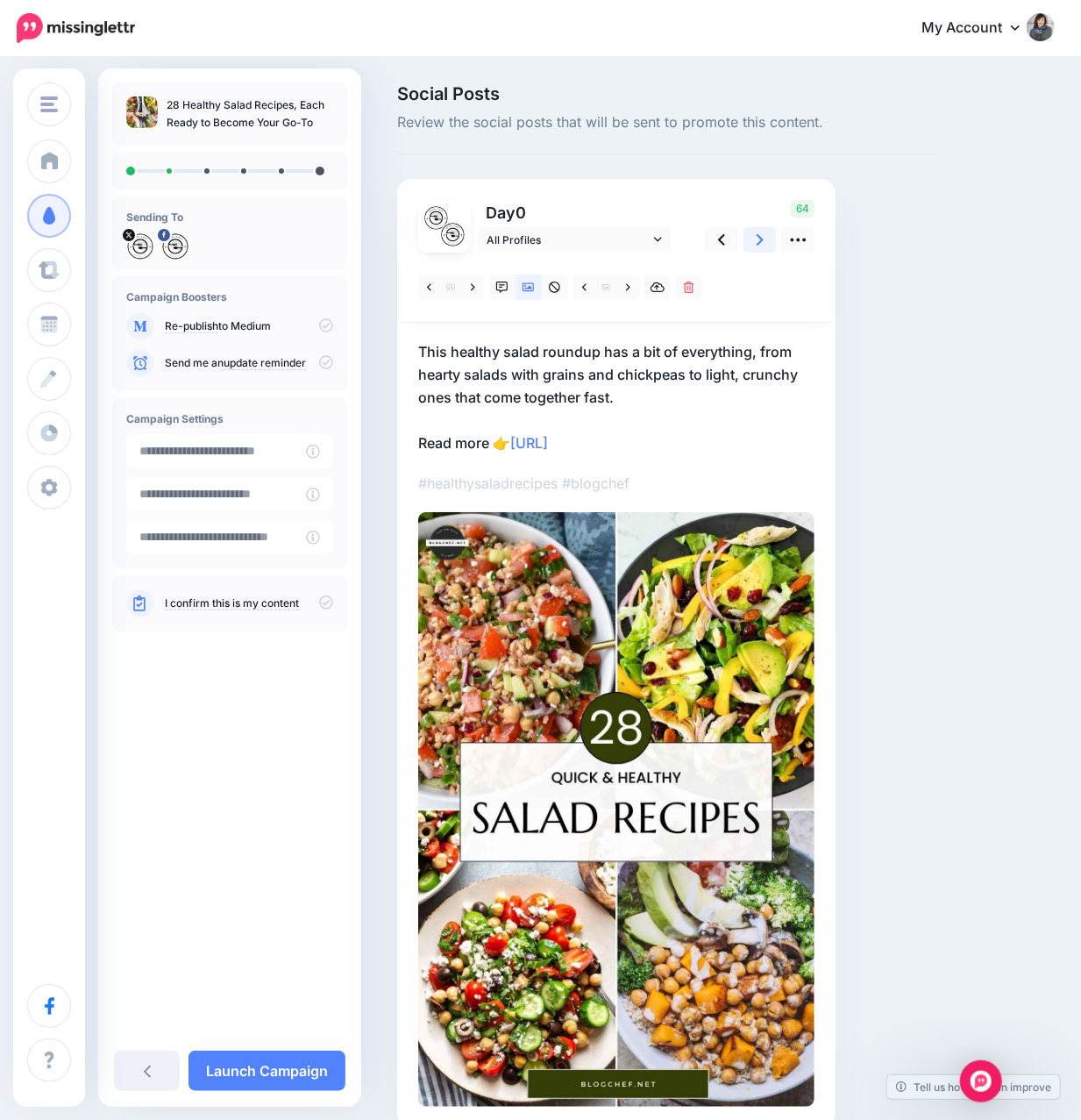
click at [761, 243] on icon at bounding box center [760, 240] width 7 height 18
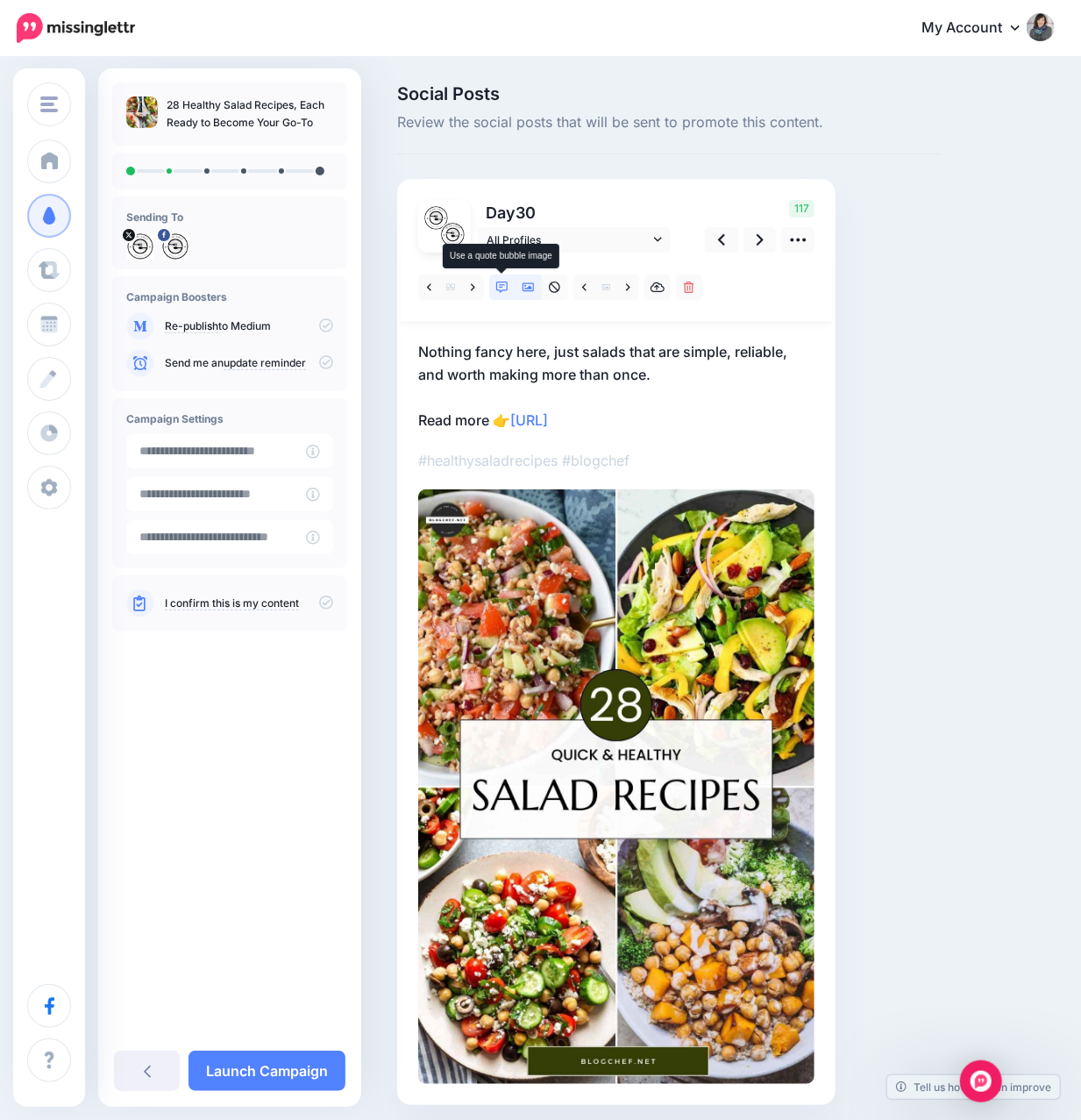
click at [501, 293] on link at bounding box center [503, 287] width 27 height 26
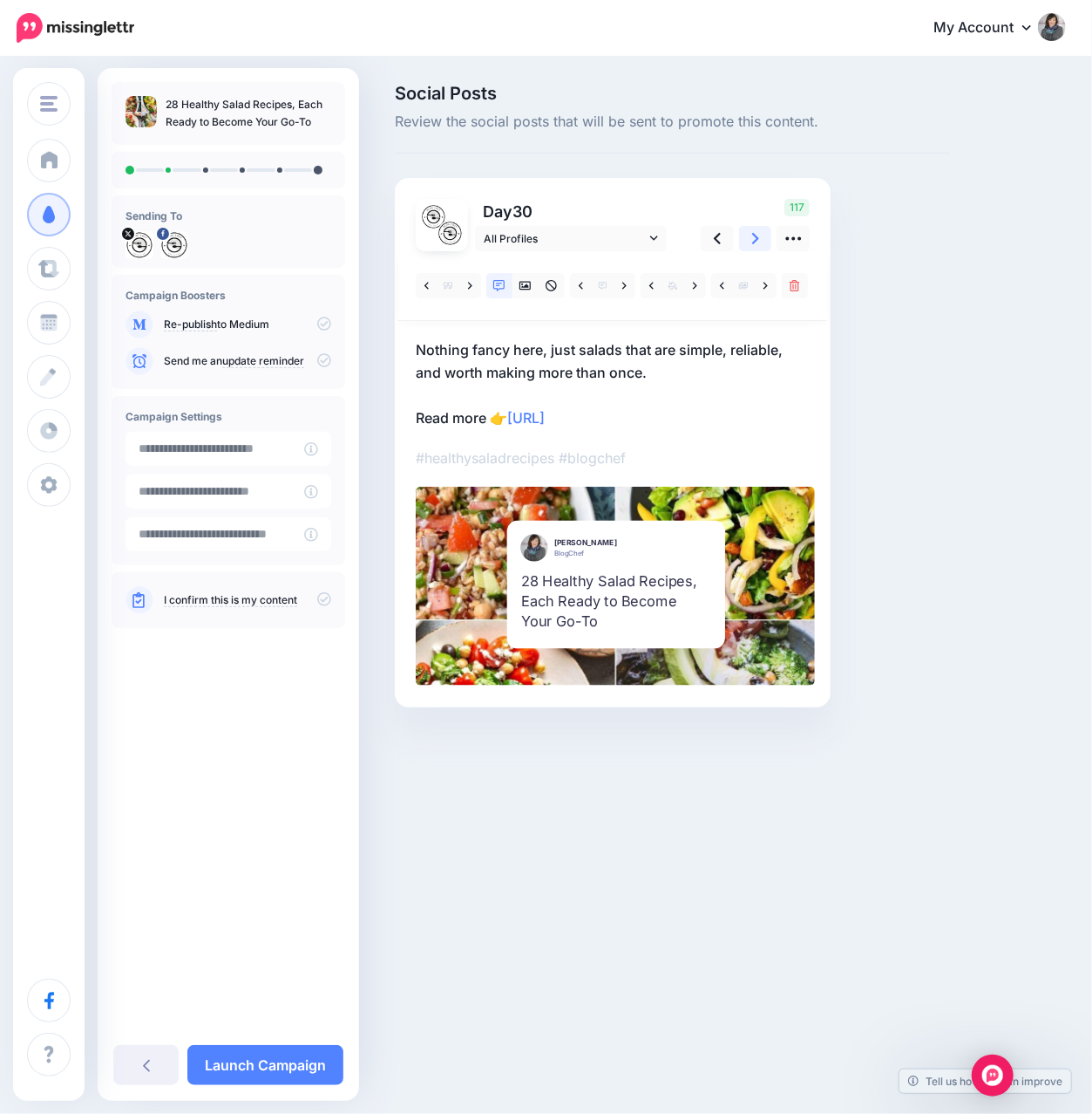
click at [755, 242] on icon at bounding box center [755, 238] width 7 height 18
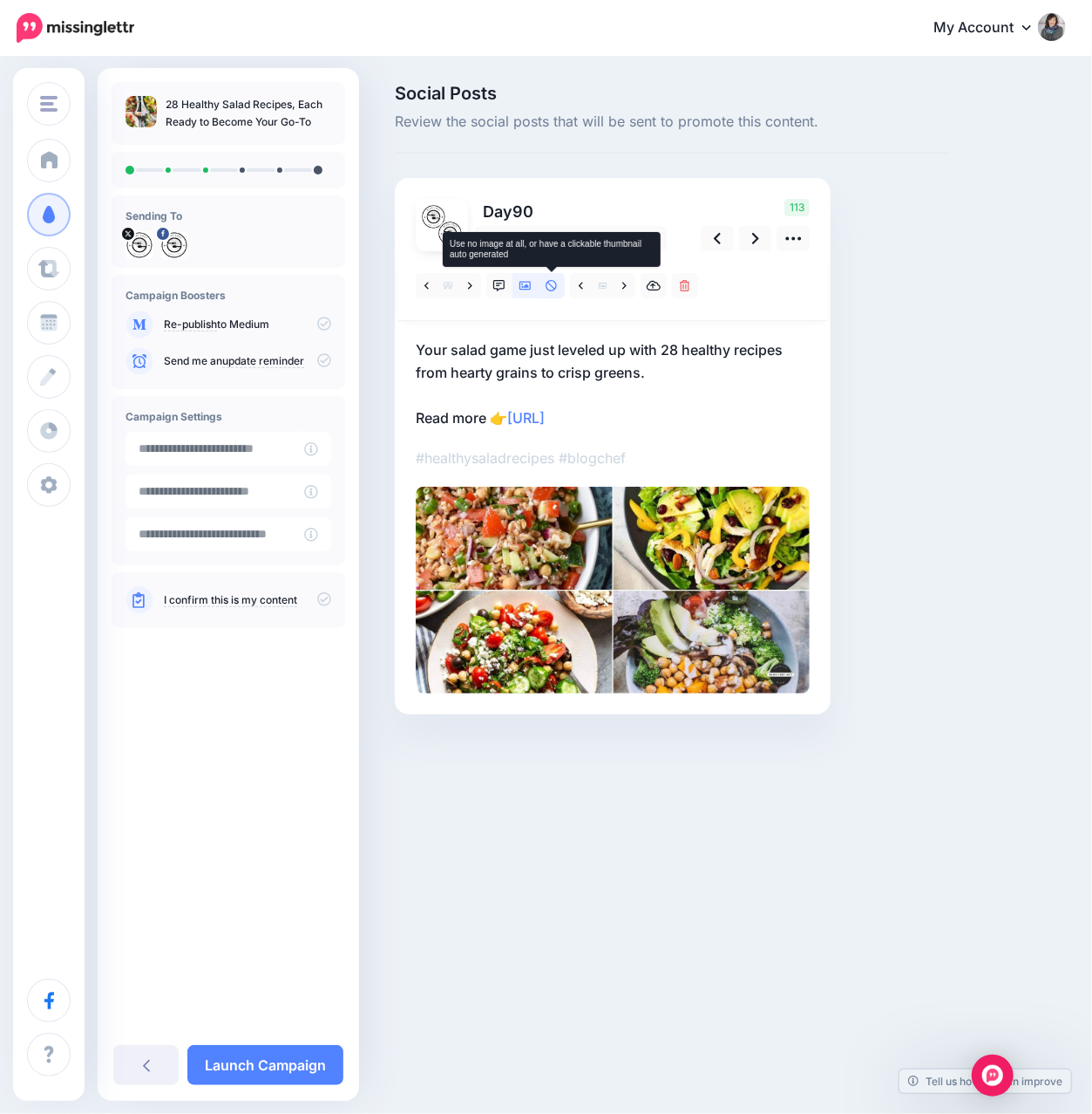
click at [553, 281] on icon at bounding box center [551, 286] width 11 height 11
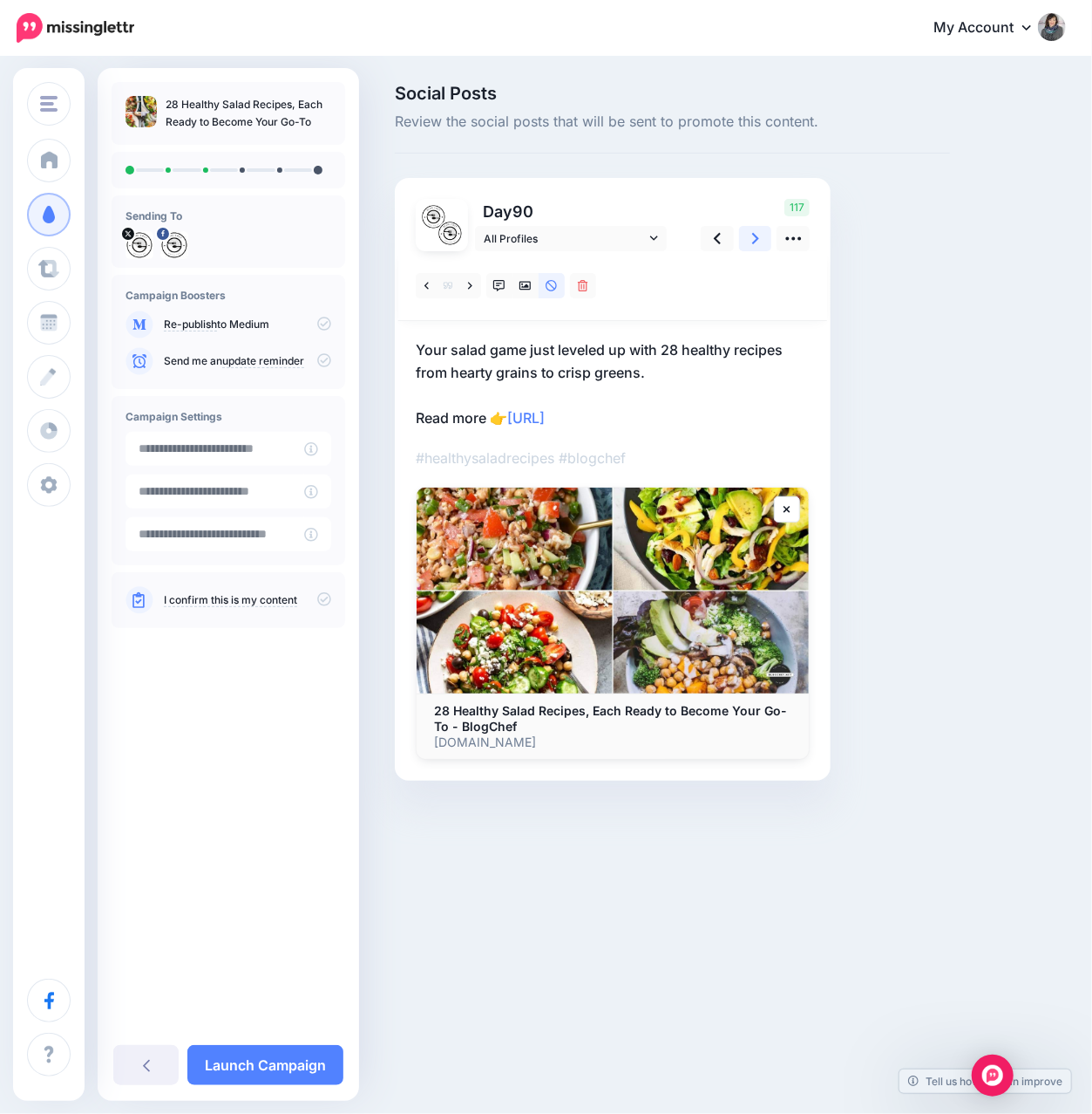
click at [755, 244] on icon at bounding box center [755, 238] width 7 height 18
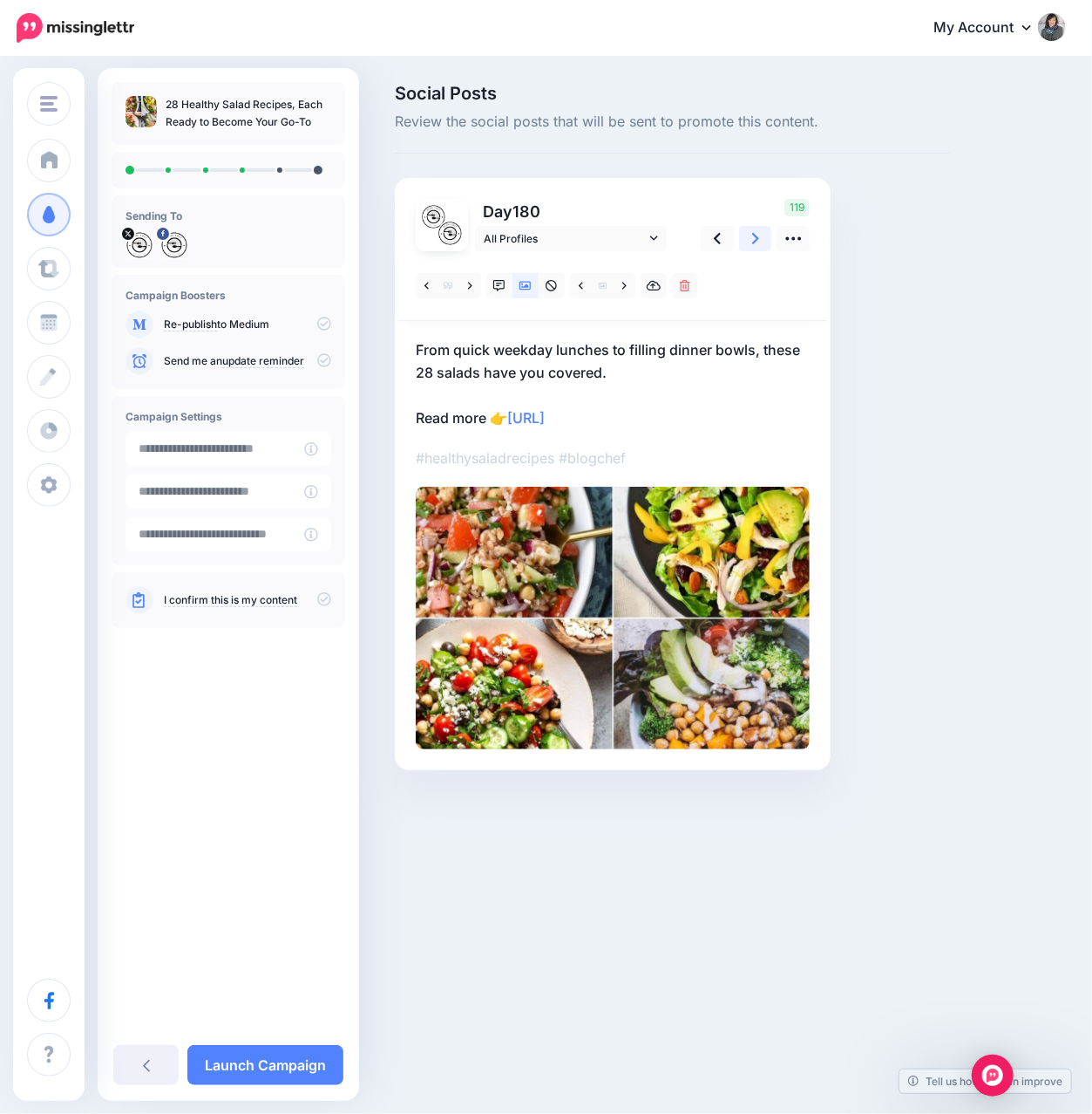
click at [755, 244] on icon at bounding box center [755, 238] width 7 height 18
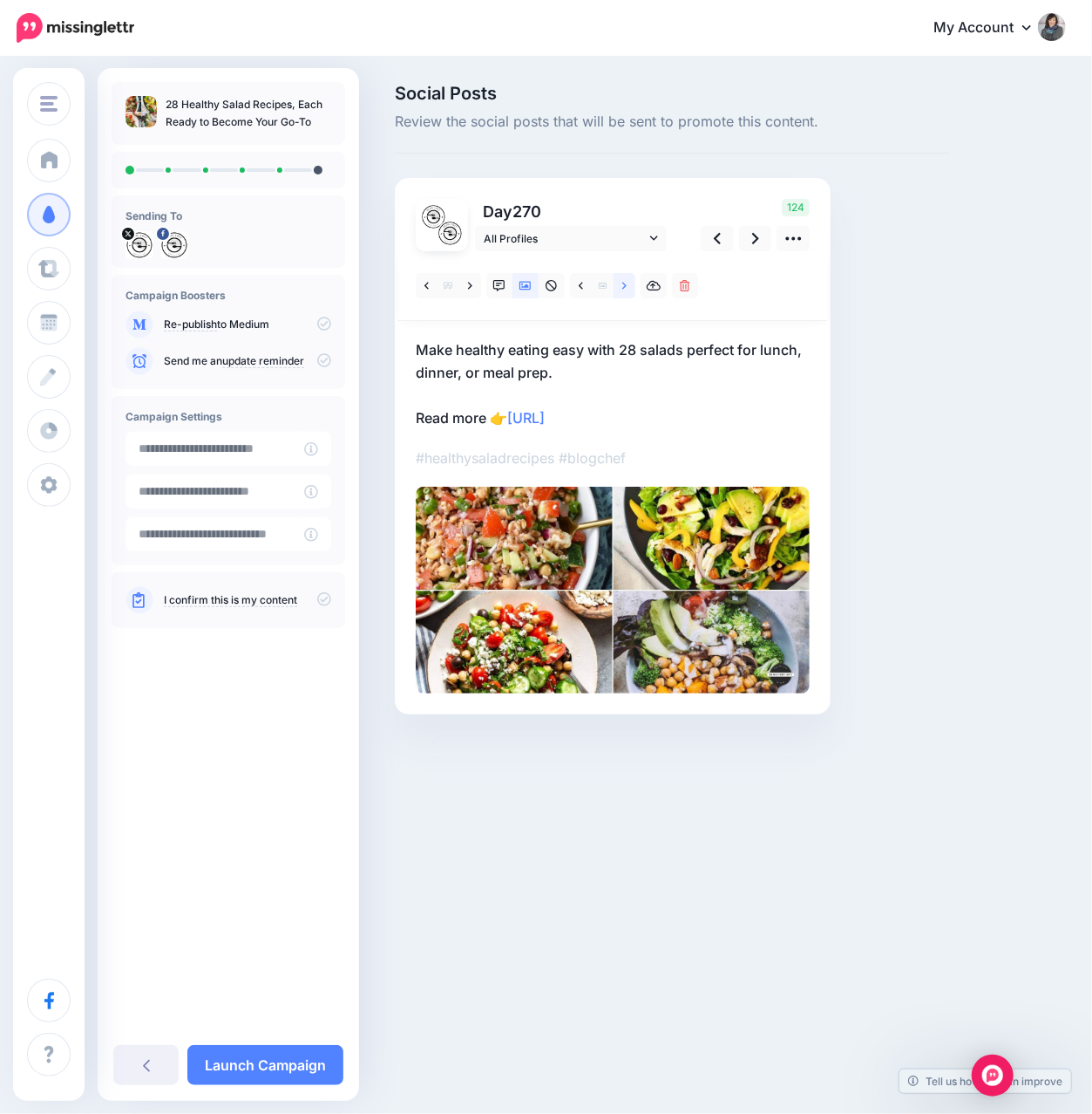
click at [625, 287] on icon at bounding box center [624, 285] width 5 height 7
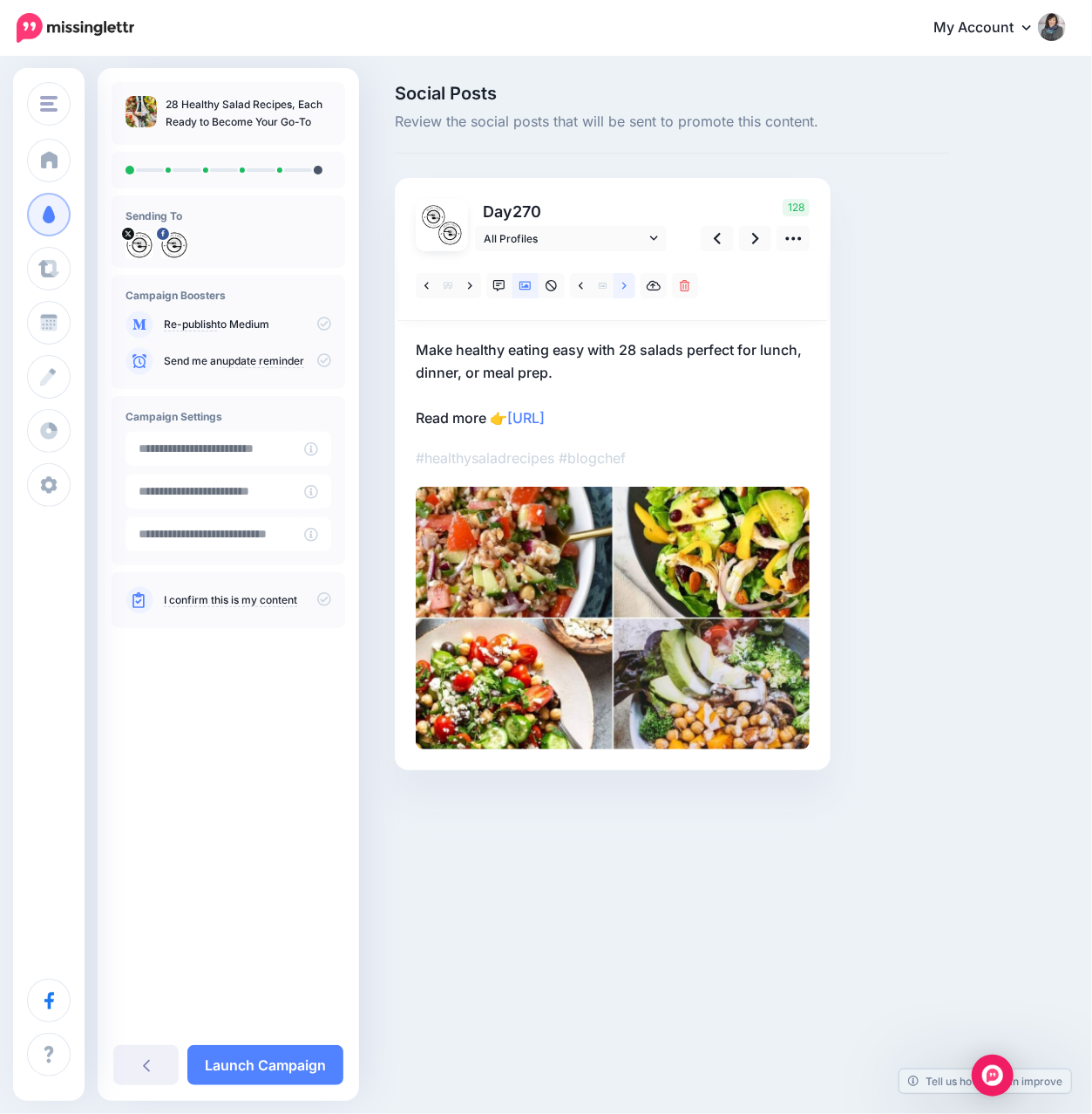
click at [625, 287] on icon at bounding box center [624, 285] width 5 height 7
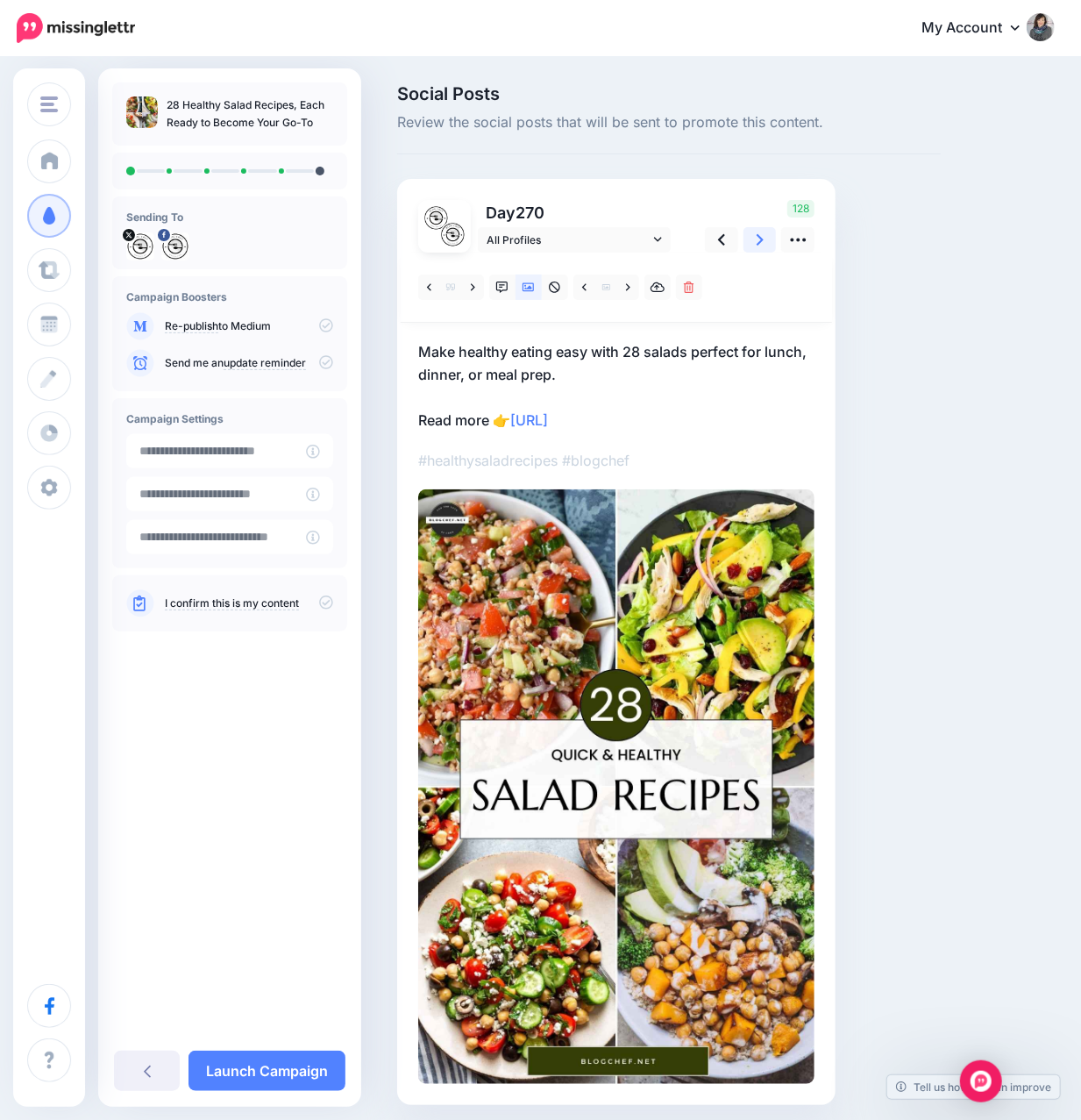
click at [760, 243] on icon at bounding box center [760, 240] width 7 height 18
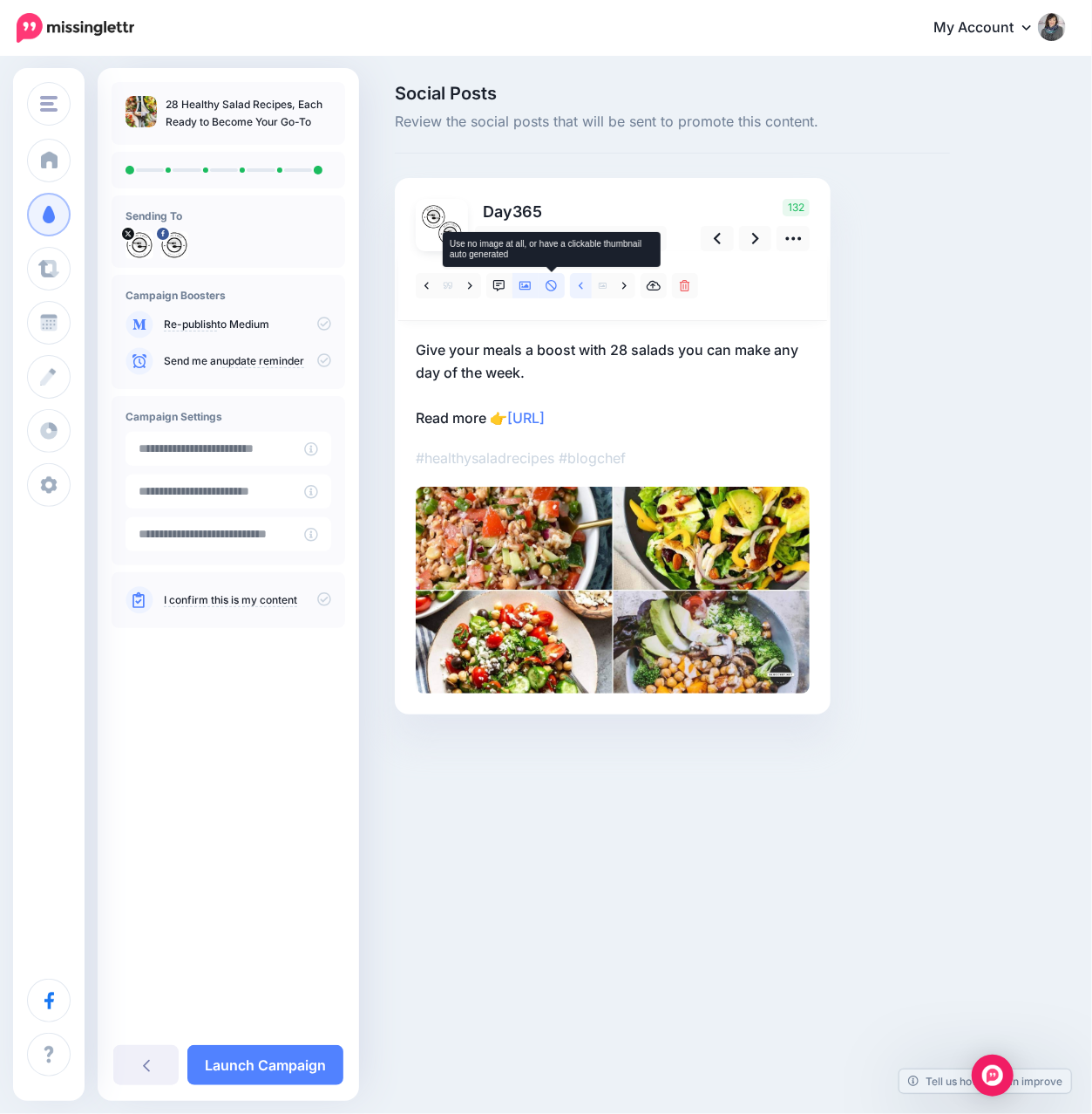
drag, startPoint x: 549, startPoint y: 284, endPoint x: 577, endPoint y: 294, distance: 29.7
click at [549, 285] on icon at bounding box center [551, 286] width 12 height 12
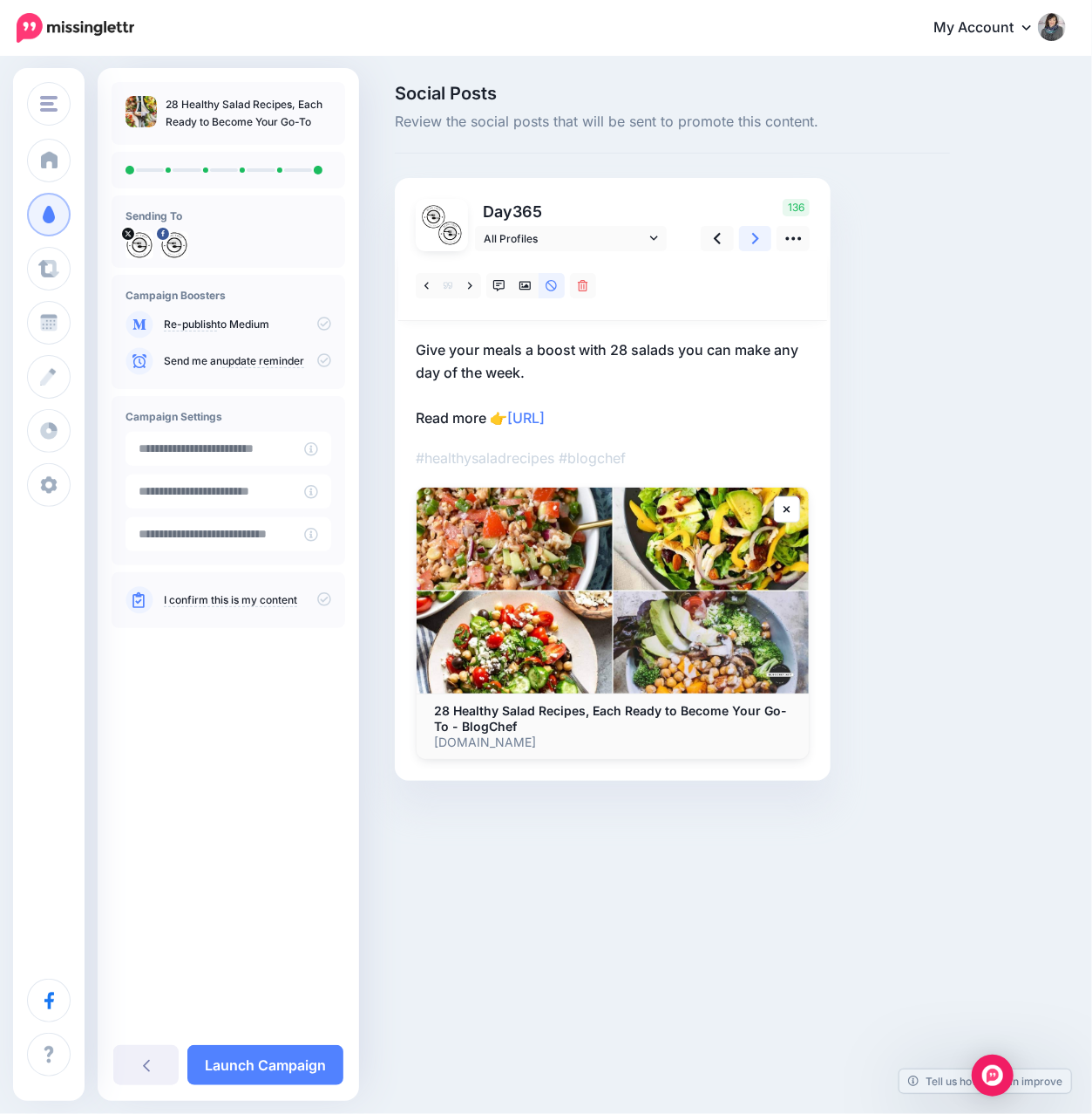
click at [756, 245] on icon at bounding box center [755, 238] width 7 height 18
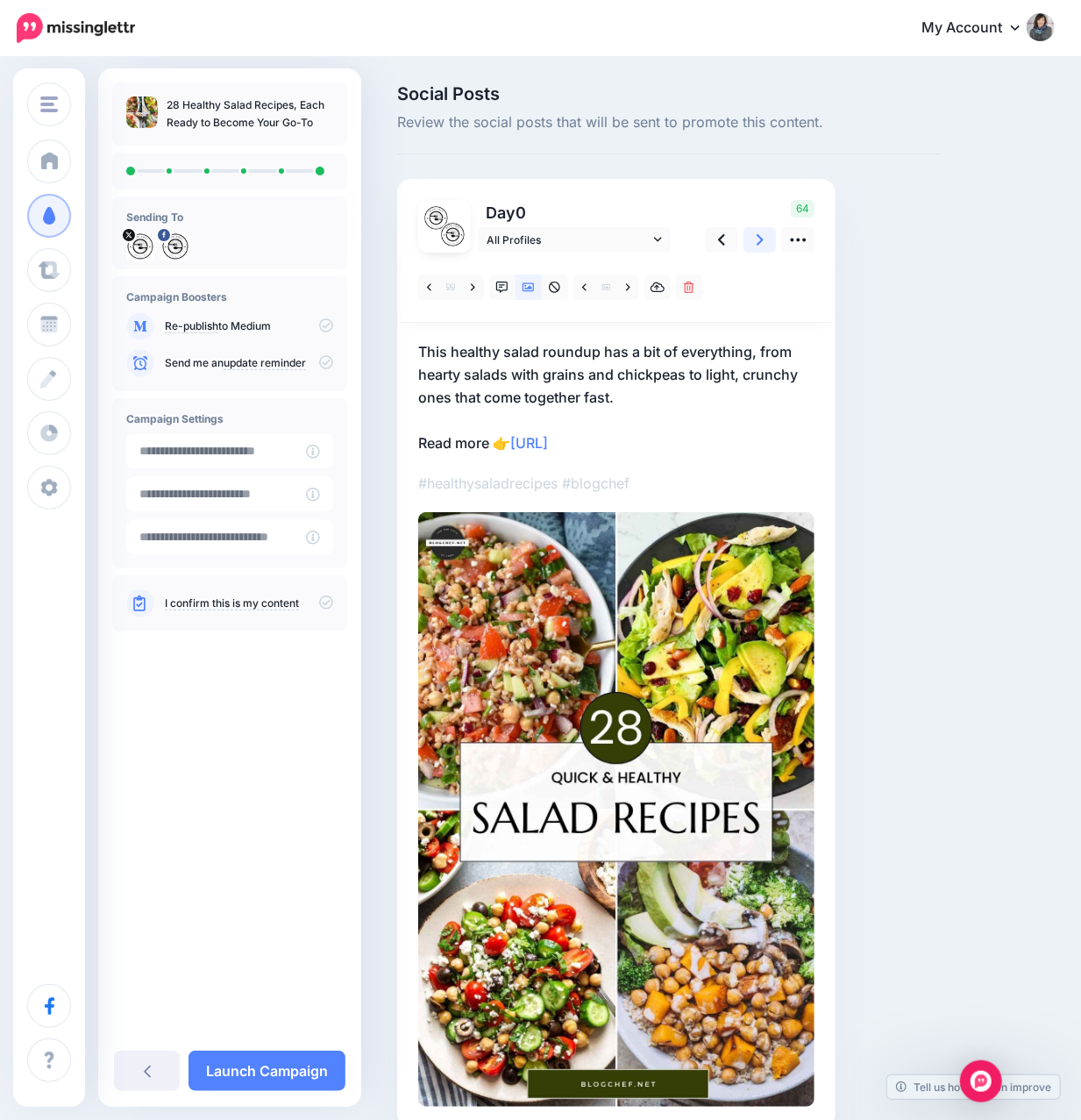
click at [761, 246] on icon at bounding box center [760, 240] width 7 height 18
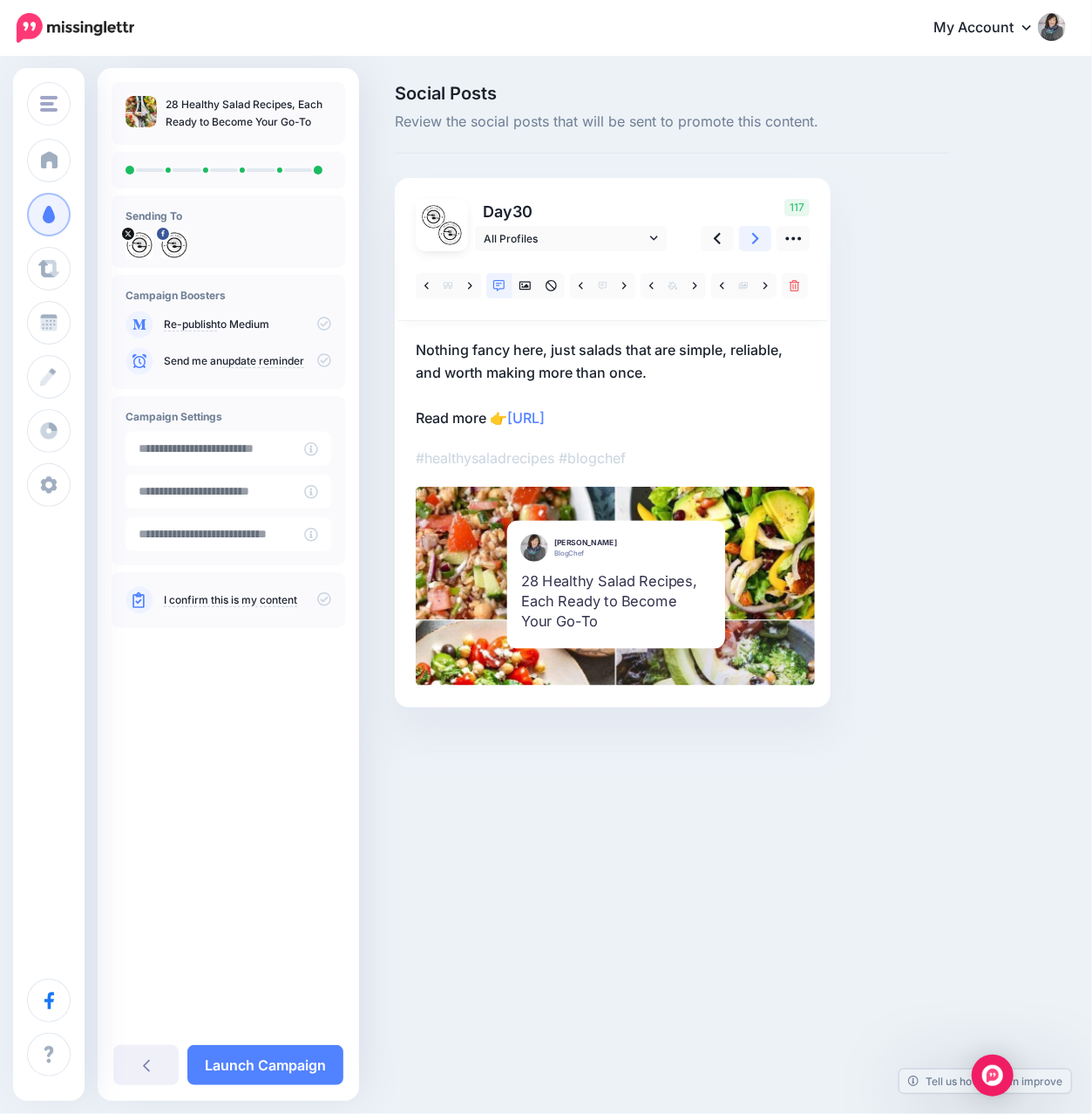
click at [756, 245] on icon at bounding box center [755, 238] width 7 height 18
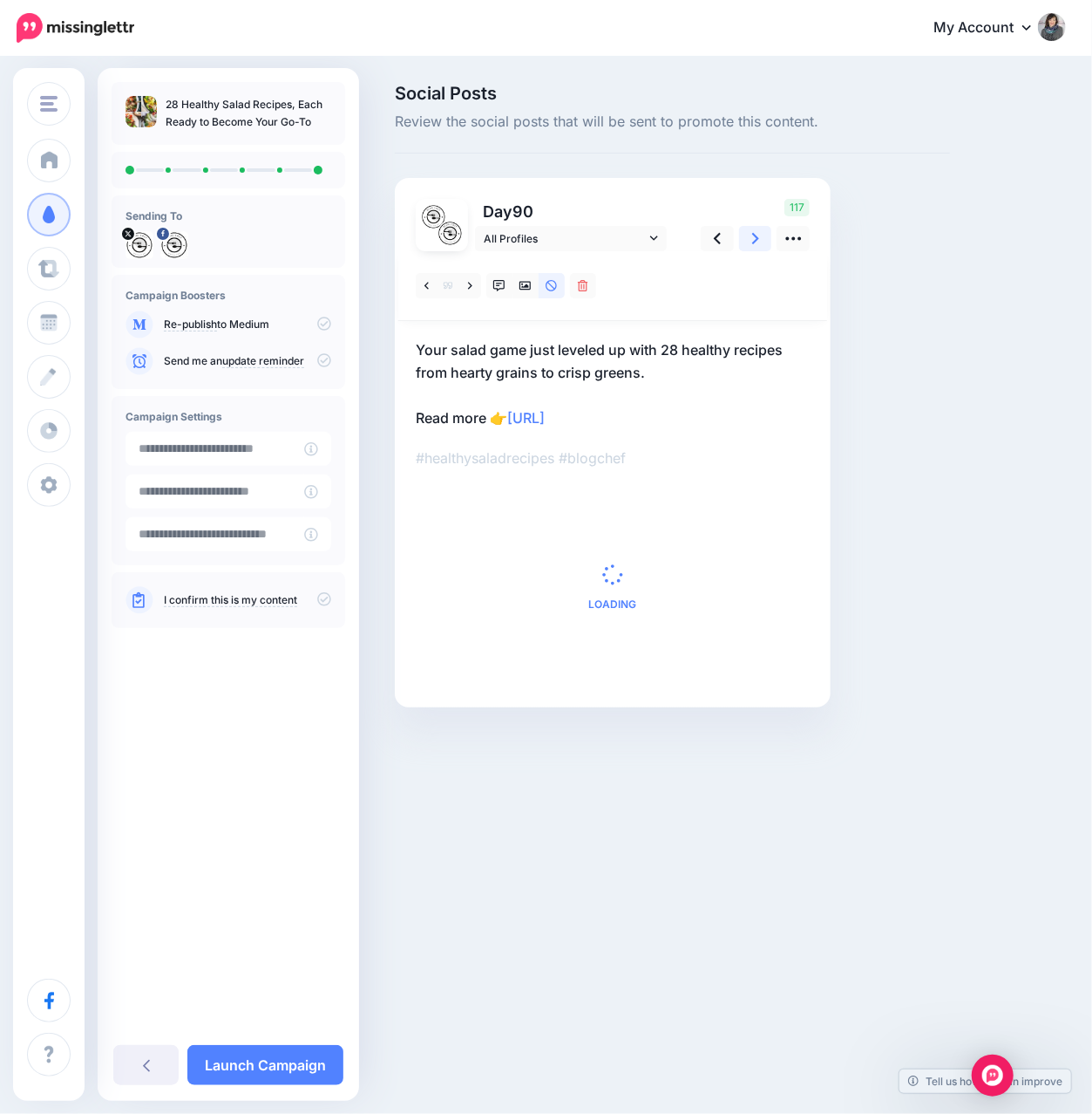
click at [756, 245] on icon at bounding box center [755, 238] width 7 height 18
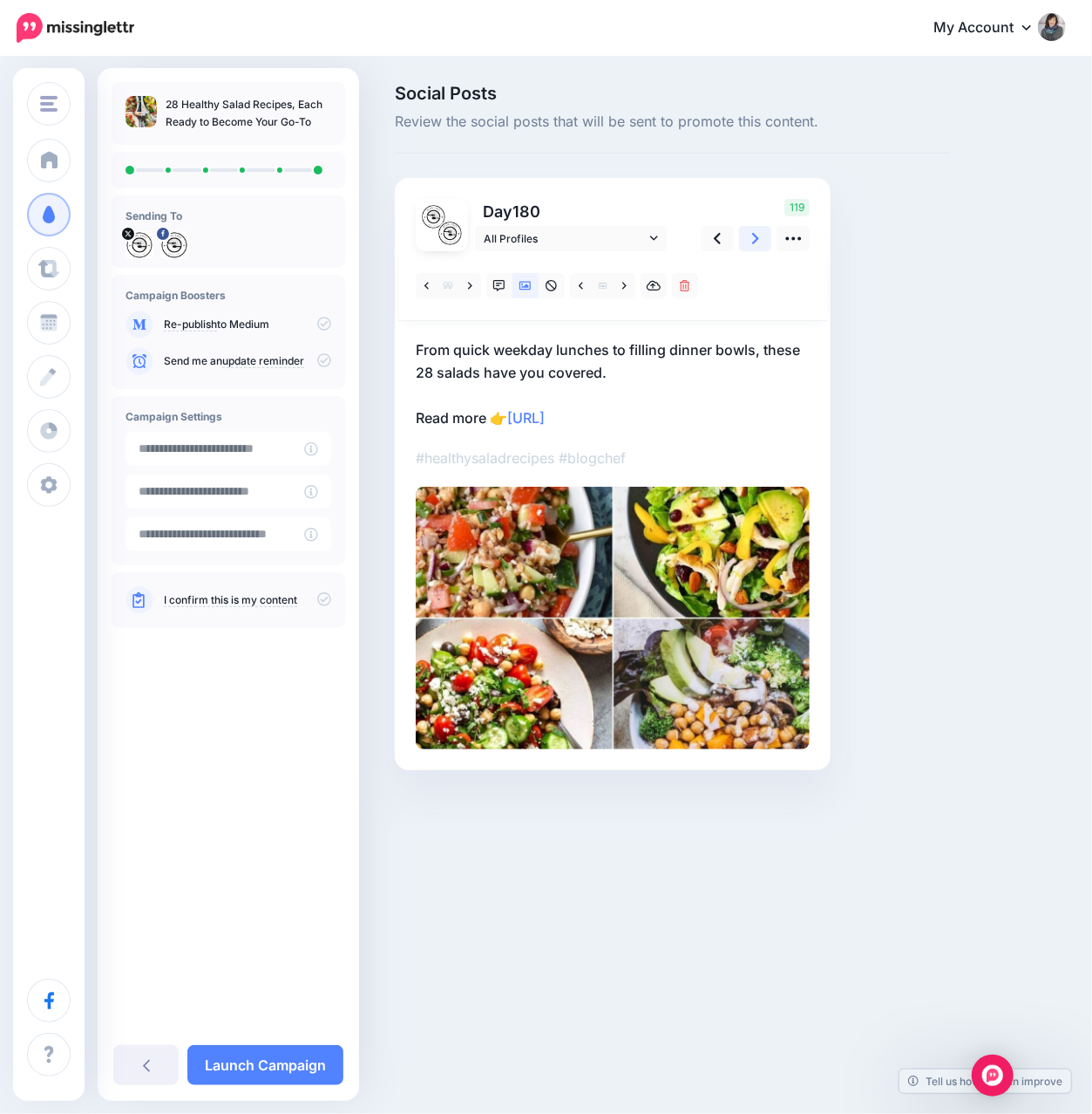
click at [756, 245] on icon at bounding box center [755, 238] width 7 height 18
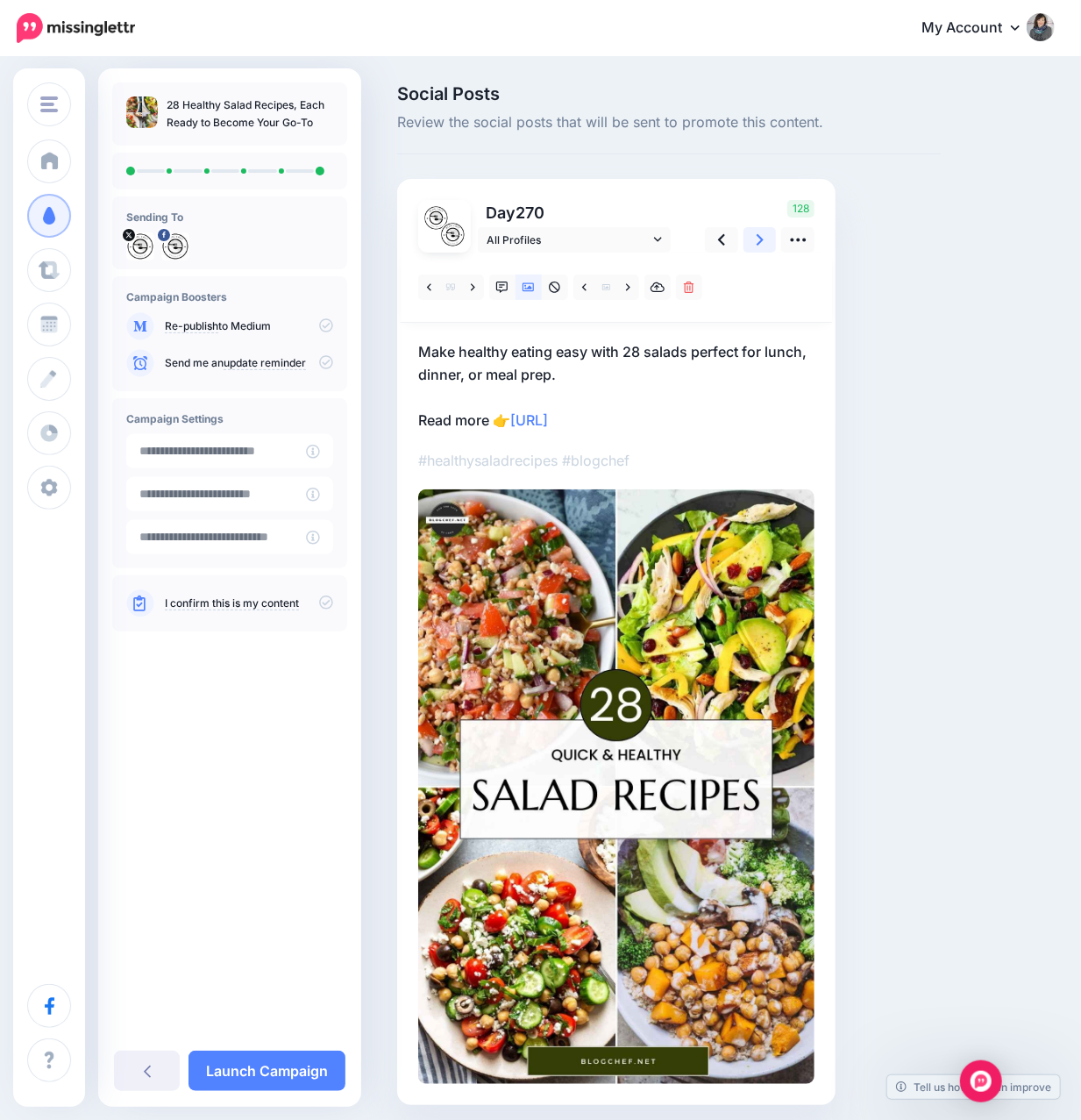
click at [761, 246] on icon at bounding box center [760, 240] width 7 height 18
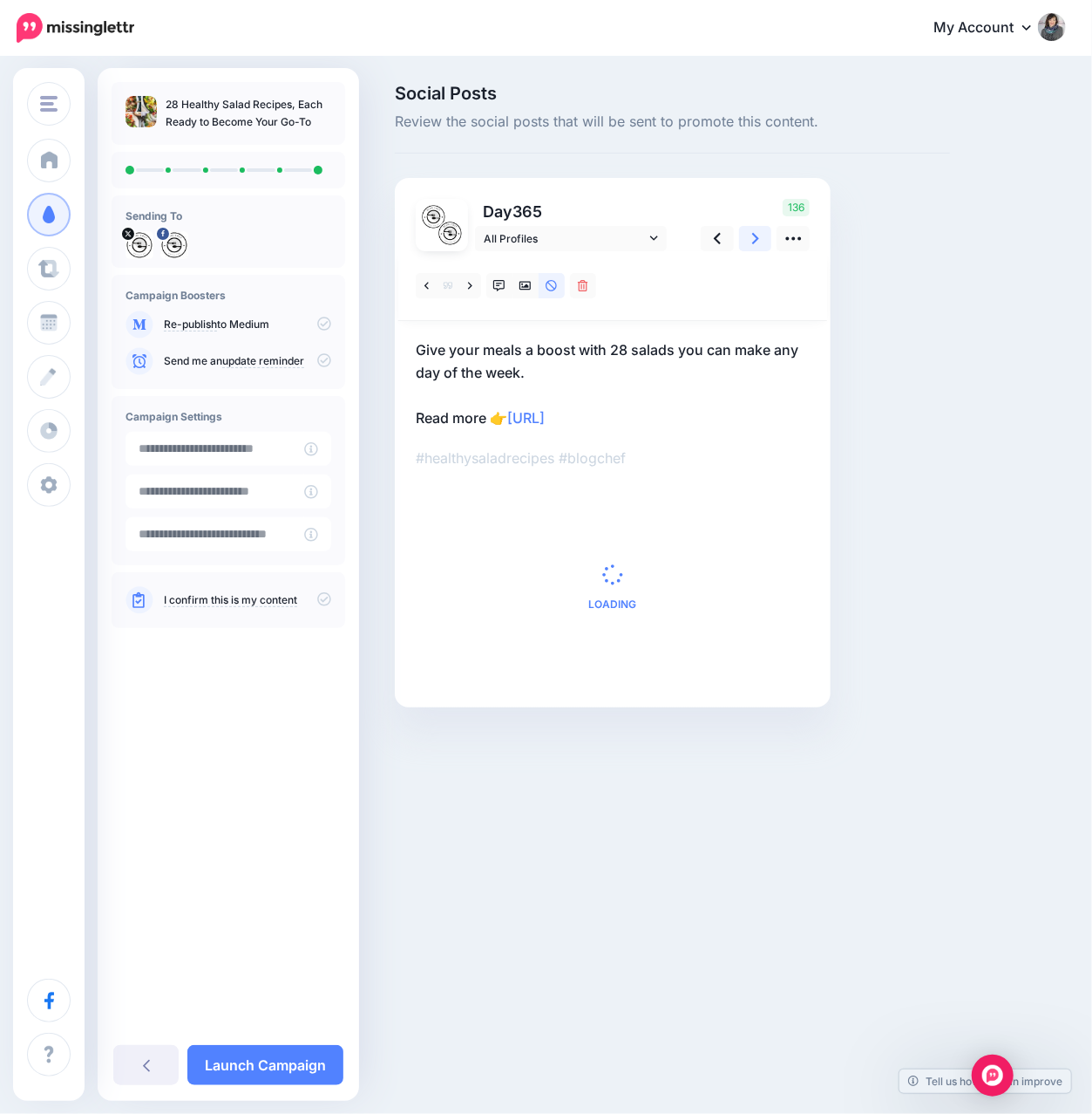
click at [756, 245] on icon at bounding box center [755, 238] width 7 height 18
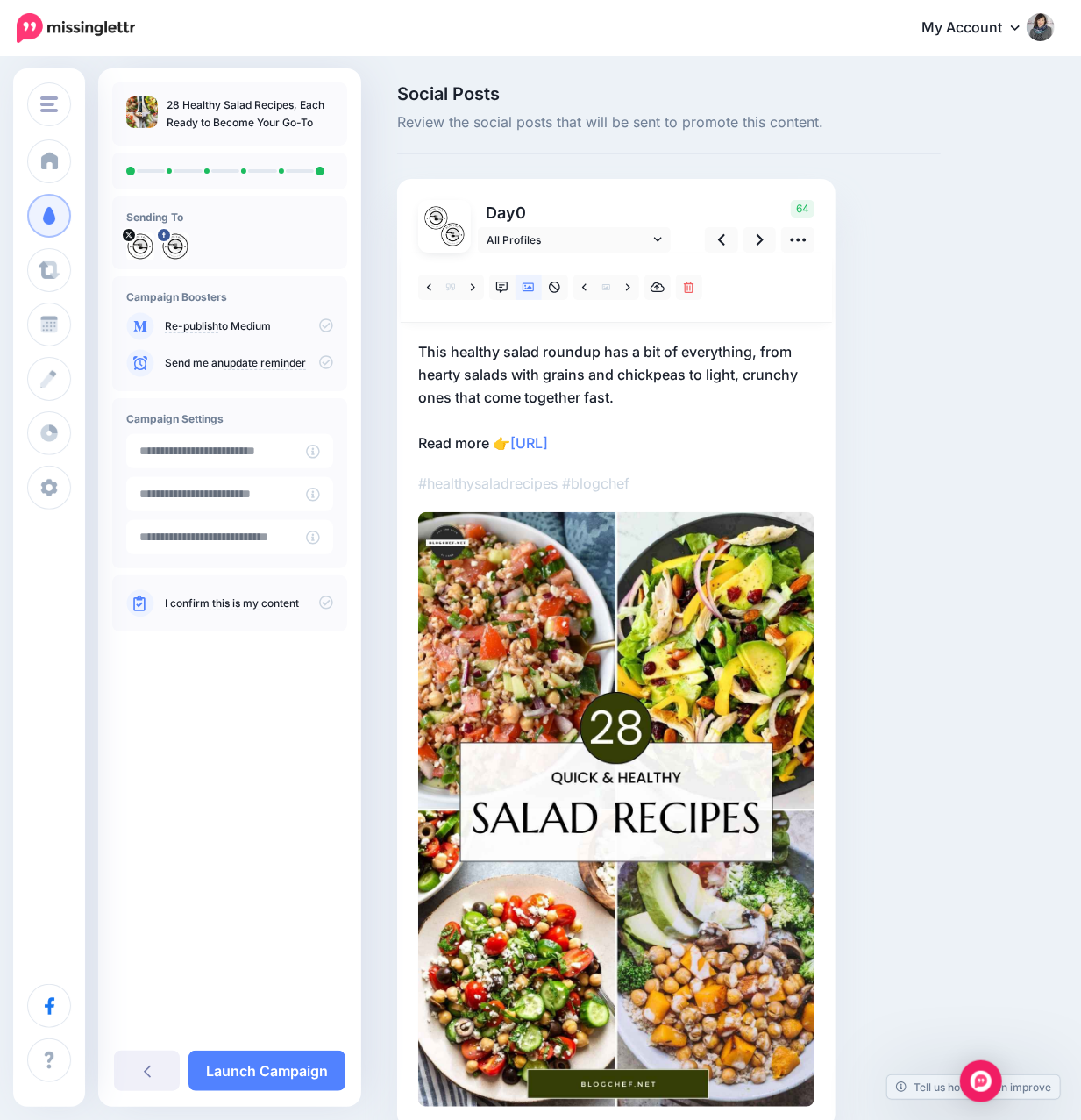
click at [324, 602] on icon at bounding box center [326, 602] width 14 height 14
click at [242, 1066] on link "Launch Campaign" at bounding box center [266, 1071] width 157 height 40
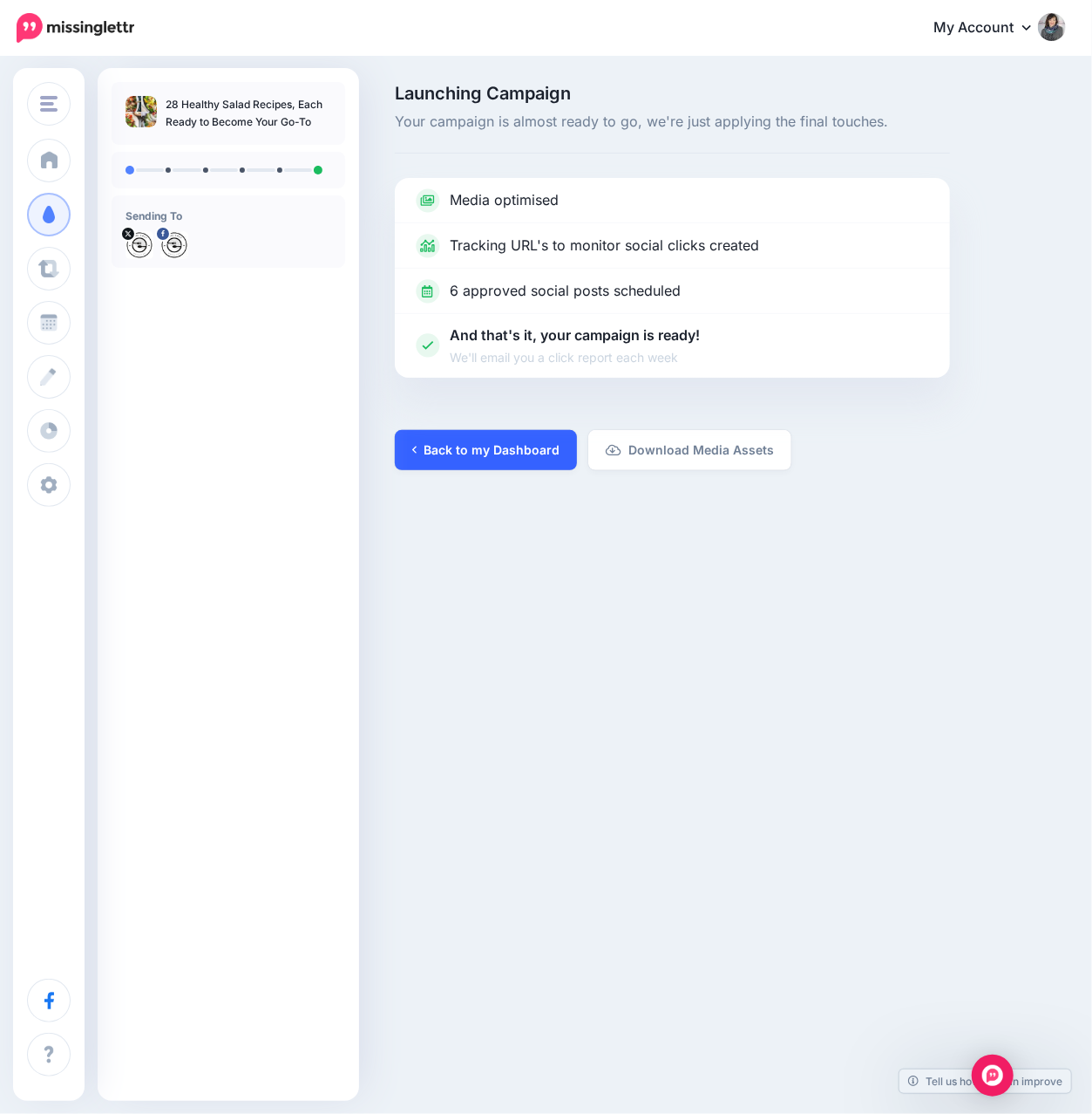
click at [461, 461] on link "Back to my Dashboard" at bounding box center [486, 450] width 182 height 40
